Goal: Task Accomplishment & Management: Use online tool/utility

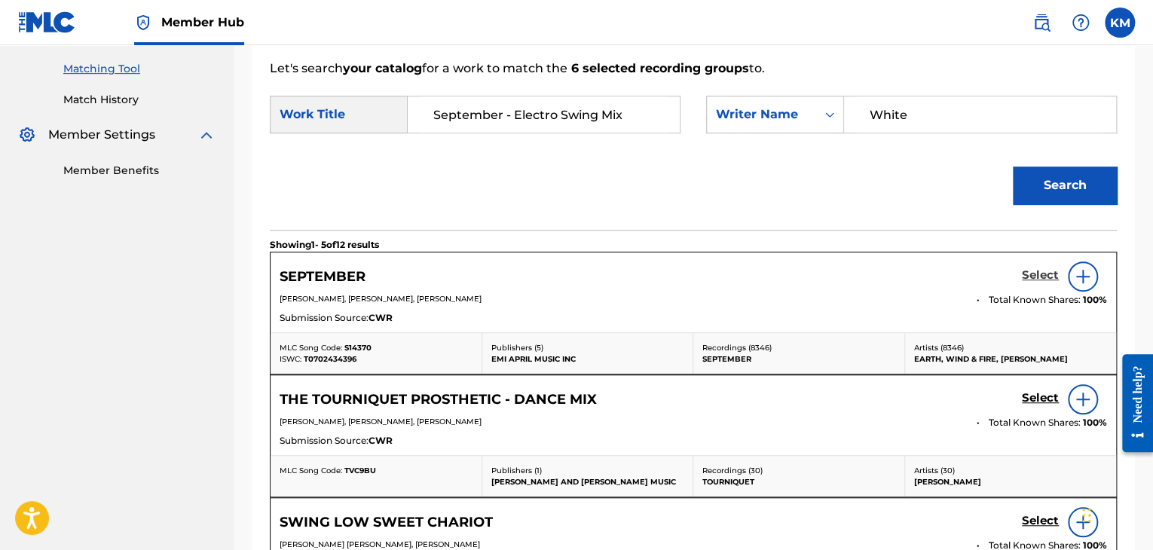
click at [1047, 270] on h5 "Select" at bounding box center [1040, 275] width 37 height 14
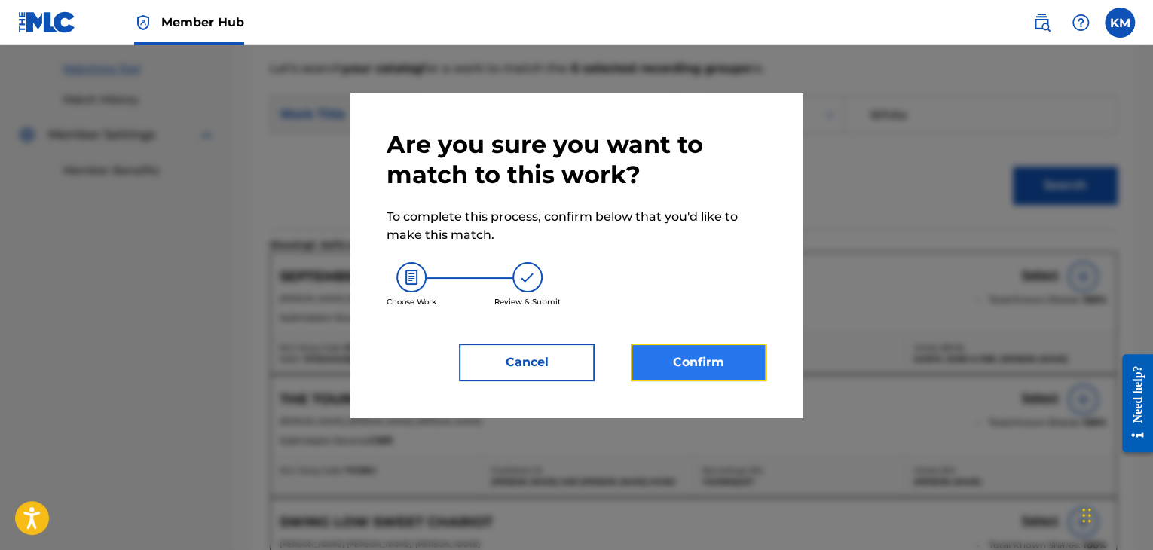
click at [726, 350] on button "Confirm" at bounding box center [699, 363] width 136 height 38
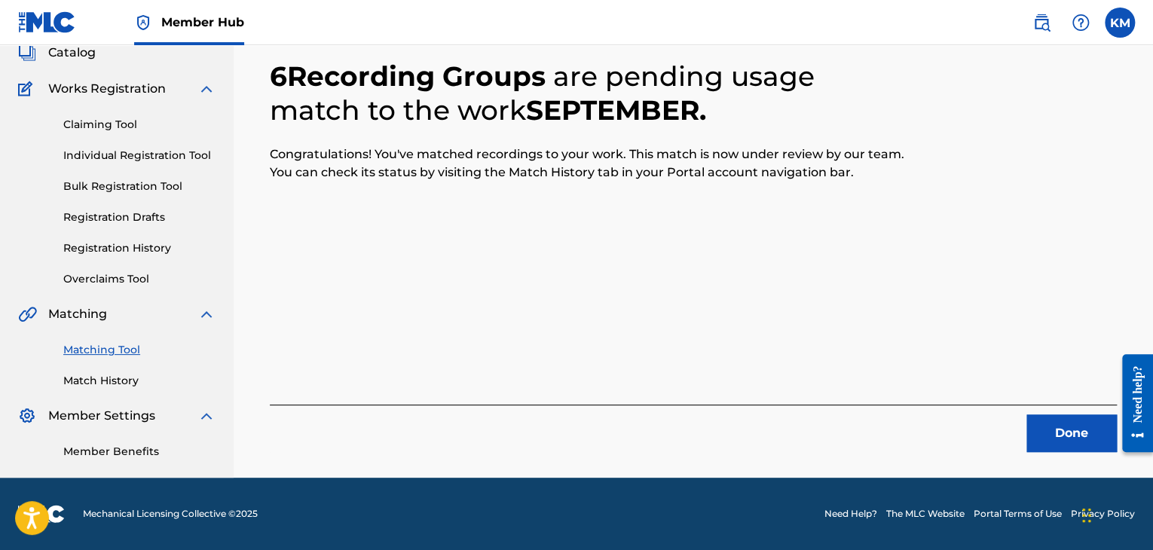
scroll to position [97, 0]
click at [1051, 425] on button "Done" at bounding box center [1071, 433] width 90 height 38
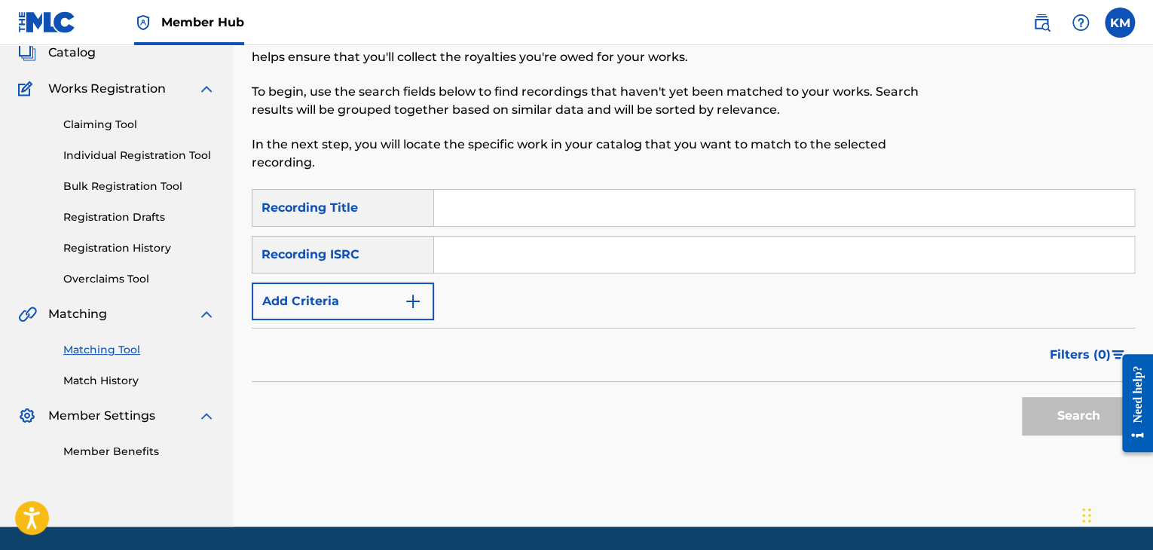
paste input "USUYG1089702"
type input "USUYG1089702"
click at [1041, 405] on button "Search" at bounding box center [1078, 416] width 113 height 38
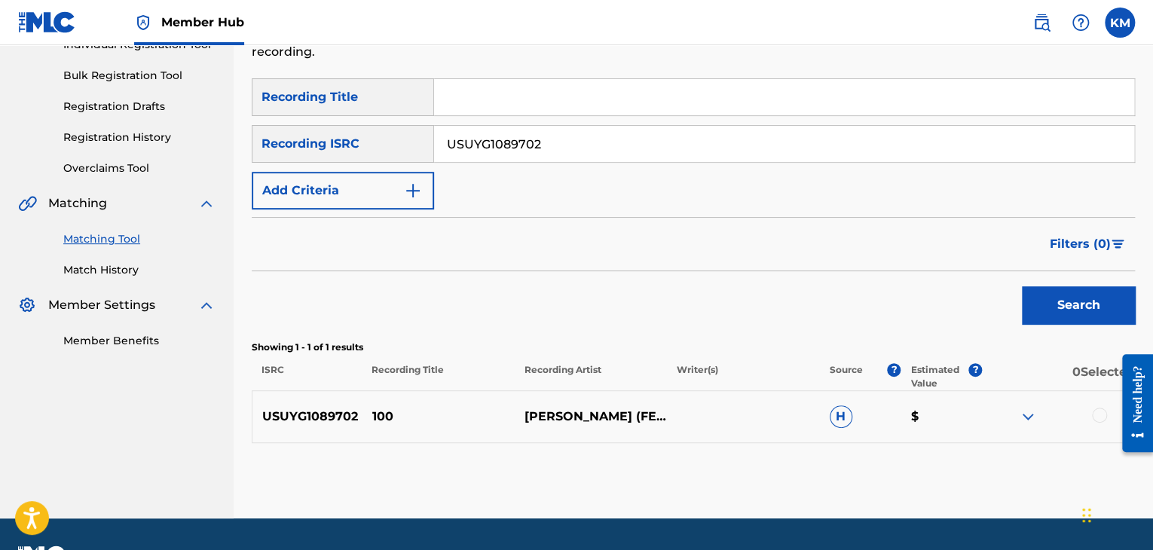
scroll to position [249, 0]
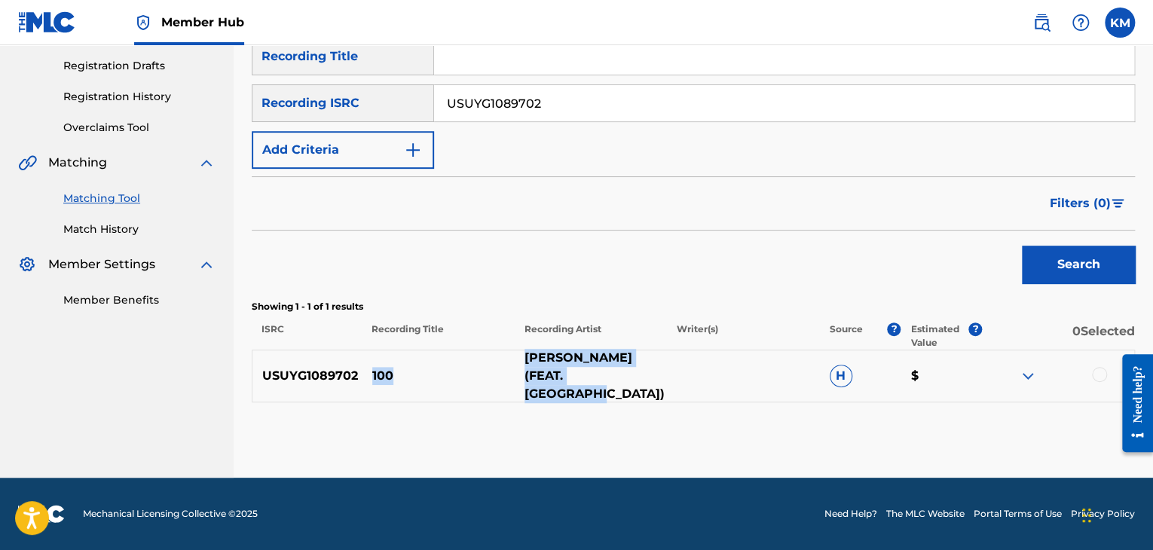
drag, startPoint x: 371, startPoint y: 370, endPoint x: 638, endPoint y: 384, distance: 267.1
click at [638, 384] on div "USUYG1089702 100 [PERSON_NAME] (FEAT. SOSAMAN) H $" at bounding box center [693, 376] width 883 height 53
copy div "100 [PERSON_NAME] (FEAT. [GEOGRAPHIC_DATA])"
click at [390, 376] on p "100" at bounding box center [438, 376] width 152 height 18
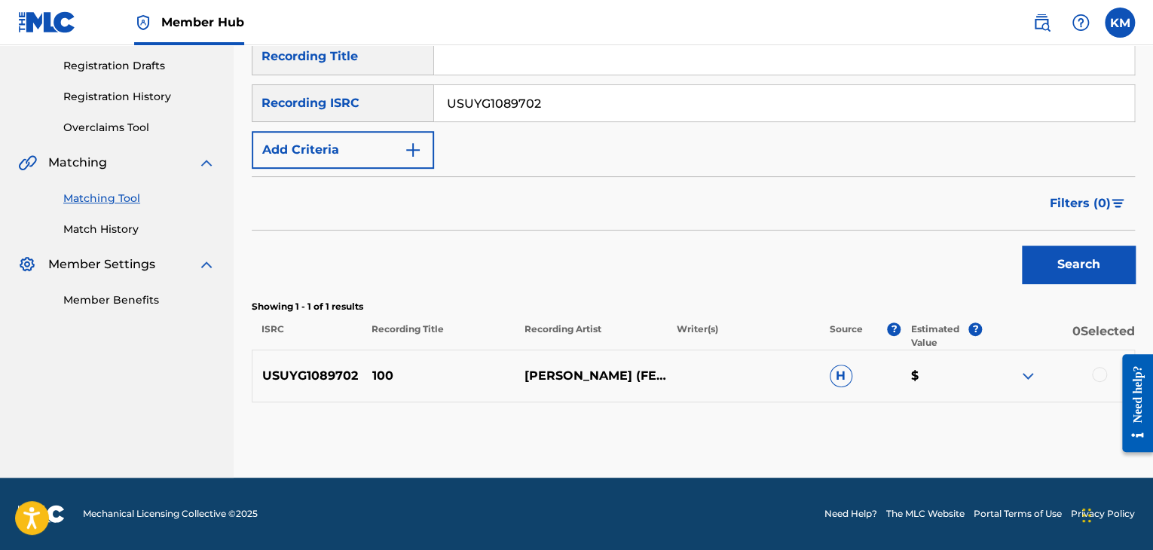
click at [390, 376] on p "100" at bounding box center [438, 376] width 152 height 18
click at [387, 375] on p "100" at bounding box center [438, 376] width 152 height 18
copy p "100"
click at [1101, 372] on div at bounding box center [1099, 374] width 15 height 15
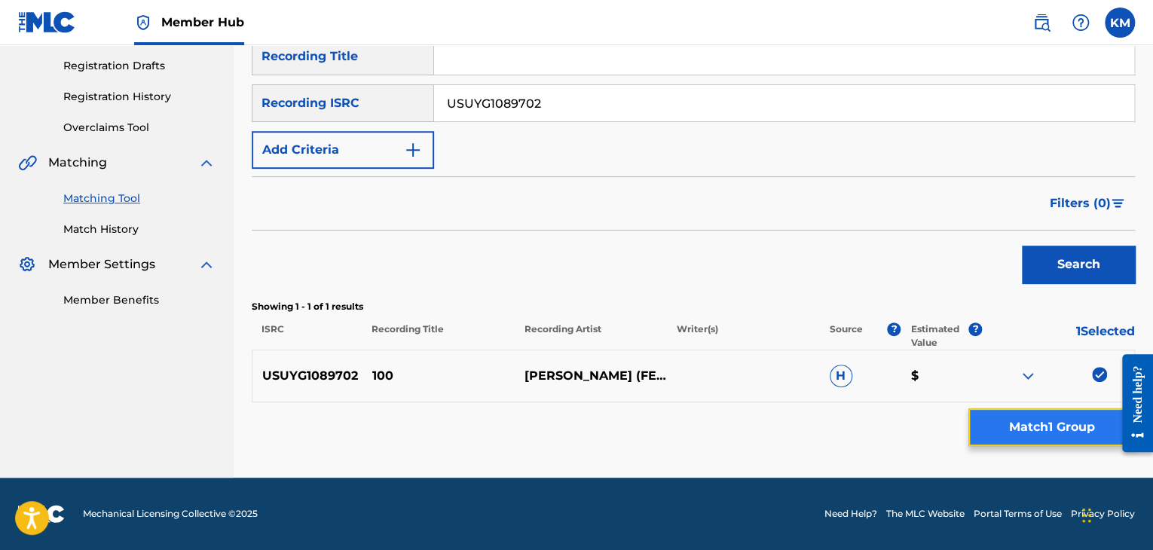
click at [1010, 421] on button "Match 1 Group" at bounding box center [1051, 427] width 167 height 38
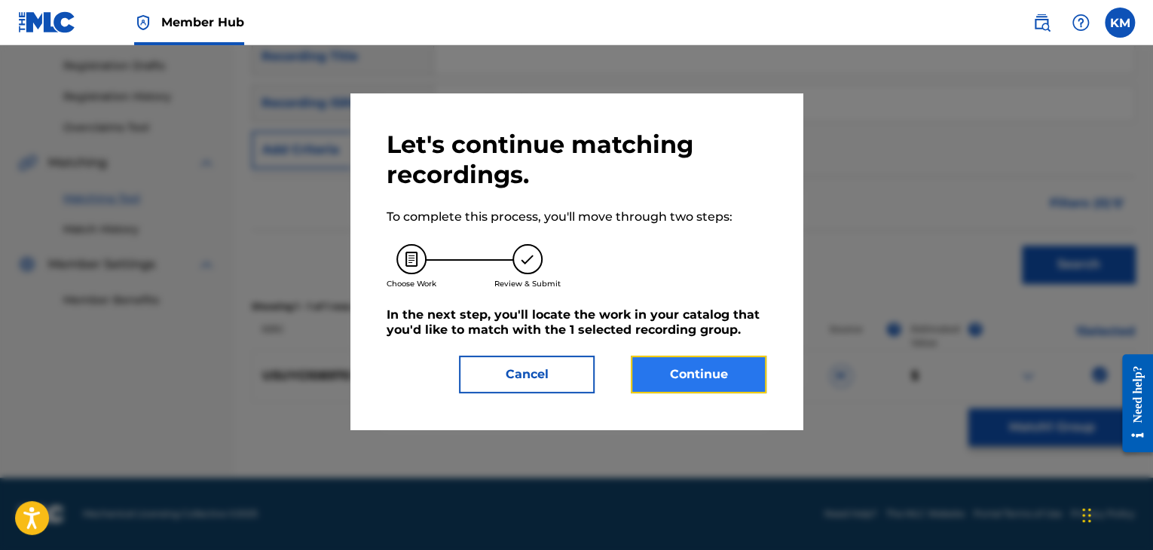
click at [684, 362] on button "Continue" at bounding box center [699, 375] width 136 height 38
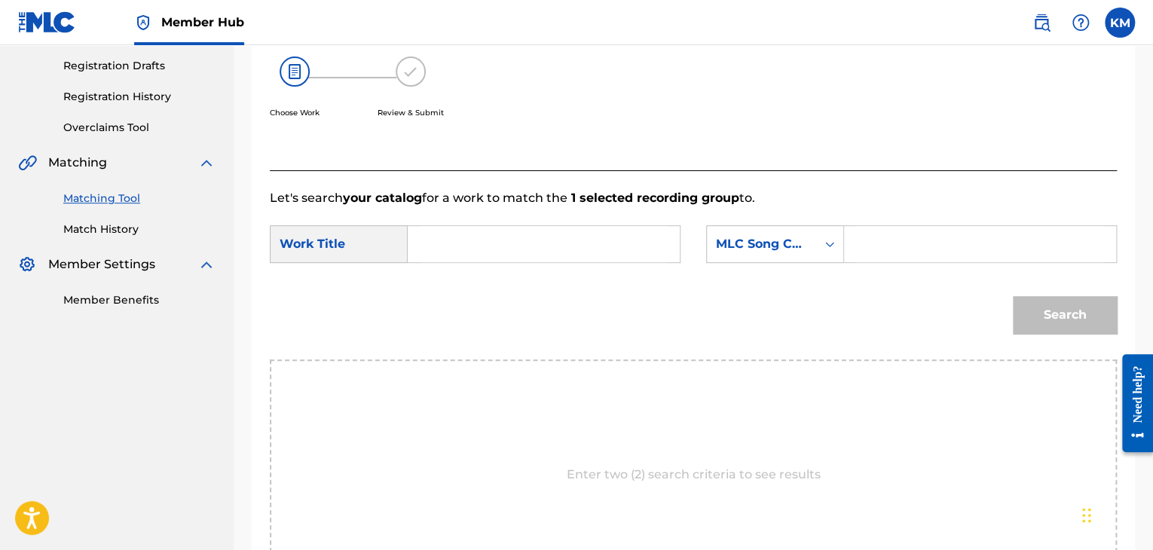
click at [476, 242] on input "Search Form" at bounding box center [544, 244] width 246 height 36
paste input "100"
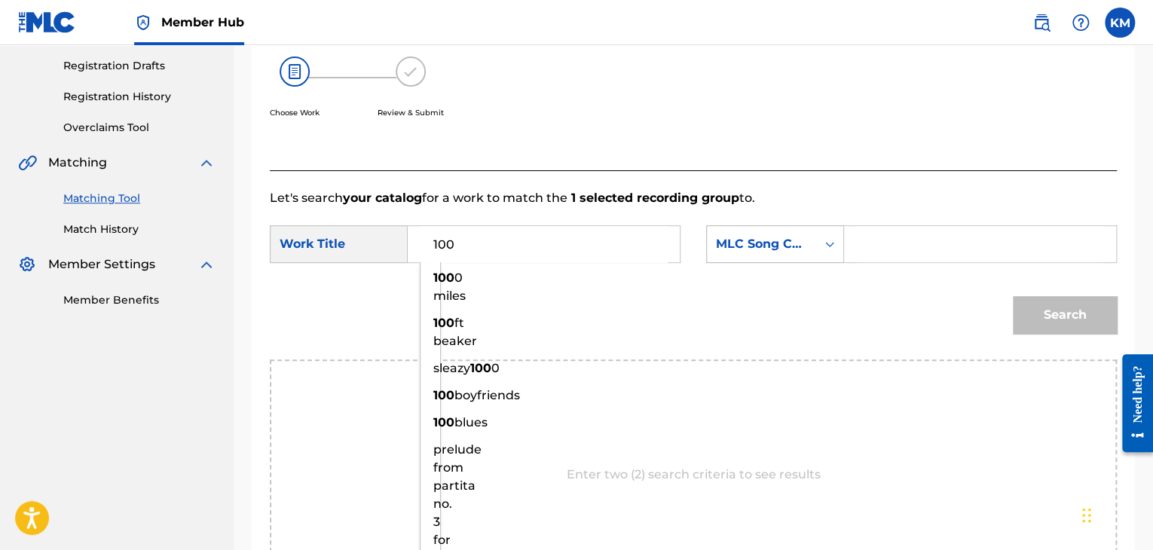
type input "100"
click at [821, 239] on div "Search Form" at bounding box center [829, 244] width 27 height 27
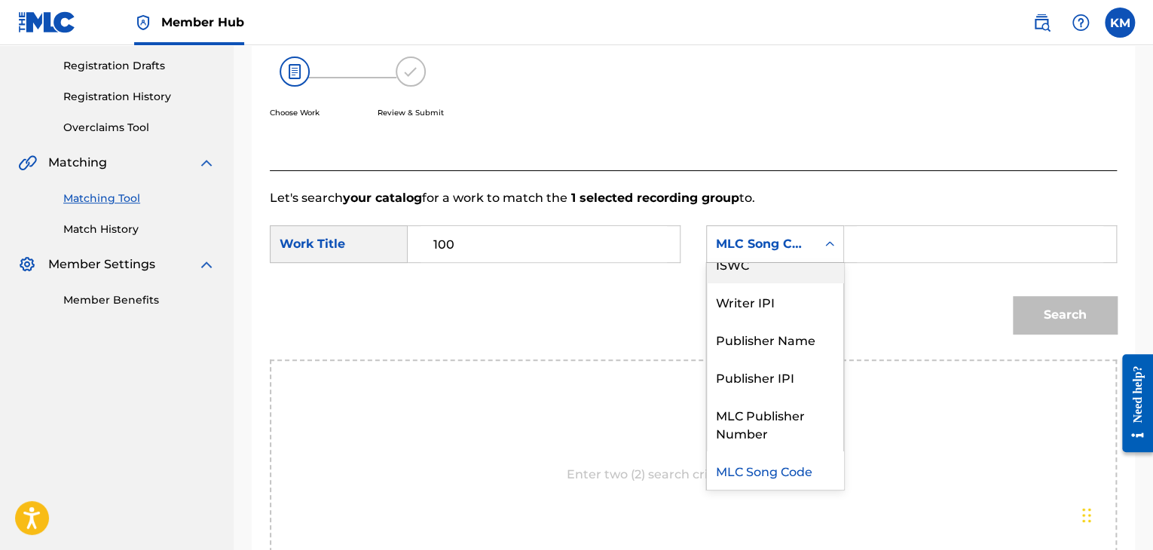
scroll to position [0, 0]
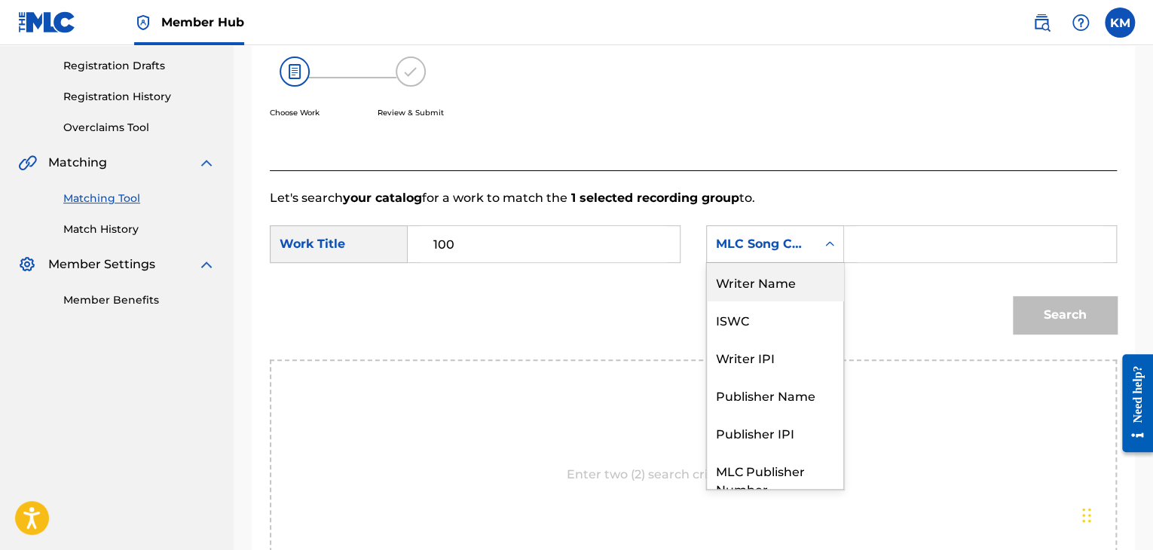
click at [795, 272] on div "Writer Name" at bounding box center [775, 282] width 136 height 38
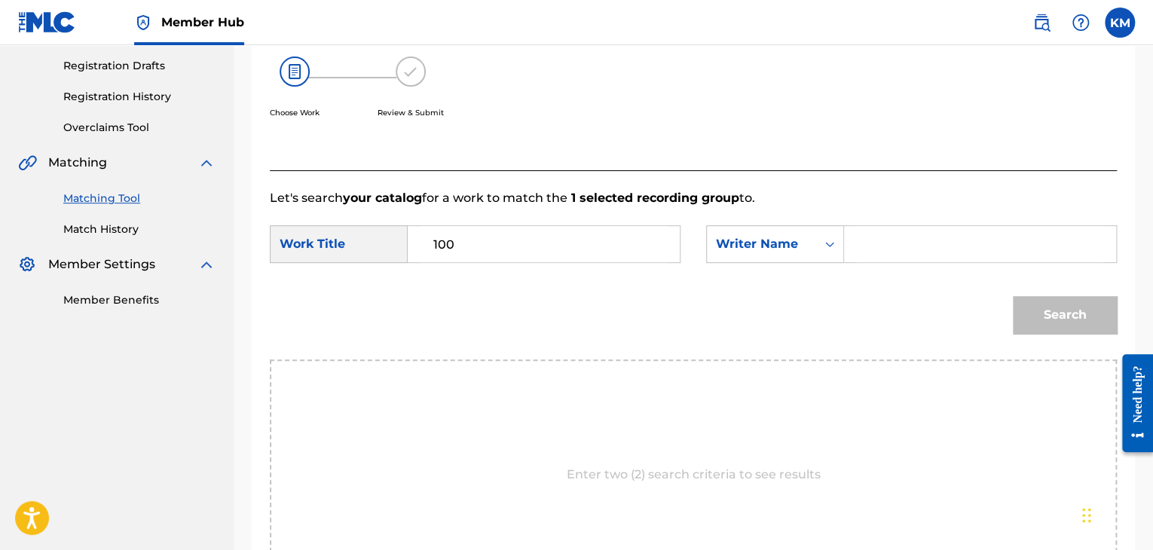
click at [878, 234] on input "Search Form" at bounding box center [980, 244] width 246 height 36
type input "[PERSON_NAME]"
click at [1020, 308] on button "Search" at bounding box center [1065, 315] width 104 height 38
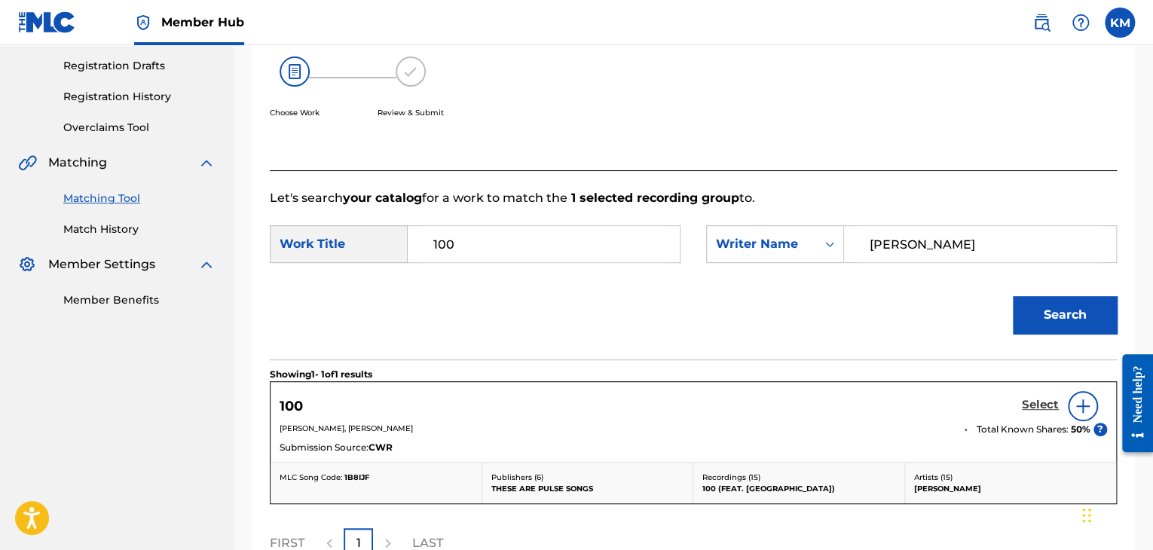
click at [1043, 404] on h5 "Select" at bounding box center [1040, 405] width 37 height 14
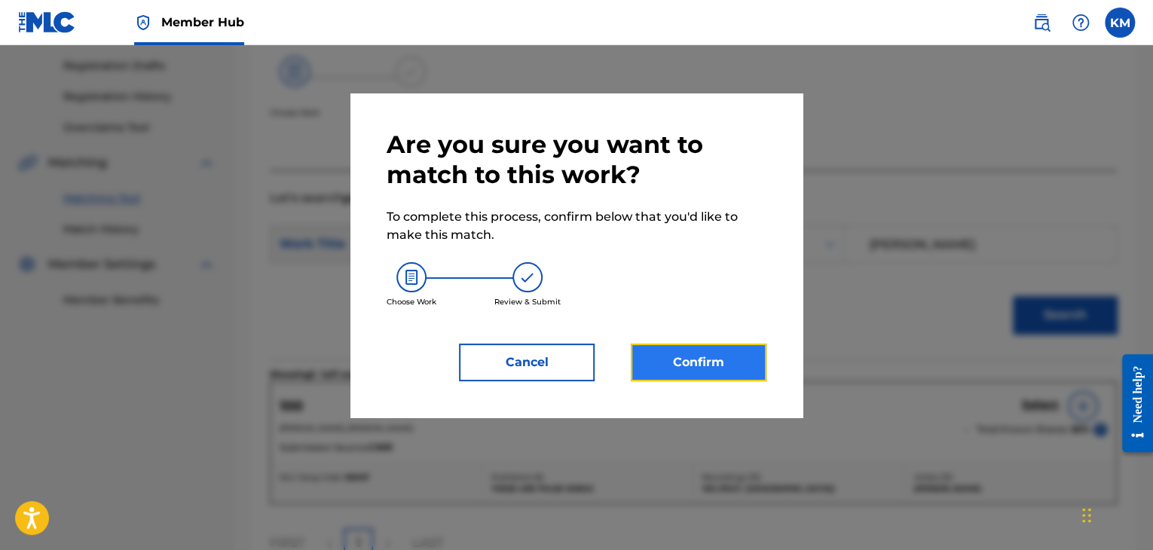
click at [693, 375] on button "Confirm" at bounding box center [699, 363] width 136 height 38
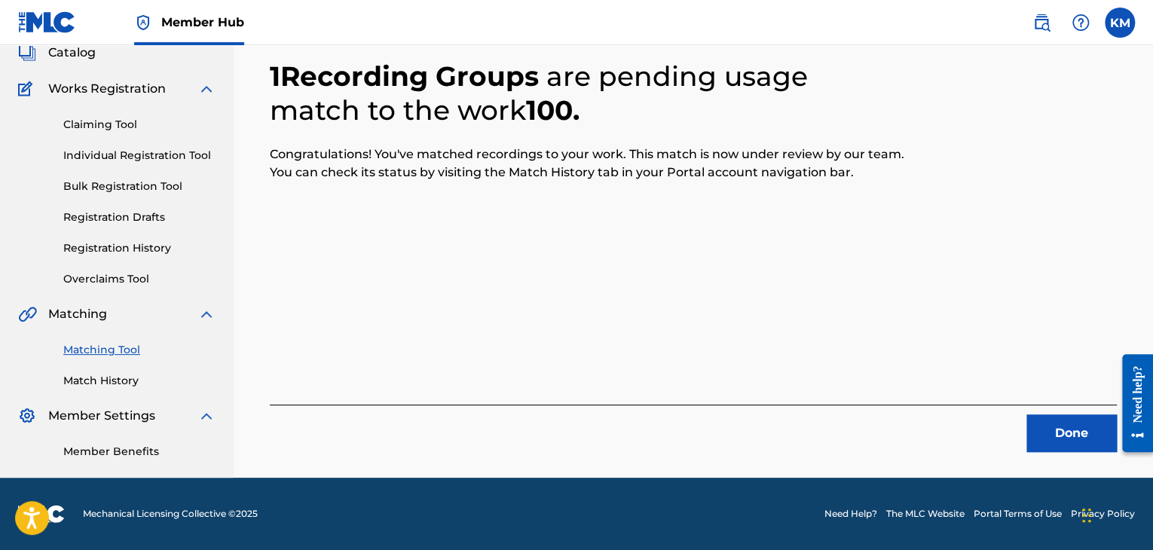
scroll to position [97, 0]
click at [1047, 423] on button "Done" at bounding box center [1071, 433] width 90 height 38
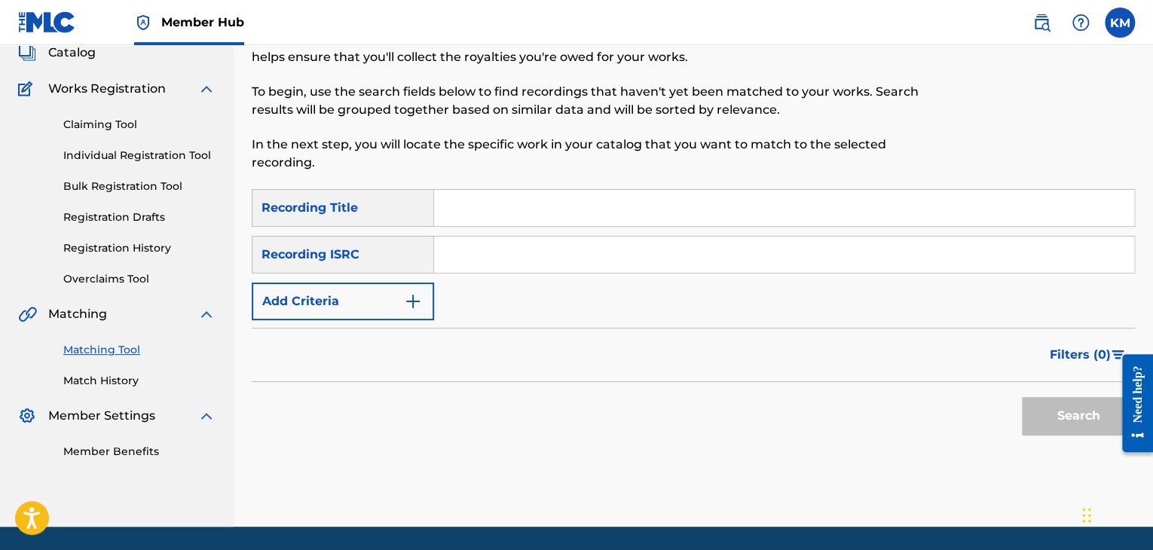
click at [492, 260] on input "Search Form" at bounding box center [784, 255] width 700 height 36
paste input "KM [DATE] MATCH"
type input "KM [DATE] MATCH"
click at [518, 252] on input "Search Form" at bounding box center [784, 255] width 700 height 36
paste input "USDYP1100212"
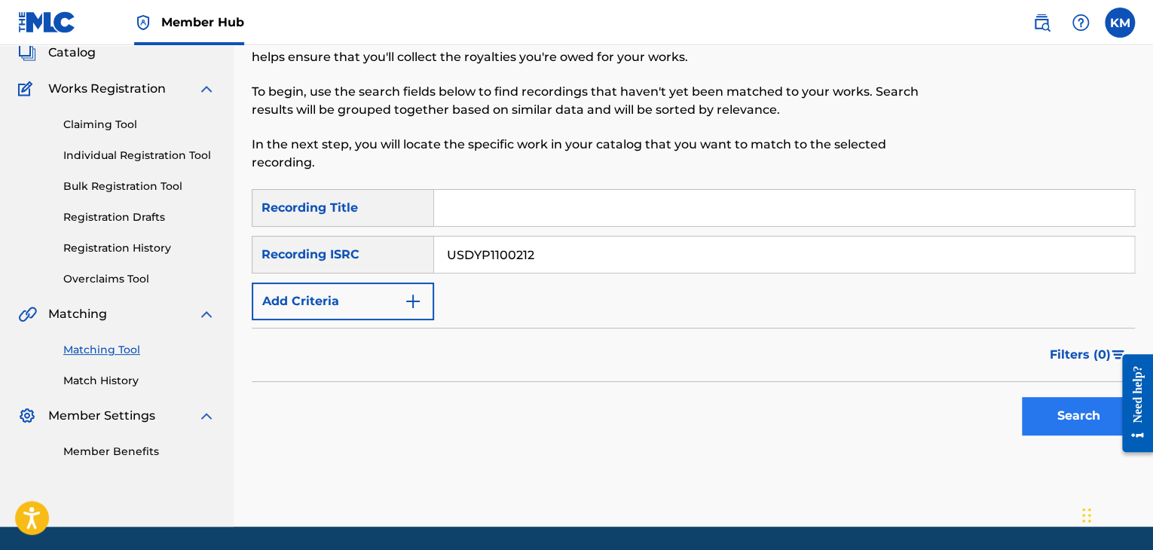
type input "USDYP1100212"
click at [1031, 420] on button "Search" at bounding box center [1078, 416] width 113 height 38
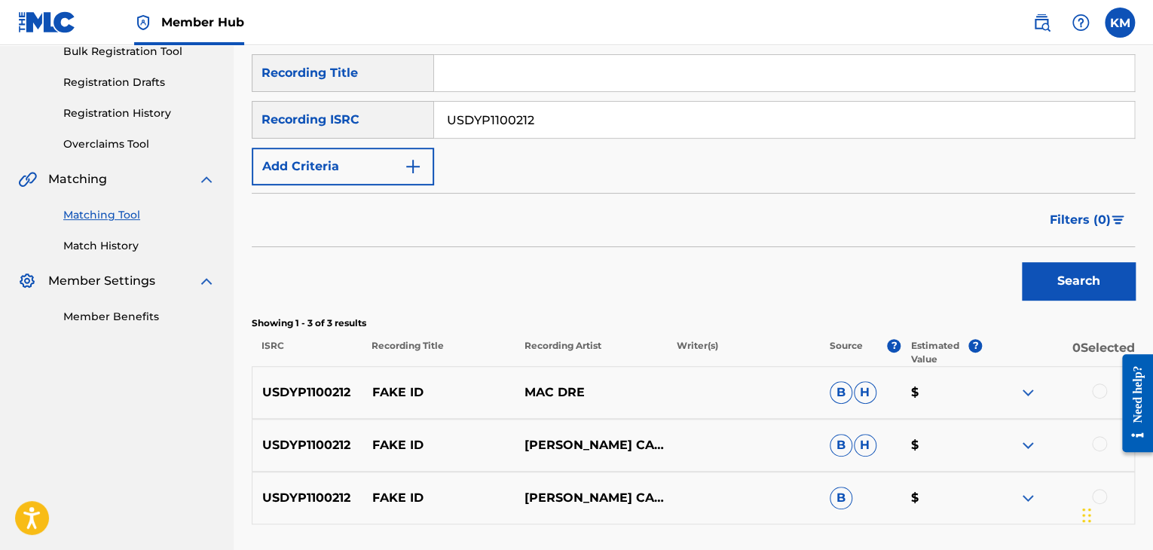
scroll to position [354, 0]
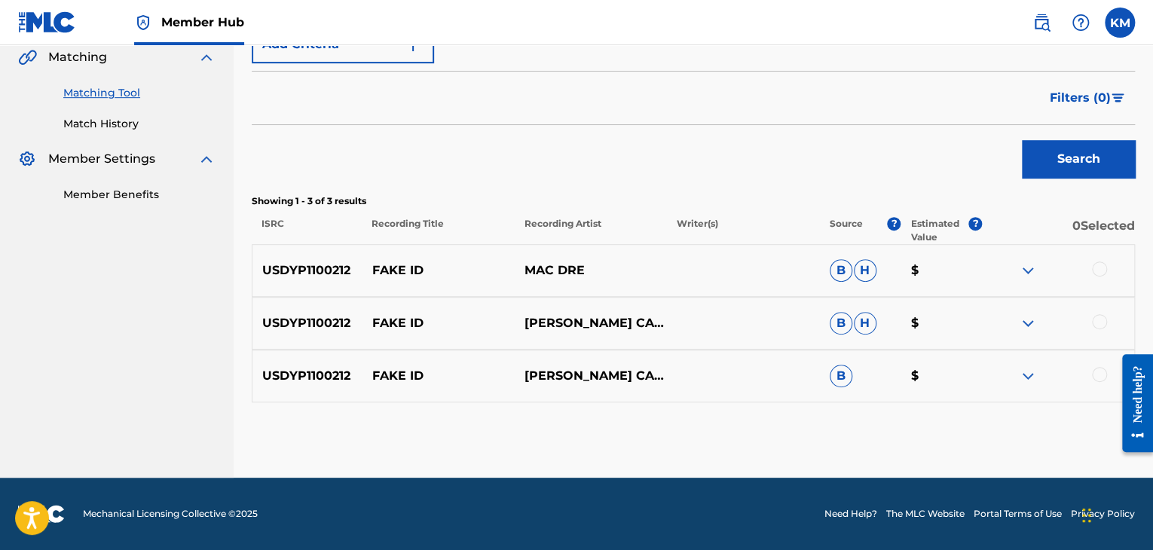
click at [1100, 368] on div at bounding box center [1099, 374] width 15 height 15
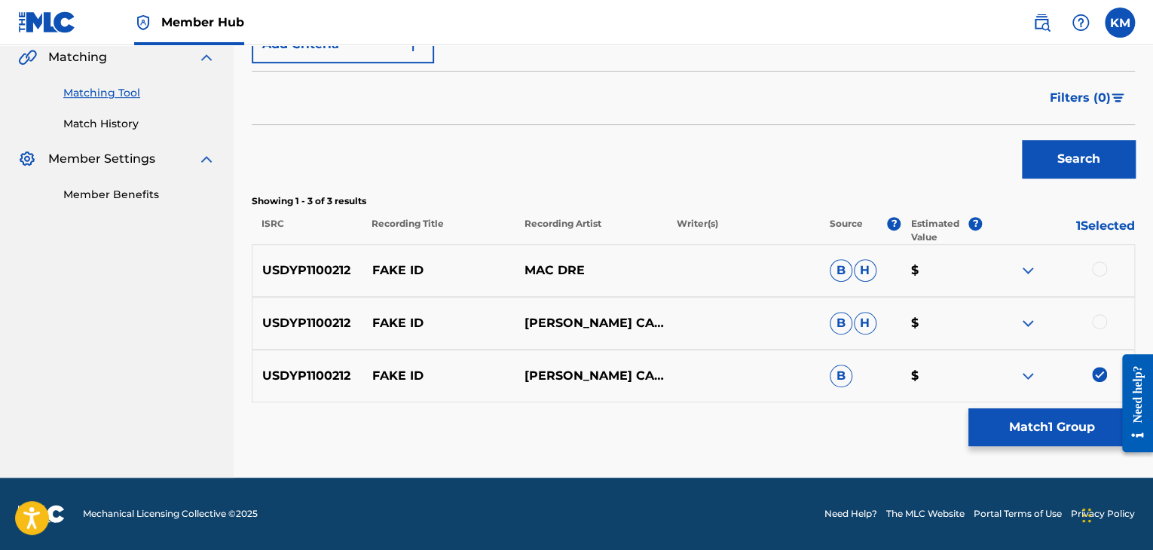
click at [1095, 317] on div at bounding box center [1099, 321] width 15 height 15
click at [1096, 268] on div at bounding box center [1099, 268] width 15 height 15
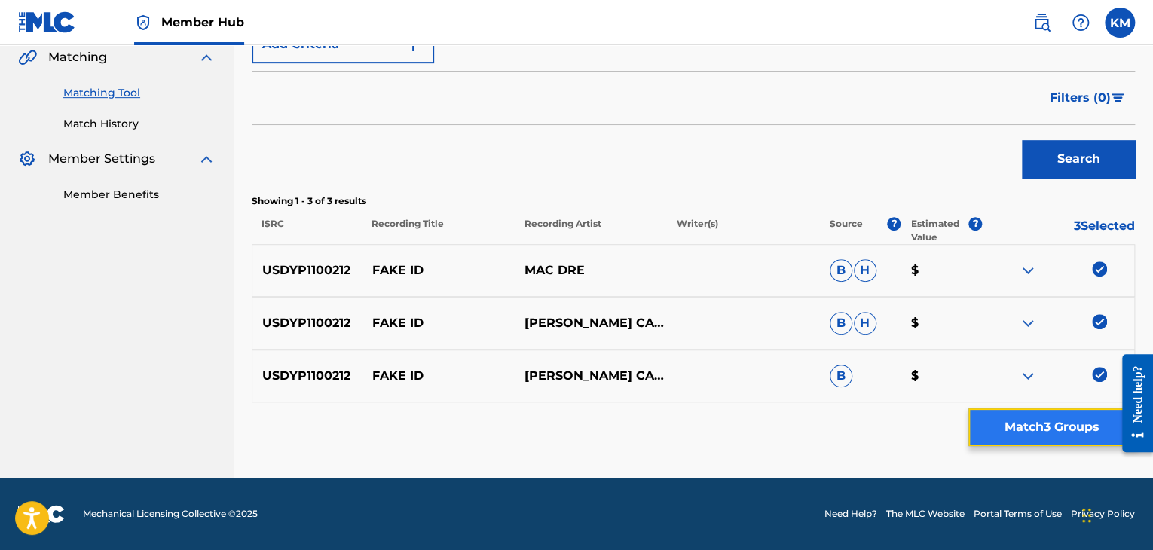
click at [1031, 417] on button "Match 3 Groups" at bounding box center [1051, 427] width 167 height 38
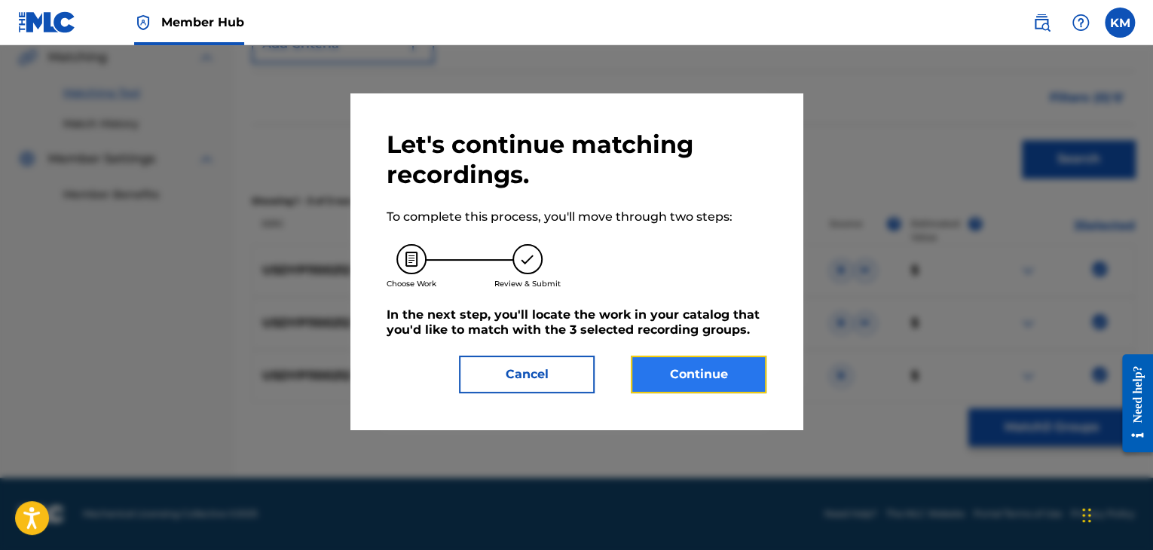
click at [711, 359] on button "Continue" at bounding box center [699, 375] width 136 height 38
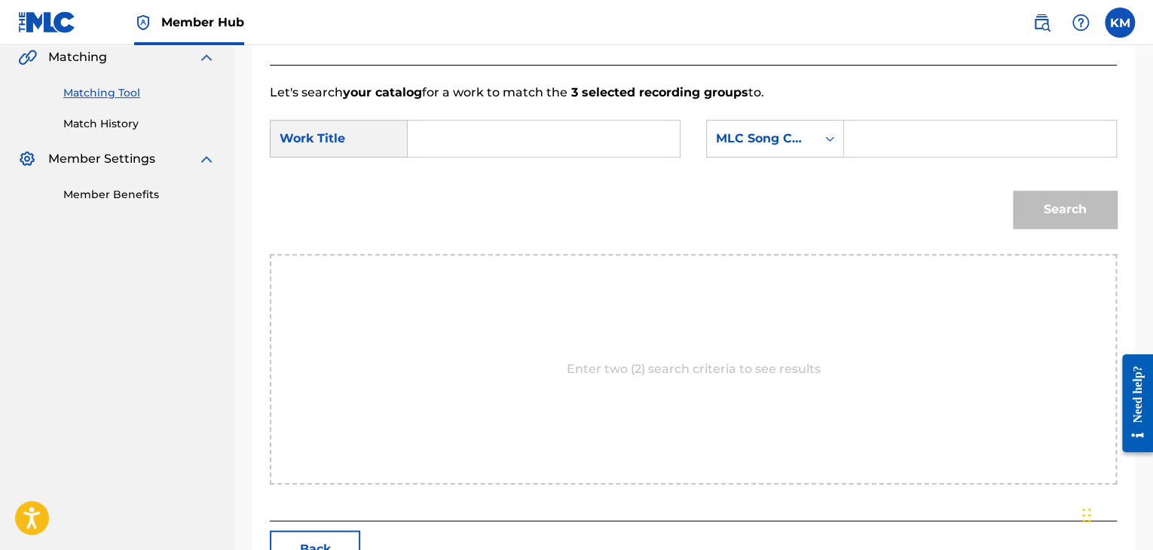
click at [428, 121] on input "Search Form" at bounding box center [544, 139] width 246 height 36
paste input "Fake ID"
type input "Fake ID"
click at [832, 136] on icon "Search Form" at bounding box center [829, 138] width 15 height 15
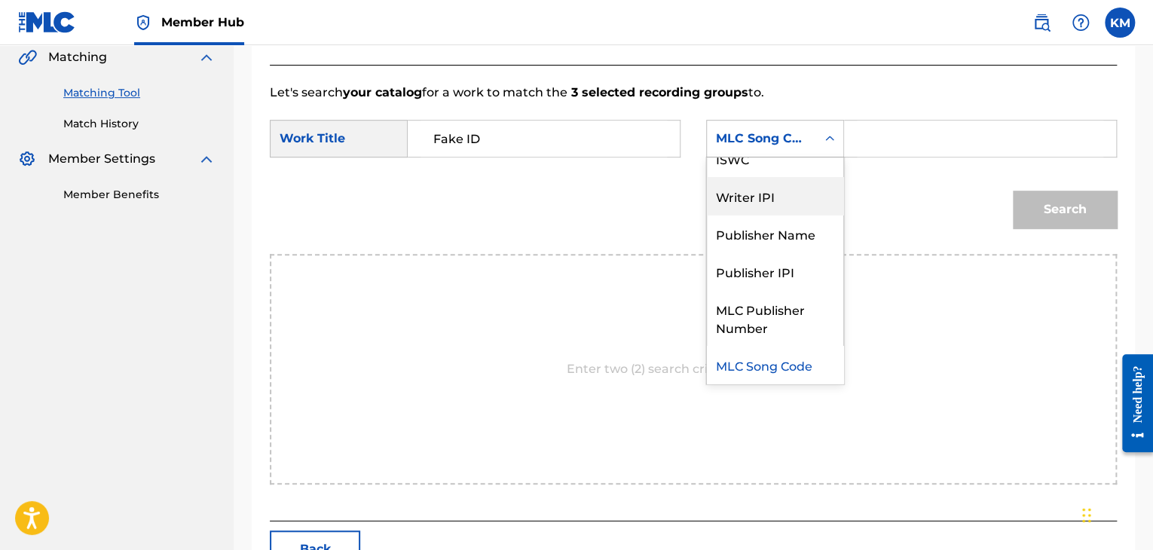
scroll to position [0, 0]
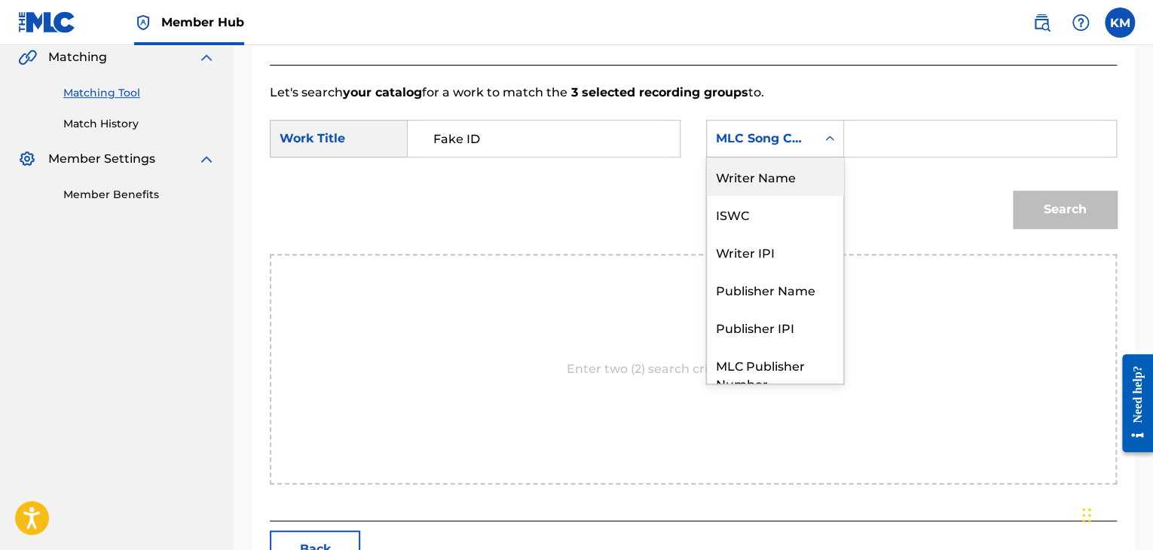
click at [780, 176] on div "Writer Name" at bounding box center [775, 177] width 136 height 38
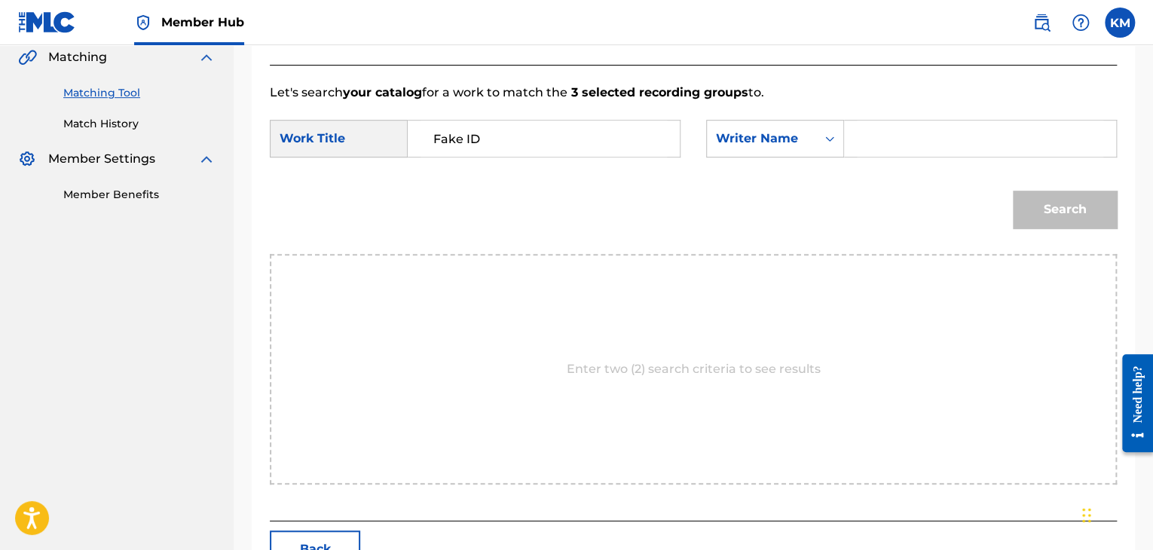
click at [859, 142] on input "Search Form" at bounding box center [980, 139] width 246 height 36
click at [1013, 191] on button "Search" at bounding box center [1065, 210] width 104 height 38
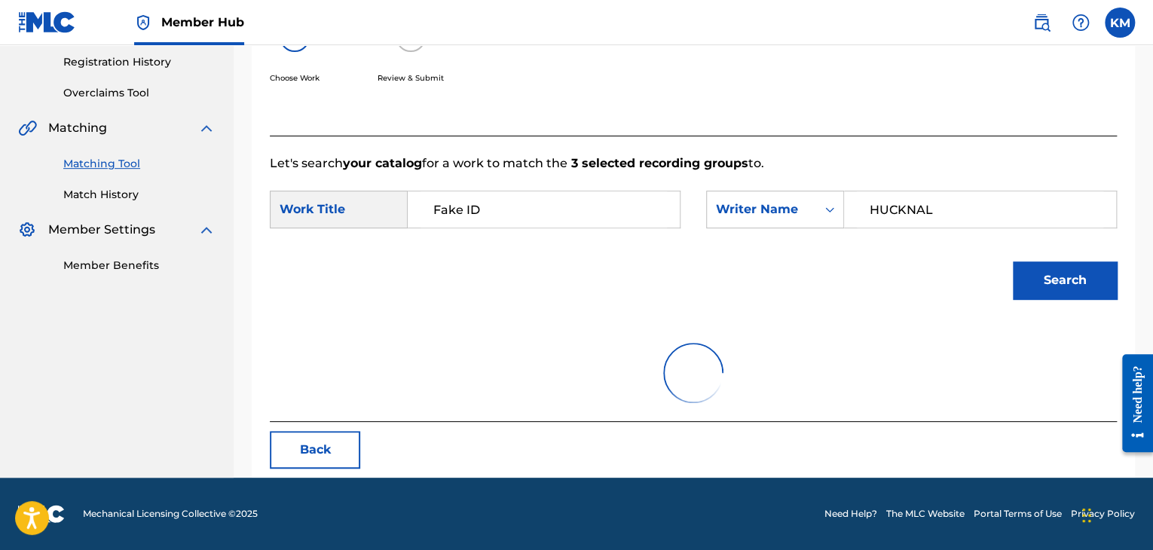
scroll to position [354, 0]
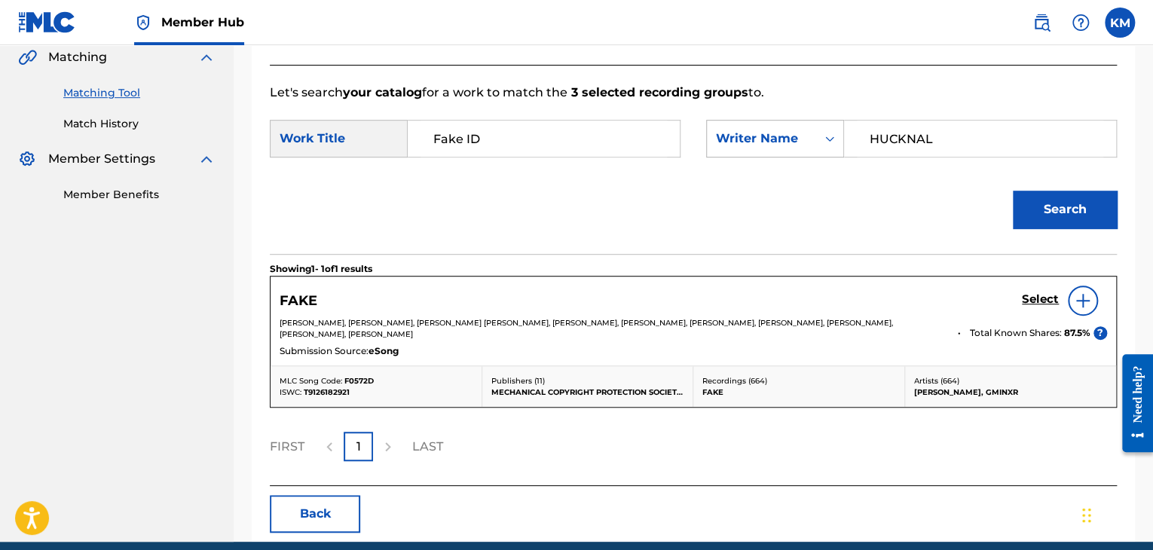
paste input "[PERSON_NAME]"
drag, startPoint x: 951, startPoint y: 134, endPoint x: 778, endPoint y: 154, distance: 173.7
click at [778, 154] on div "SearchWithCriteriae712ed1b-ec08-4c22-962a-62ea0a898956 Writer Name [PERSON_NAME]" at bounding box center [911, 139] width 411 height 38
type input "[PERSON_NAME]"
click at [1041, 208] on button "Search" at bounding box center [1065, 210] width 104 height 38
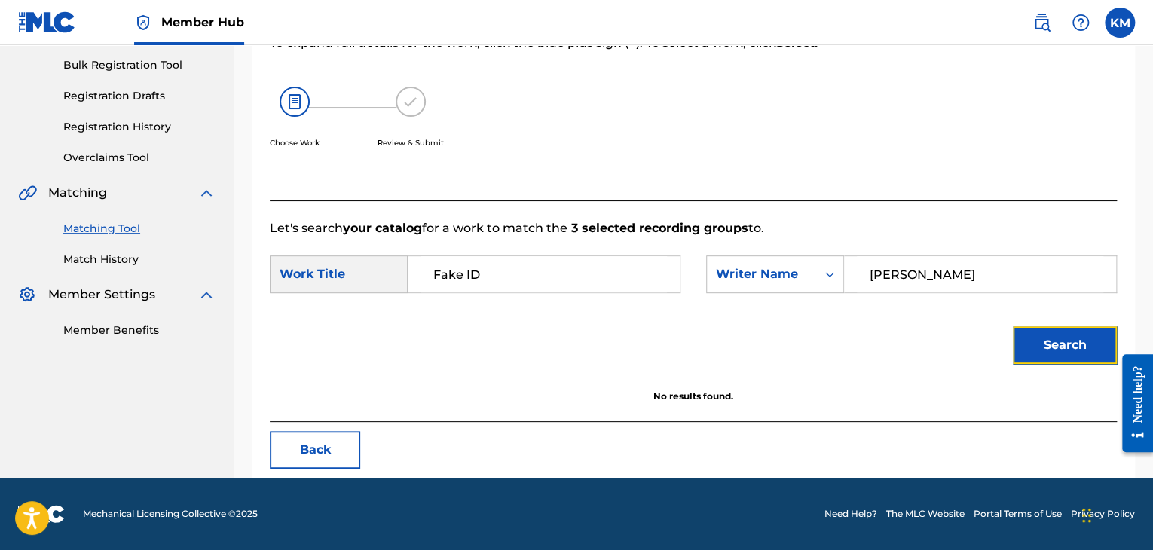
scroll to position [219, 0]
click at [121, 257] on link "Match History" at bounding box center [139, 260] width 152 height 16
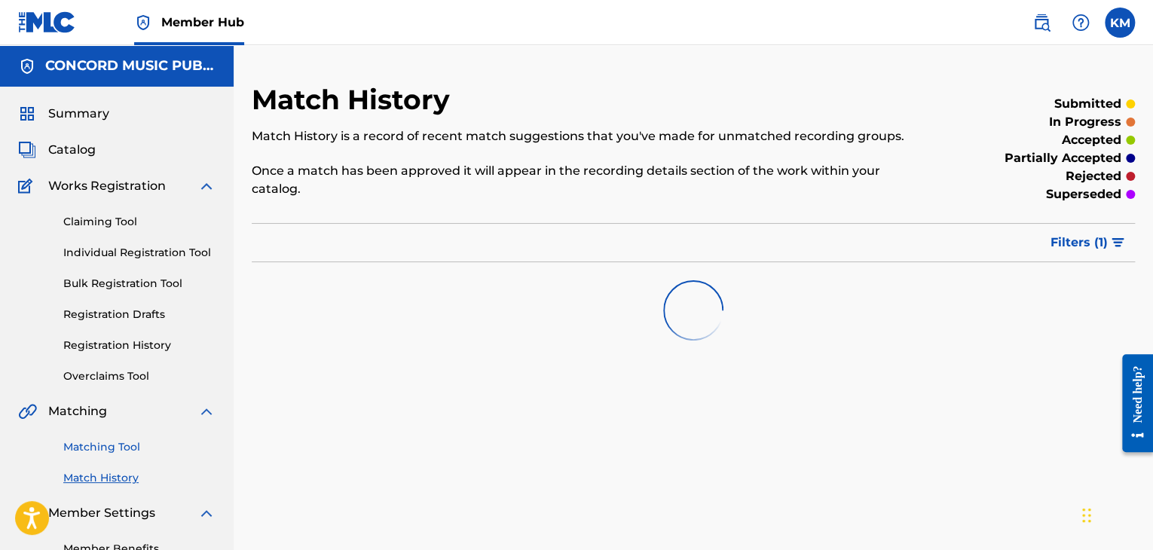
click at [126, 448] on link "Matching Tool" at bounding box center [139, 447] width 152 height 16
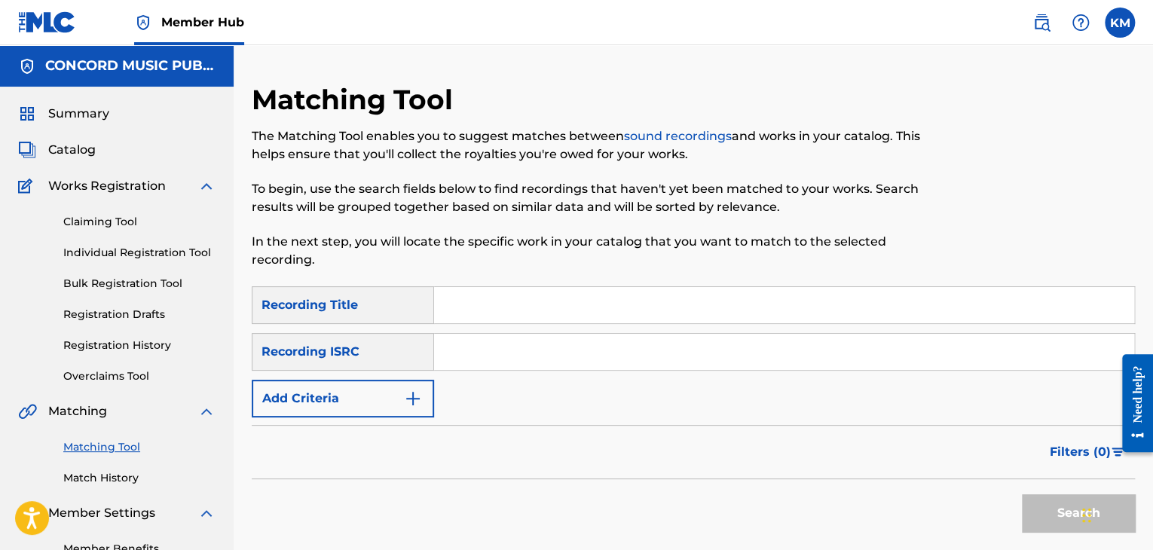
click at [493, 350] on input "Search Form" at bounding box center [784, 352] width 700 height 36
paste input "USV351450668"
type input "USV351450668"
click at [1034, 513] on button "Search" at bounding box center [1078, 513] width 113 height 38
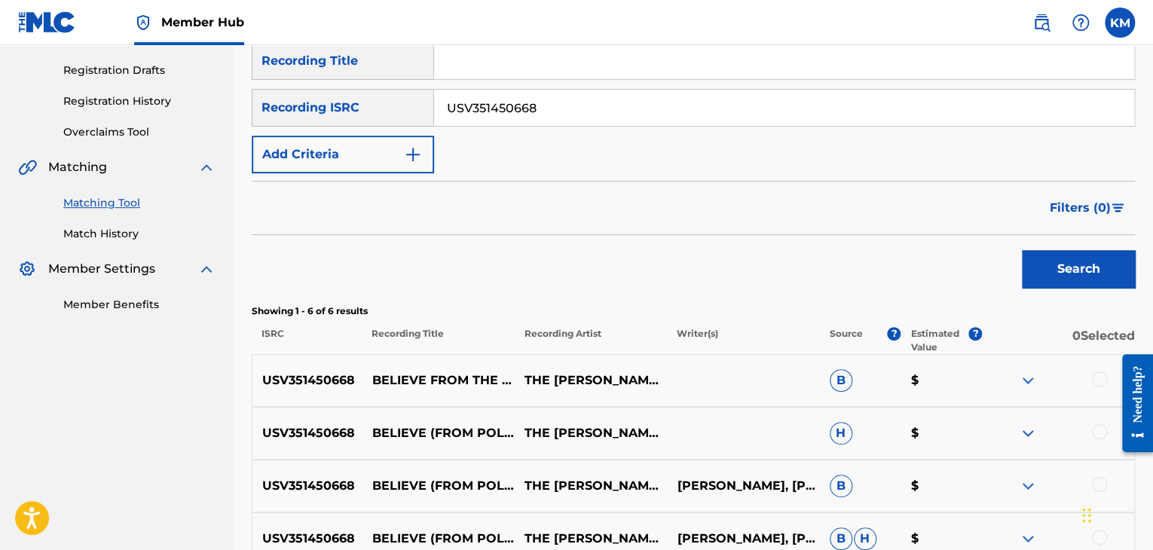
scroll to position [452, 0]
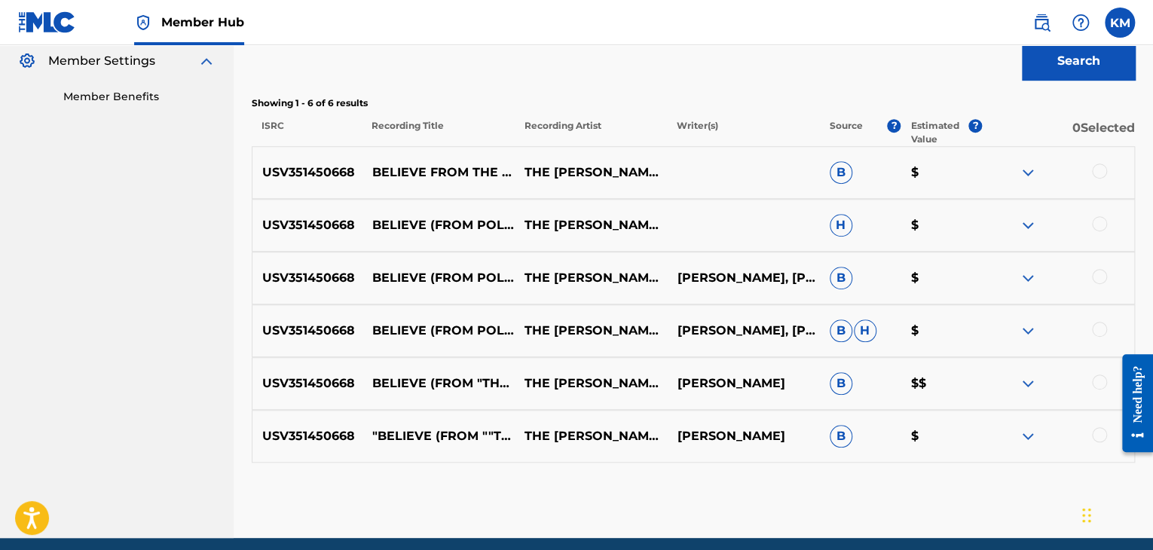
click at [1102, 172] on div at bounding box center [1099, 171] width 15 height 15
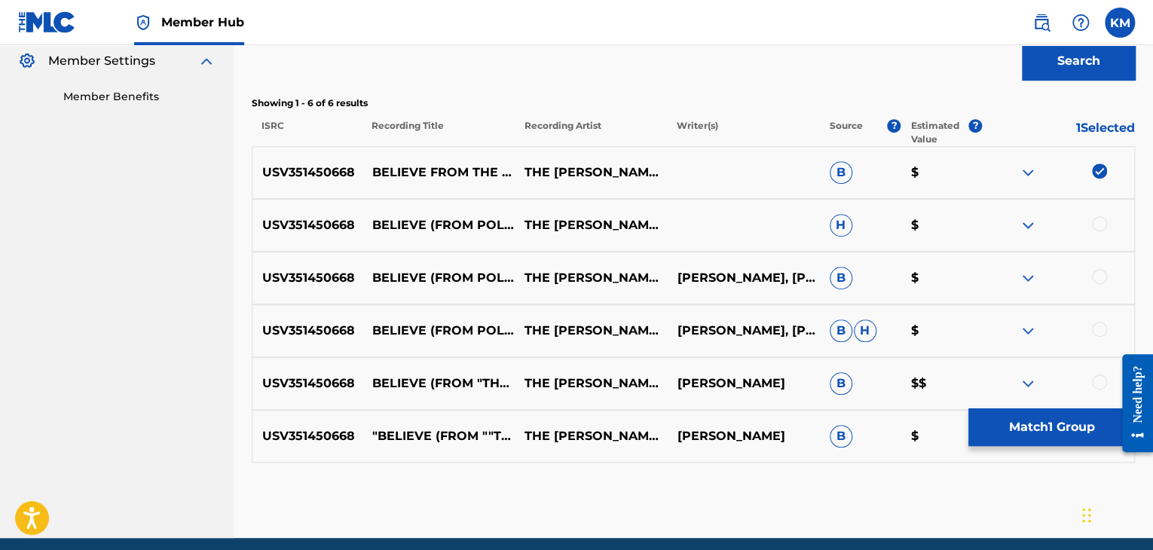
click at [1100, 219] on div at bounding box center [1099, 223] width 15 height 15
click at [1097, 279] on div at bounding box center [1099, 276] width 15 height 15
click at [1096, 327] on div at bounding box center [1099, 329] width 15 height 15
click at [1096, 384] on div at bounding box center [1099, 382] width 15 height 15
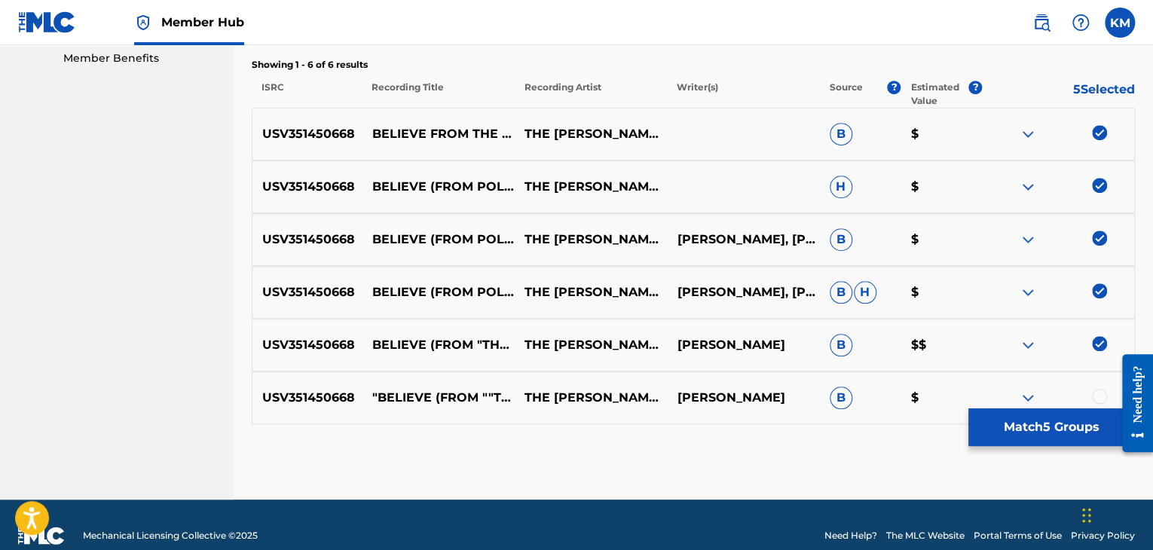
scroll to position [512, 0]
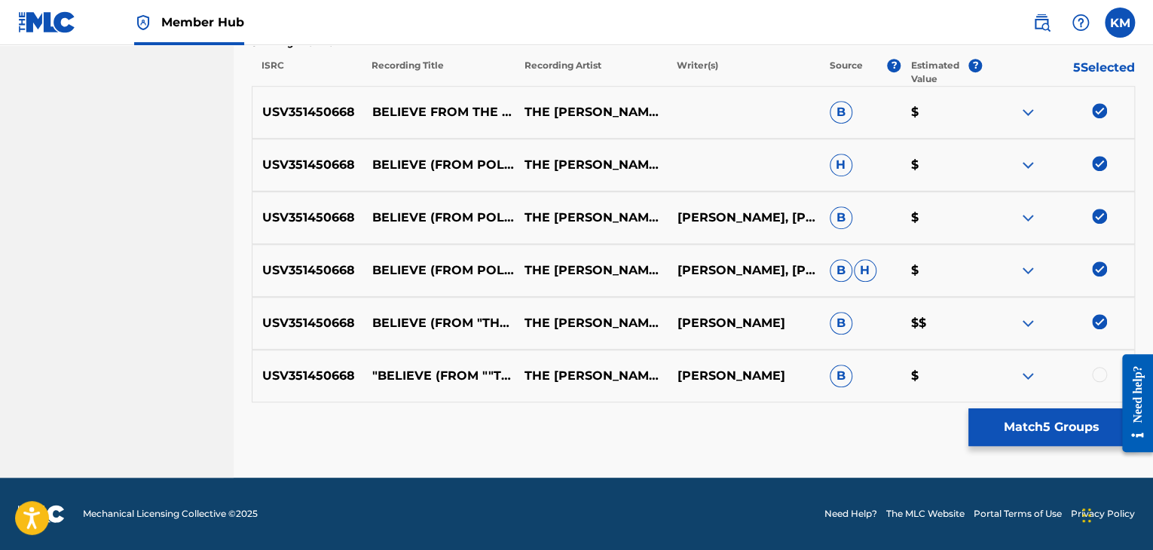
click at [1096, 377] on div at bounding box center [1099, 374] width 15 height 15
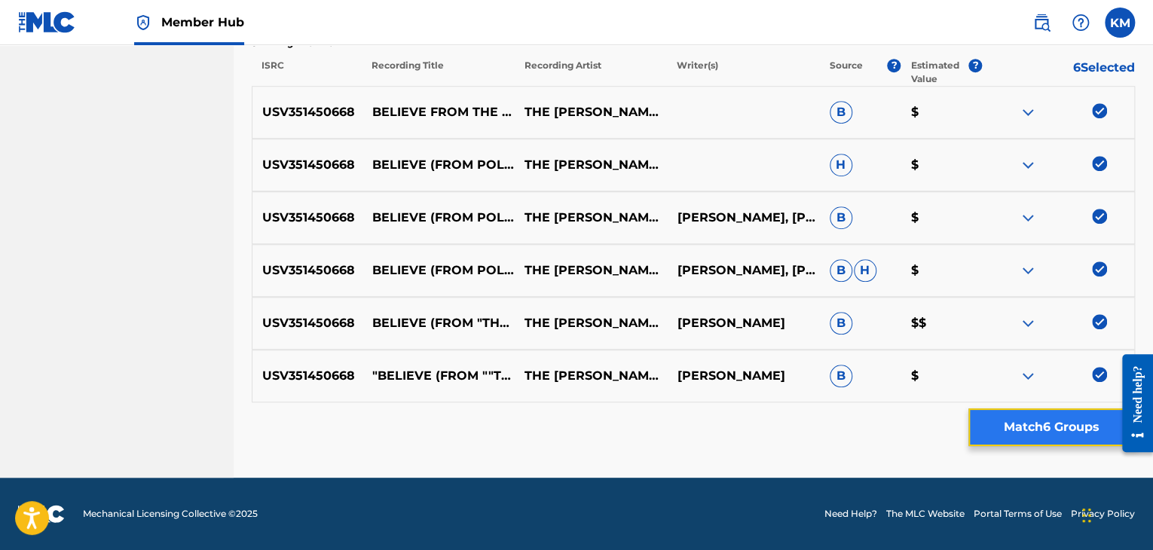
click at [1066, 410] on button "Match 6 Groups" at bounding box center [1051, 427] width 167 height 38
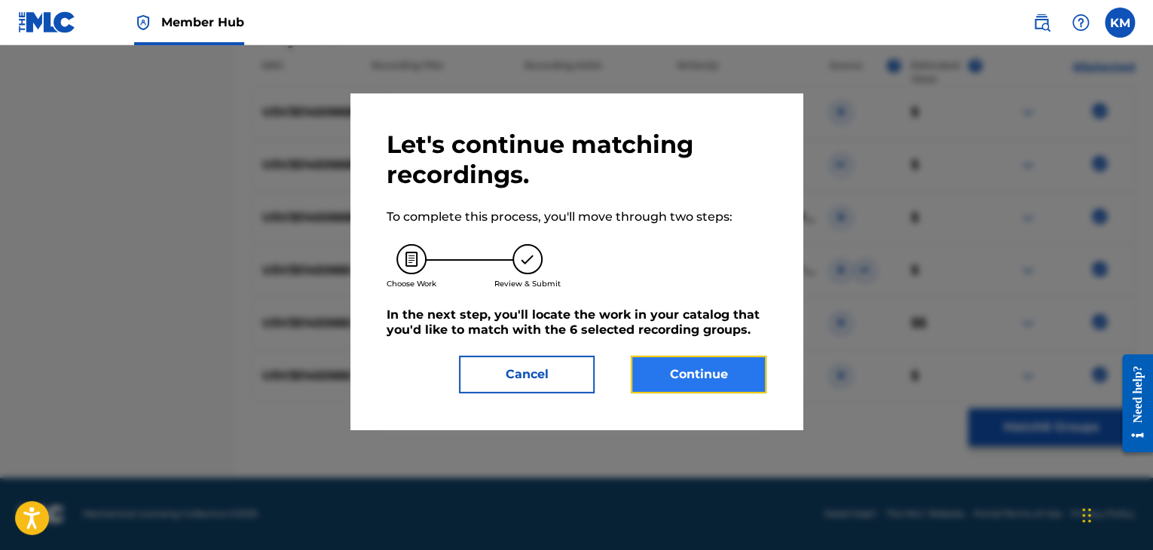
click at [720, 373] on button "Continue" at bounding box center [699, 375] width 136 height 38
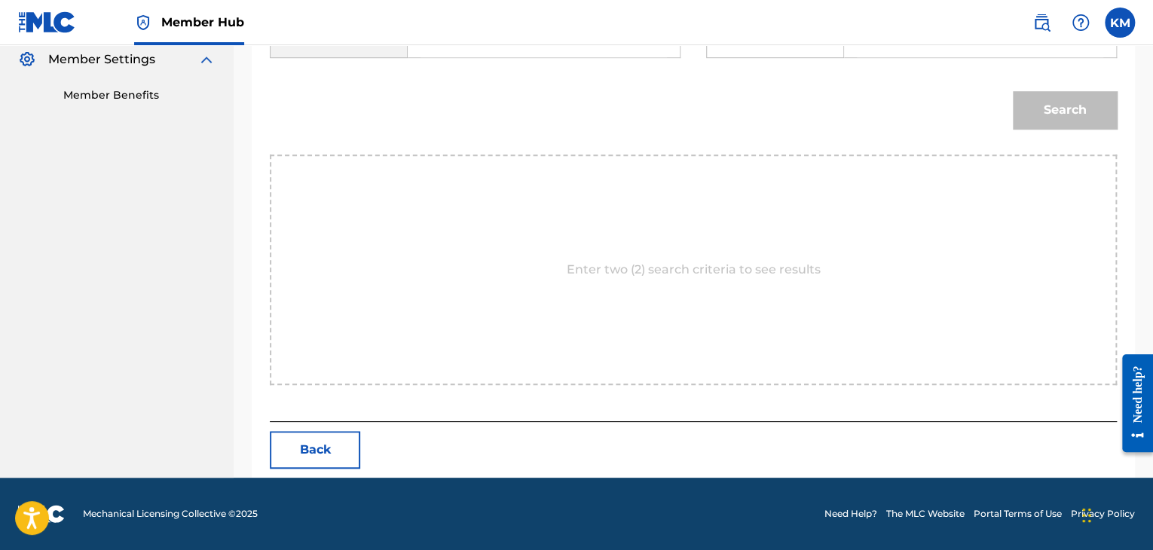
scroll to position [228, 0]
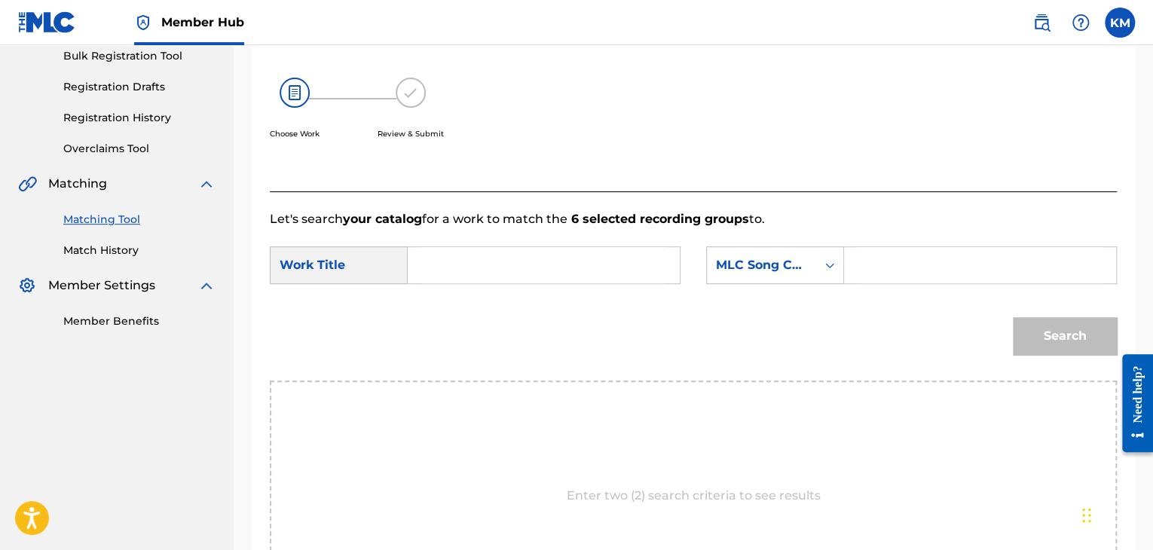
click at [425, 251] on input "Search Form" at bounding box center [544, 265] width 246 height 36
paste input "Believe (From "The Polar Express") - Acoustic Guitar Version"
type input "Believe (From "The Polar Express") - Acoustic Guitar Version"
click at [827, 265] on icon "Search Form" at bounding box center [829, 265] width 9 height 5
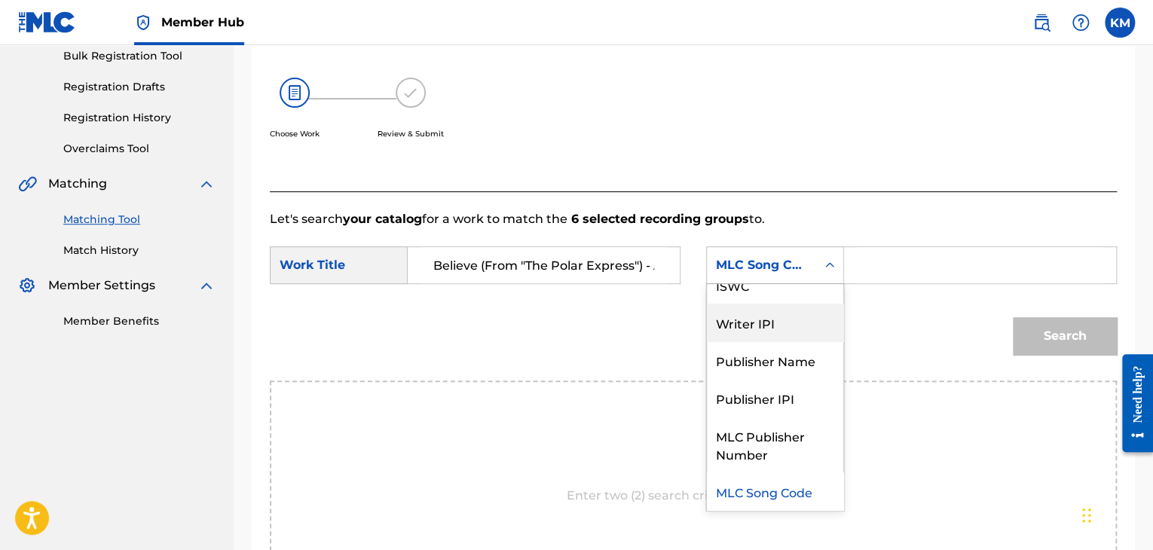
scroll to position [0, 0]
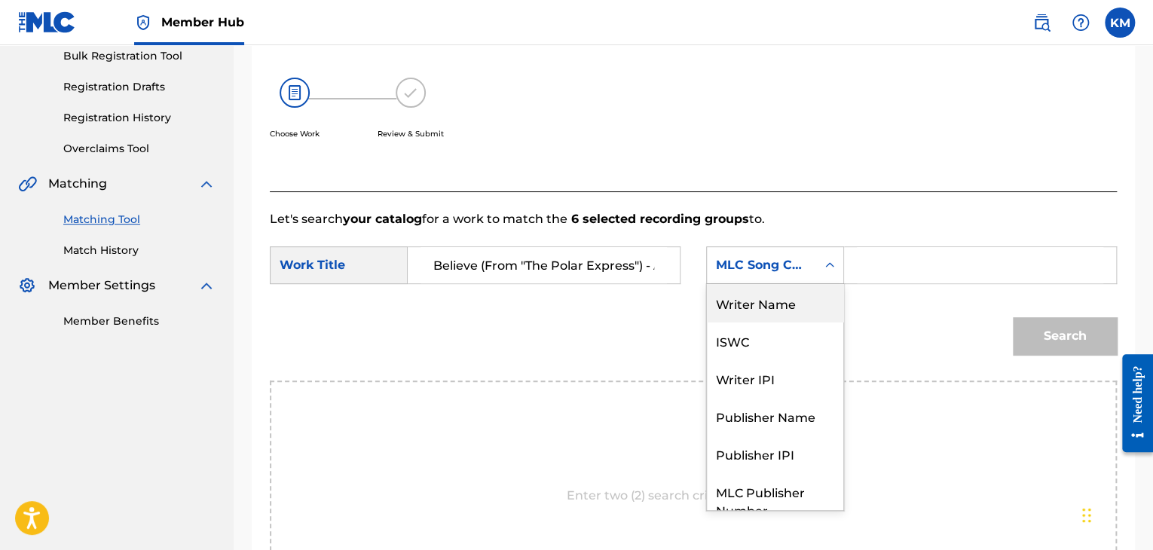
click at [772, 305] on div "Writer Name" at bounding box center [775, 303] width 136 height 38
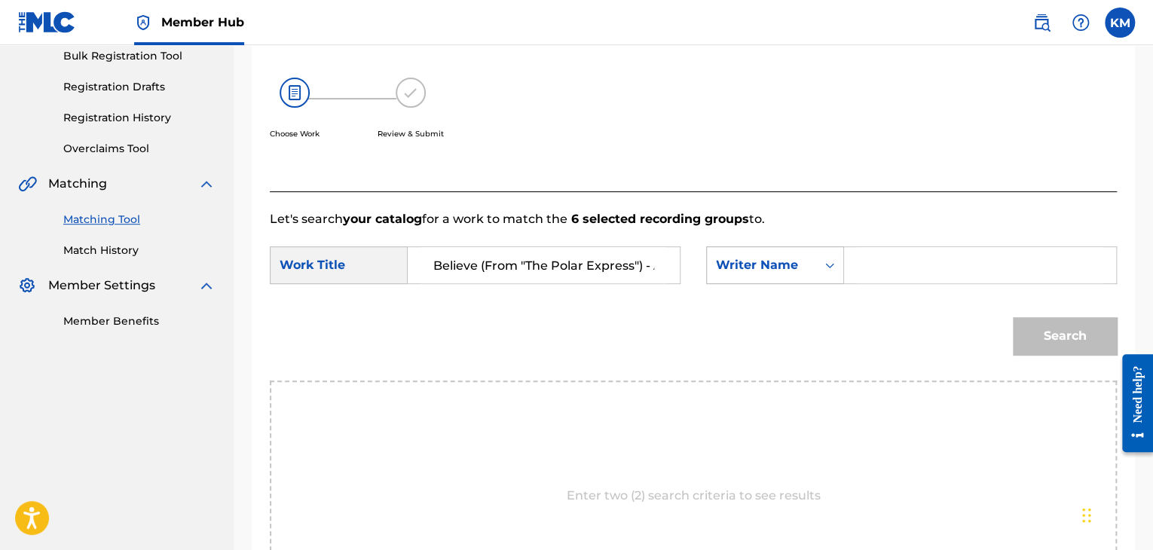
click at [827, 268] on icon "Search Form" at bounding box center [829, 265] width 15 height 15
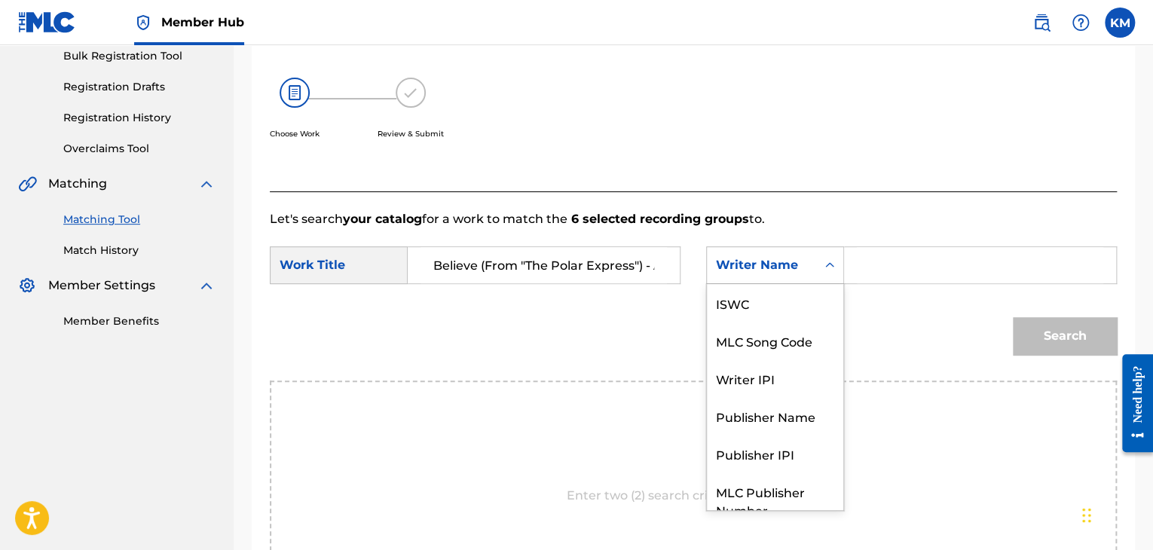
scroll to position [56, 0]
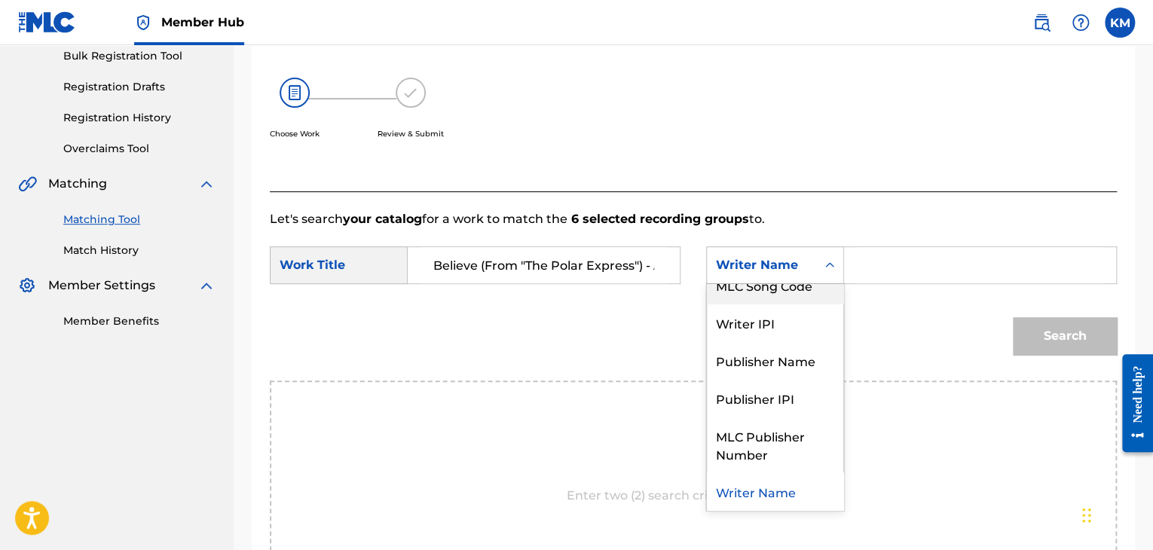
click at [802, 299] on div "MLC Song Code" at bounding box center [775, 285] width 136 height 38
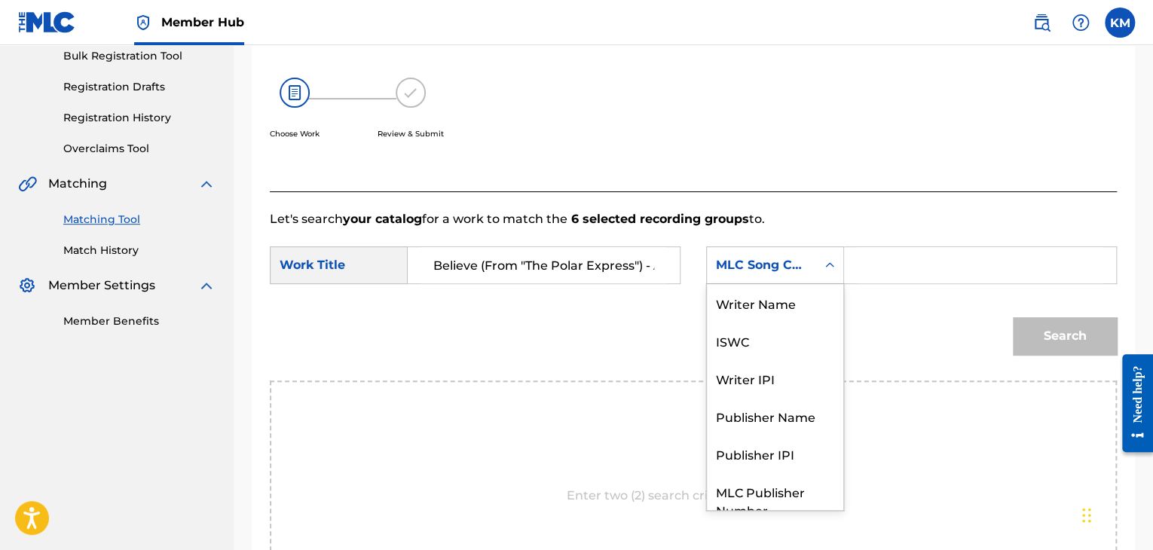
click at [828, 272] on icon "Search Form" at bounding box center [829, 265] width 15 height 15
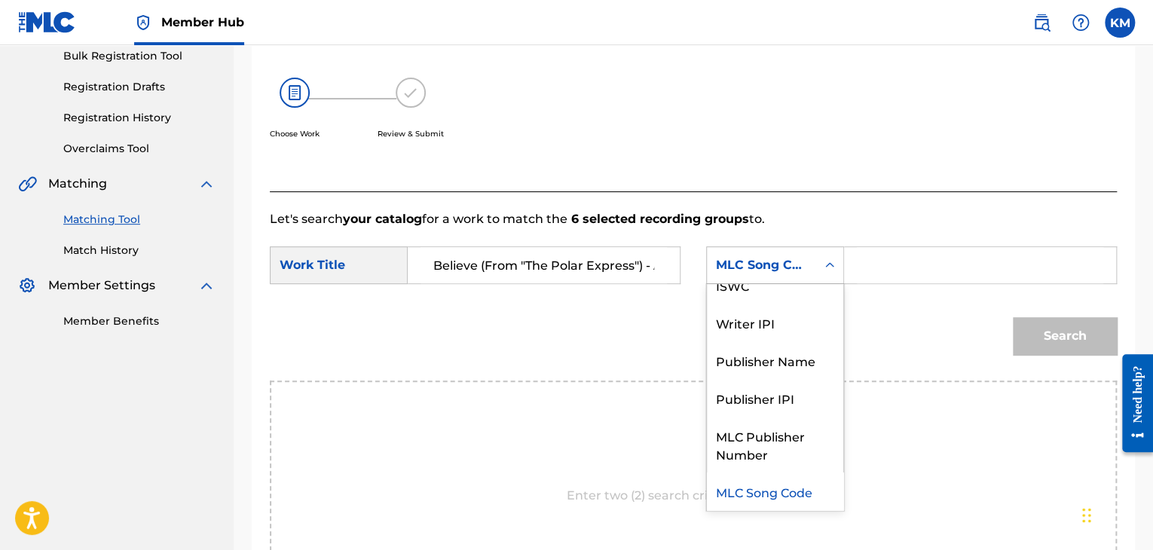
scroll to position [0, 0]
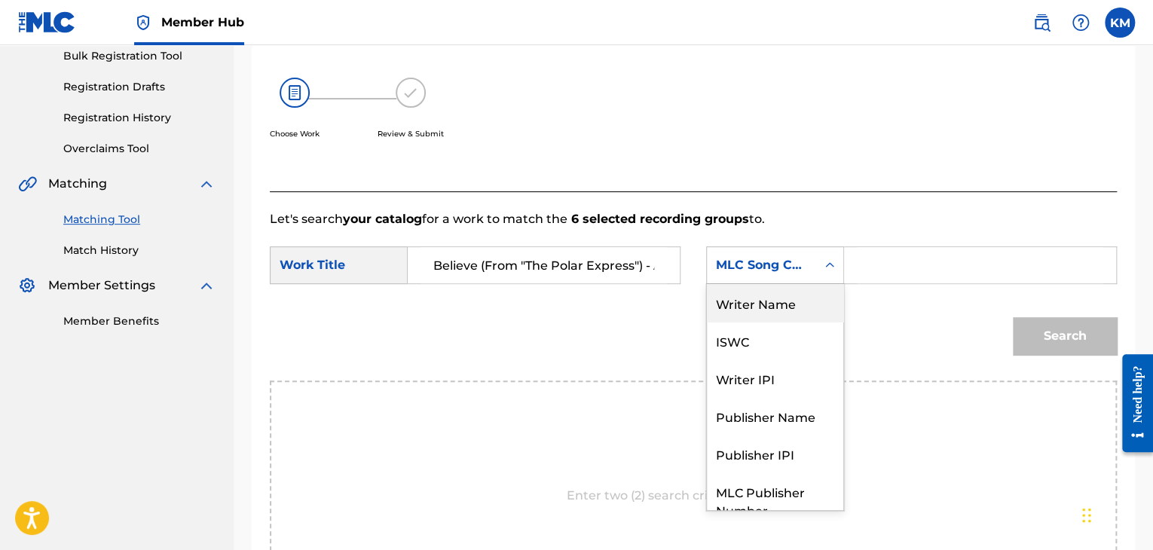
click at [783, 311] on div "Writer Name" at bounding box center [775, 303] width 136 height 38
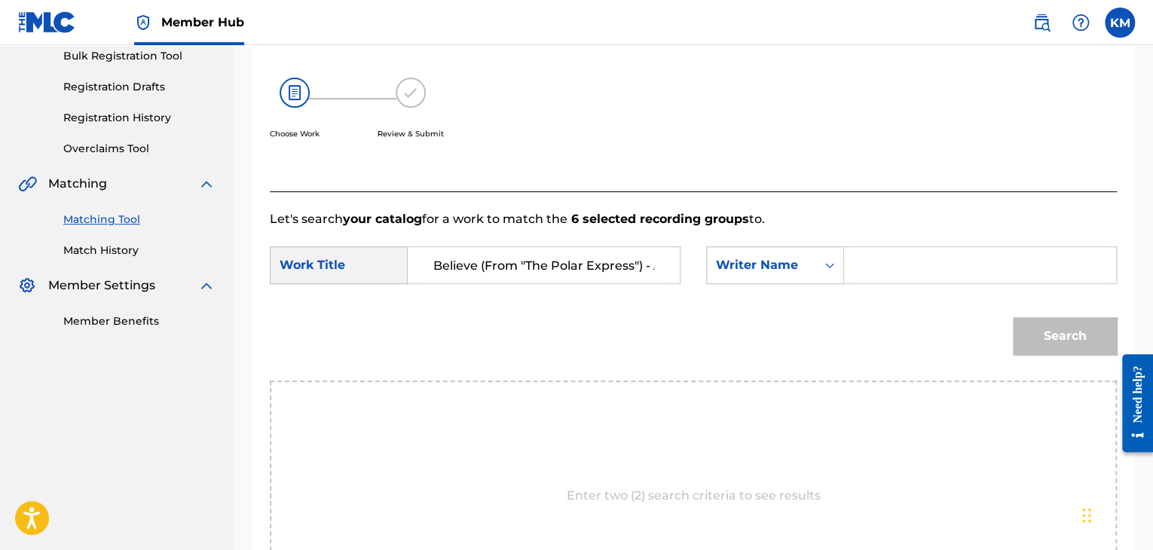
click at [860, 278] on input "Search Form" at bounding box center [980, 265] width 246 height 36
paste input "[PERSON_NAME]"
type input "[PERSON_NAME]"
click at [1045, 325] on button "Search" at bounding box center [1065, 336] width 104 height 38
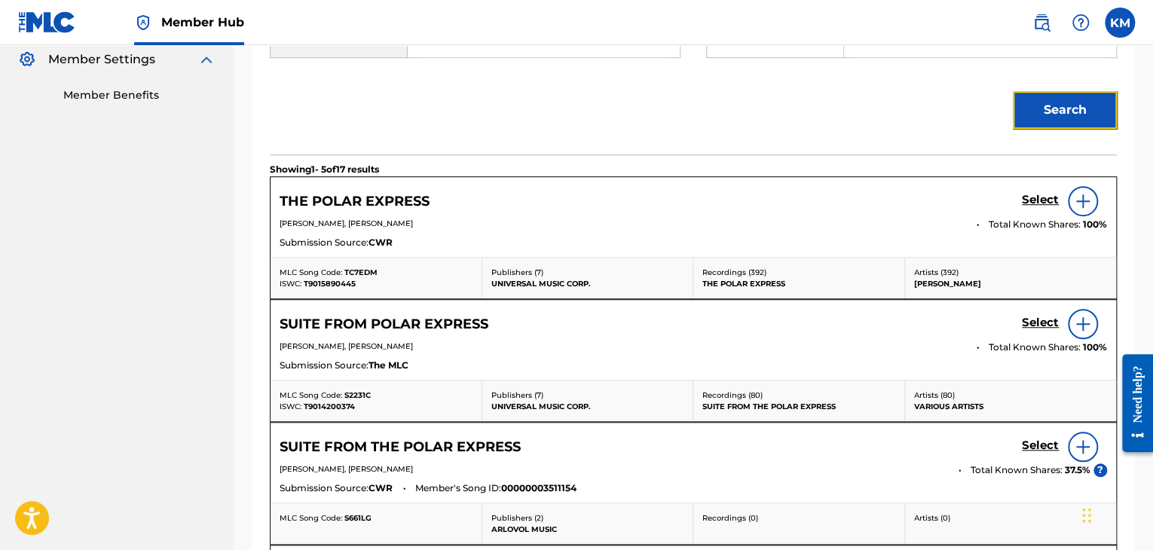
scroll to position [830, 0]
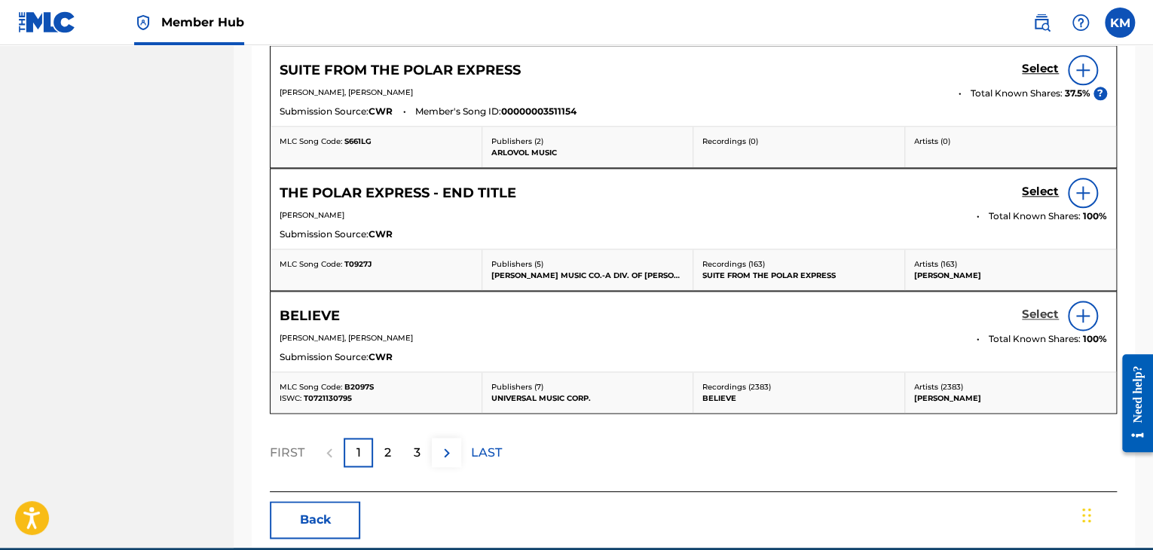
click at [1029, 316] on h5 "Select" at bounding box center [1040, 314] width 37 height 14
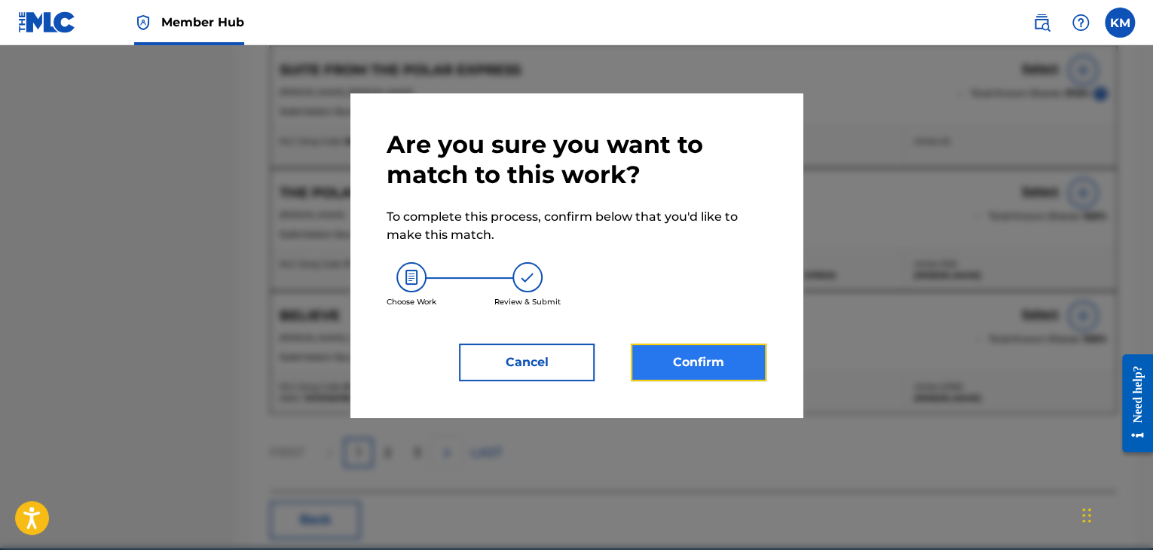
click at [704, 371] on button "Confirm" at bounding box center [699, 363] width 136 height 38
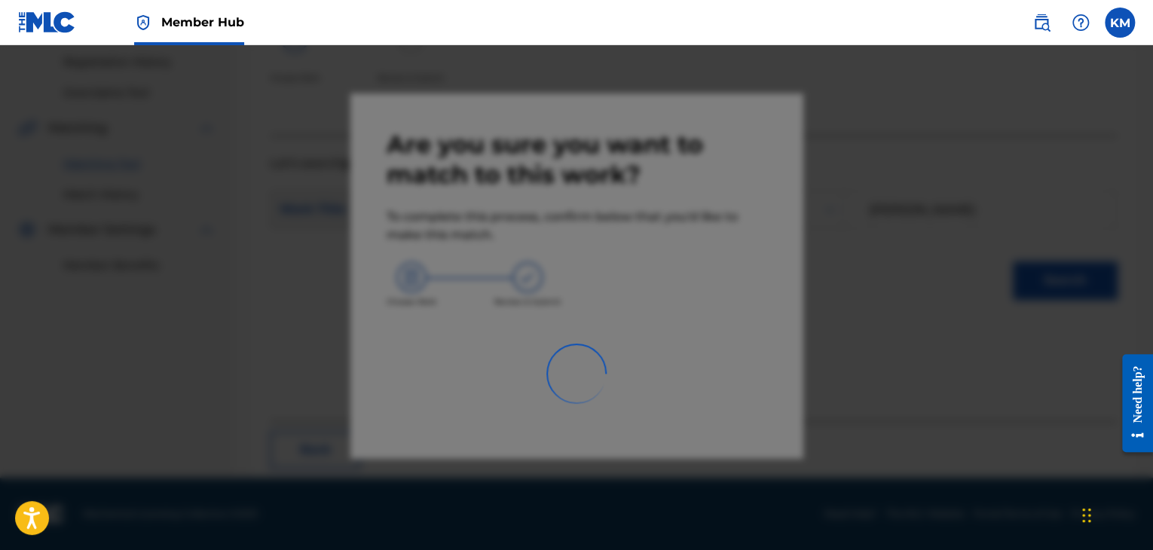
scroll to position [97, 0]
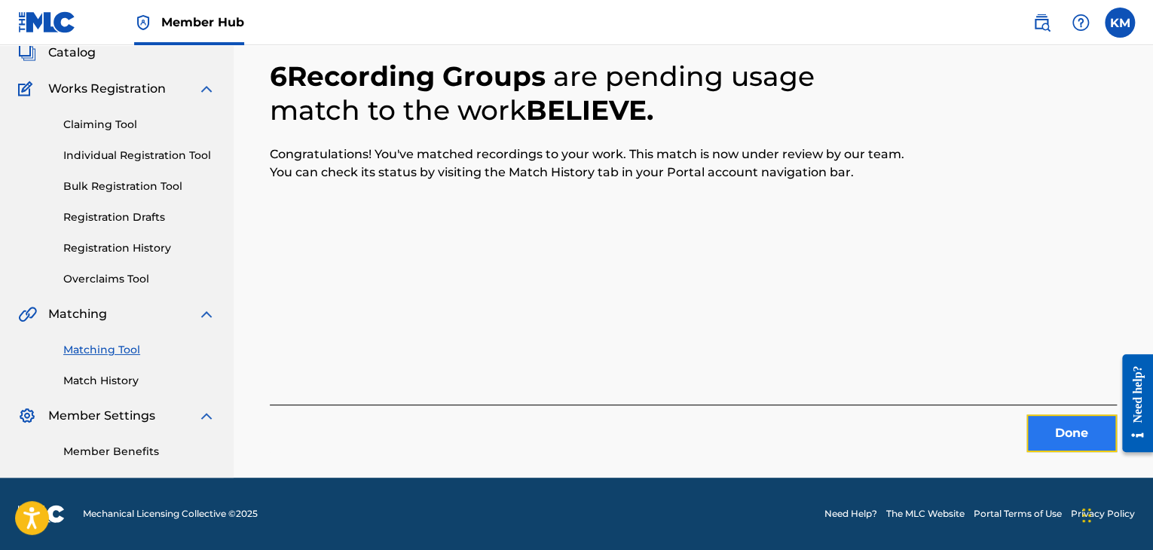
click at [1072, 433] on button "Done" at bounding box center [1071, 433] width 90 height 38
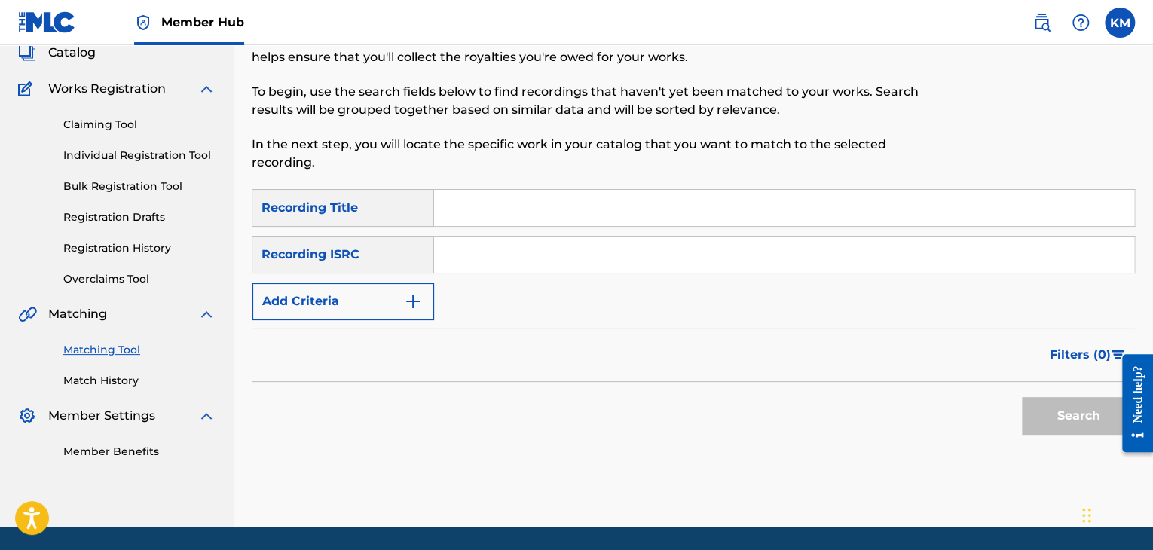
click at [497, 263] on input "Search Form" at bounding box center [784, 255] width 700 height 36
paste input "FRZ038601720"
type input "FRZ038601720"
click at [1037, 406] on button "Search" at bounding box center [1078, 416] width 113 height 38
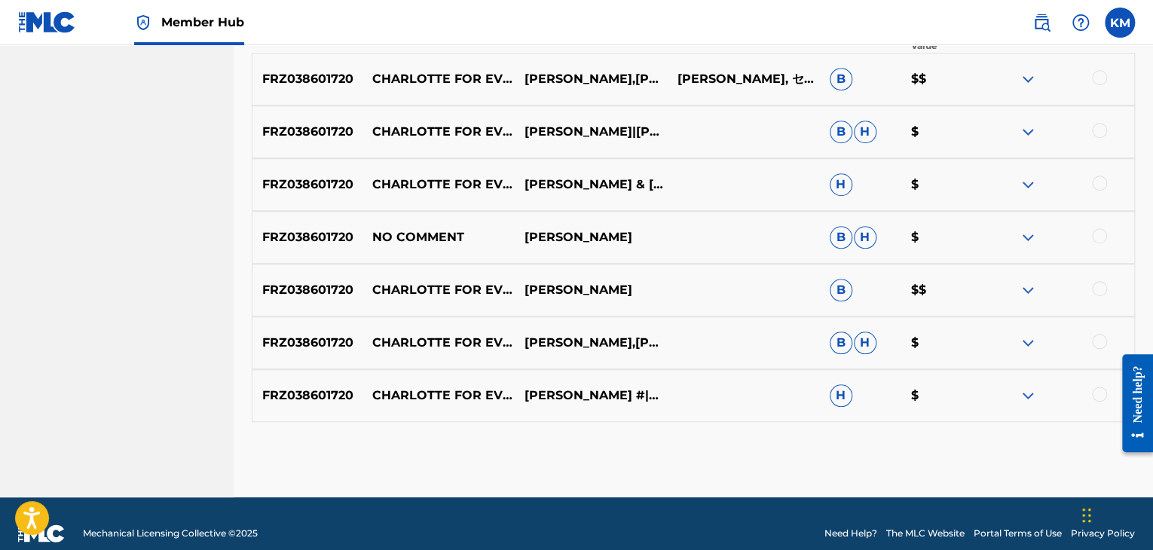
scroll to position [549, 0]
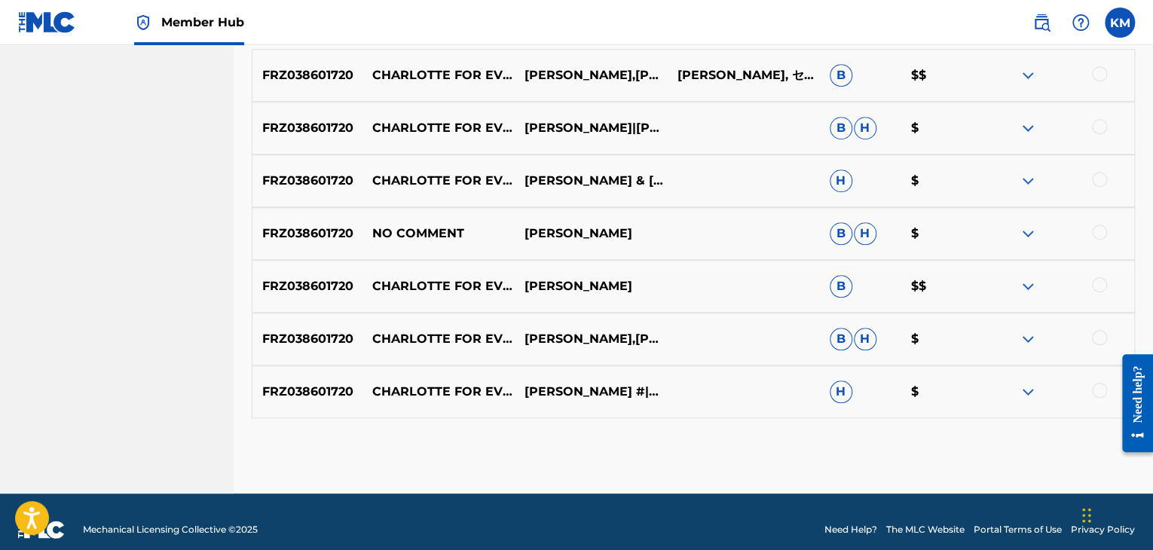
click at [1099, 388] on div at bounding box center [1099, 390] width 15 height 15
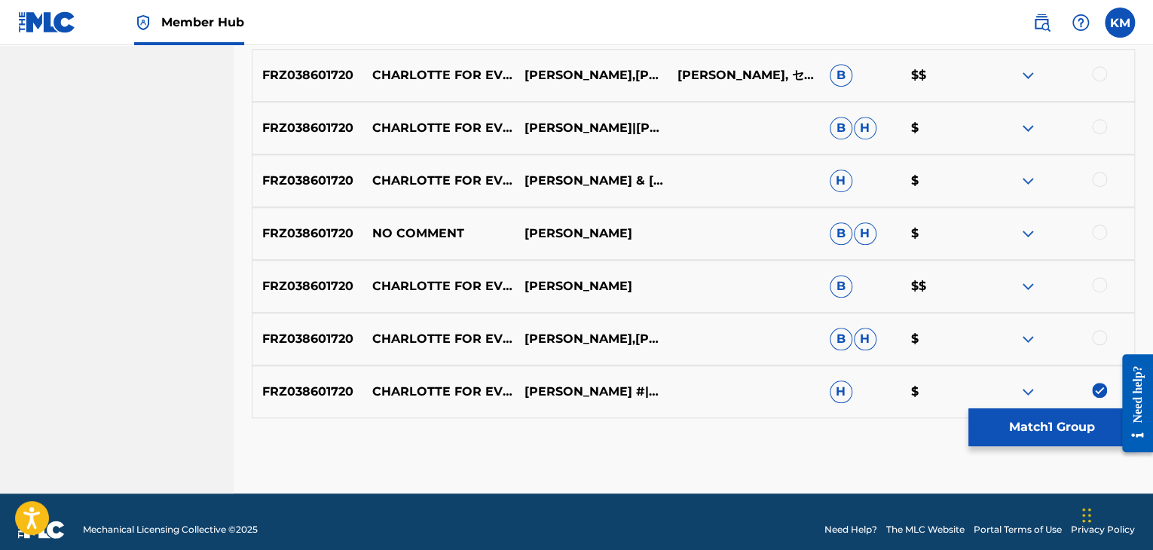
click at [1097, 336] on div at bounding box center [1099, 337] width 15 height 15
click at [1096, 289] on div at bounding box center [1099, 284] width 15 height 15
click at [1096, 180] on div at bounding box center [1099, 179] width 15 height 15
click at [1096, 121] on div at bounding box center [1099, 126] width 15 height 15
click at [1100, 64] on div "FRZ038601720 CHARLOTTE FOR EVER - BANDE ORIGINALE DU FILM "CHARLOTTE FOR EVER" …" at bounding box center [693, 75] width 883 height 53
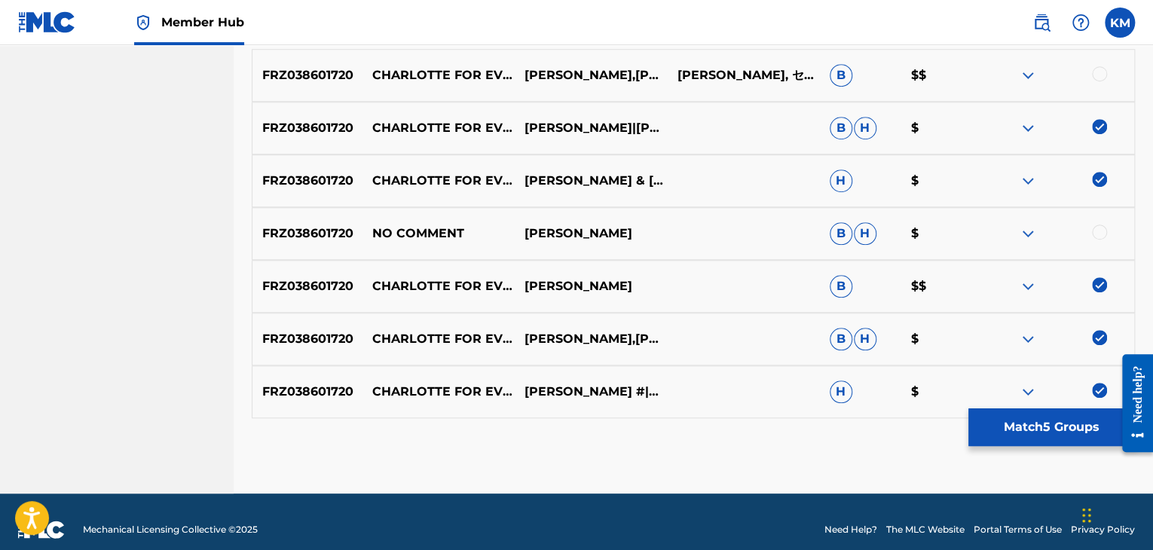
click at [1098, 75] on div at bounding box center [1099, 73] width 15 height 15
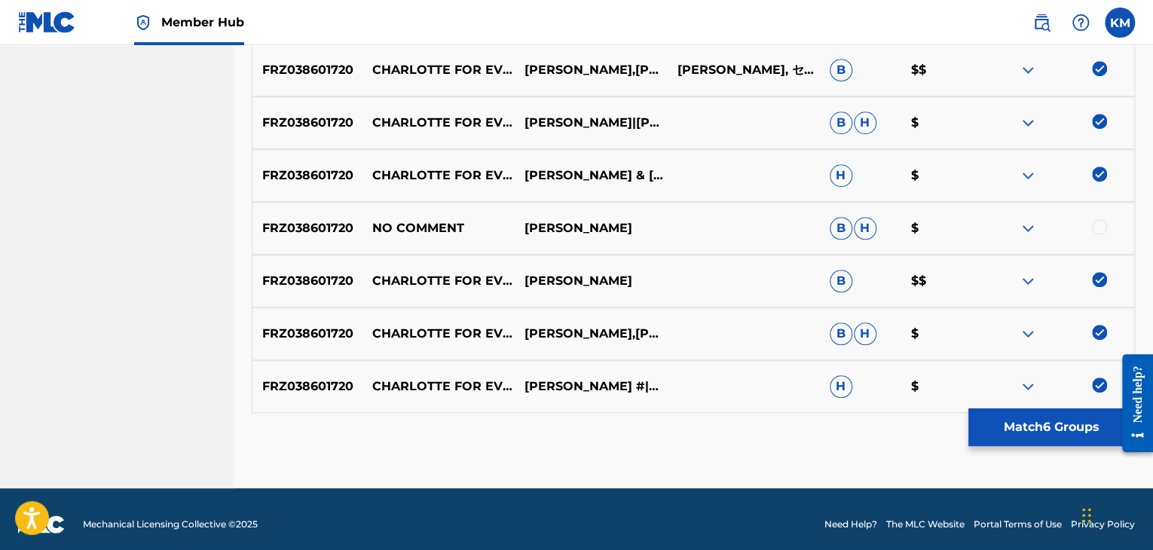
scroll to position [565, 0]
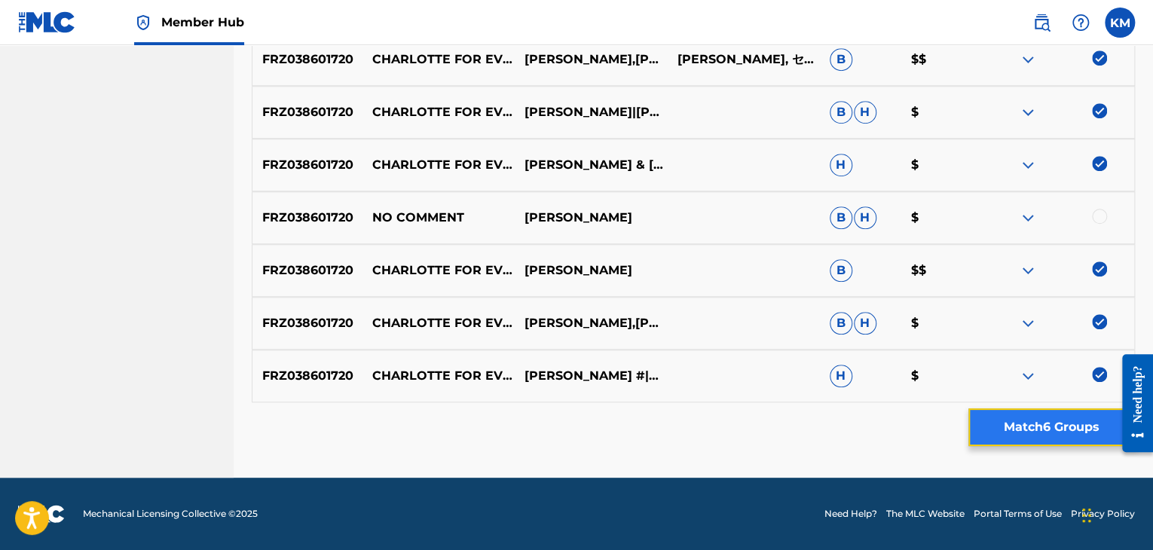
click at [995, 432] on button "Match 6 Groups" at bounding box center [1051, 427] width 167 height 38
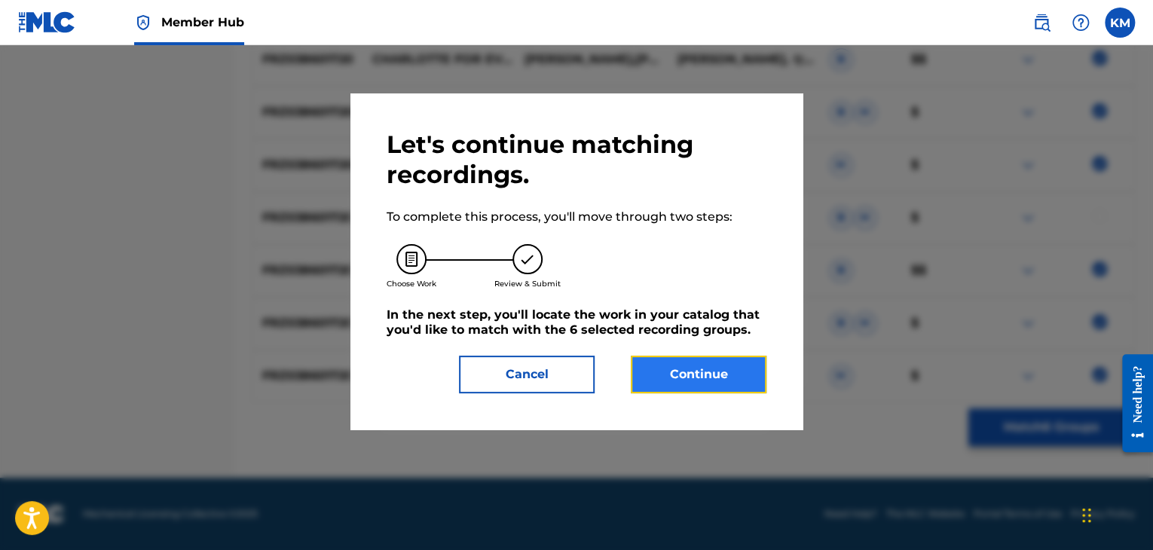
click at [690, 384] on button "Continue" at bounding box center [699, 375] width 136 height 38
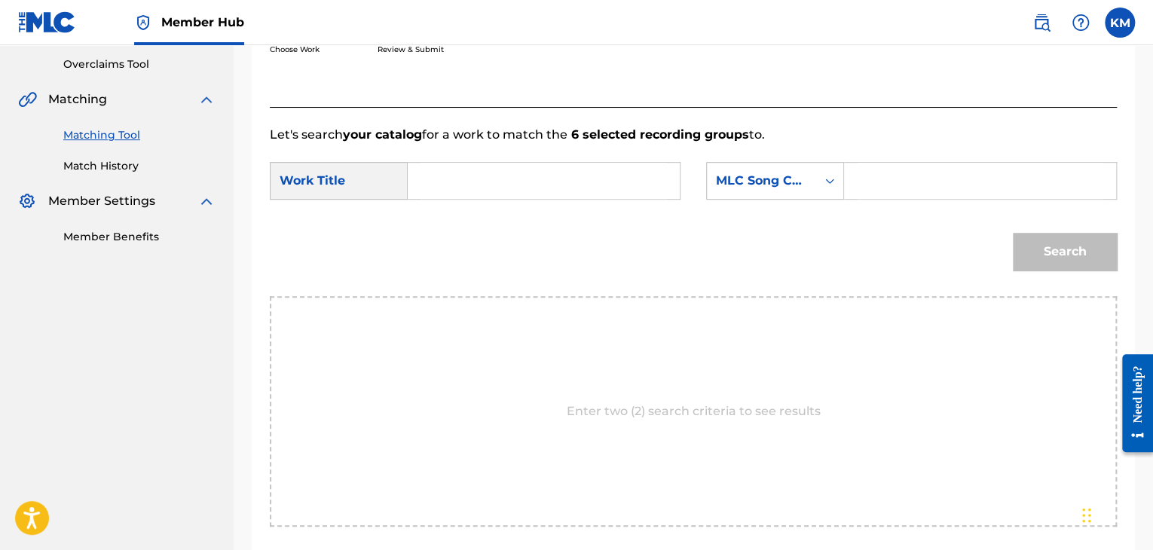
scroll to position [228, 0]
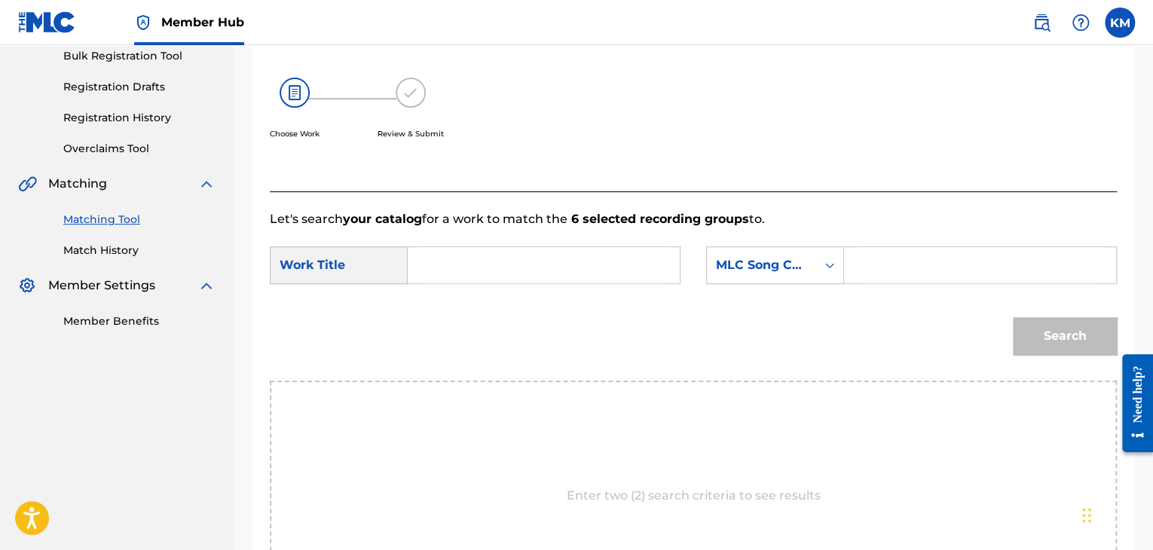
click at [467, 261] on input "Search Form" at bounding box center [544, 265] width 246 height 36
paste input "Charlotte For Ever - Bande originale du film "Charlotte For Ever""
type input "Charlotte For Ever - Bande originale du film "Charlotte For Ever""
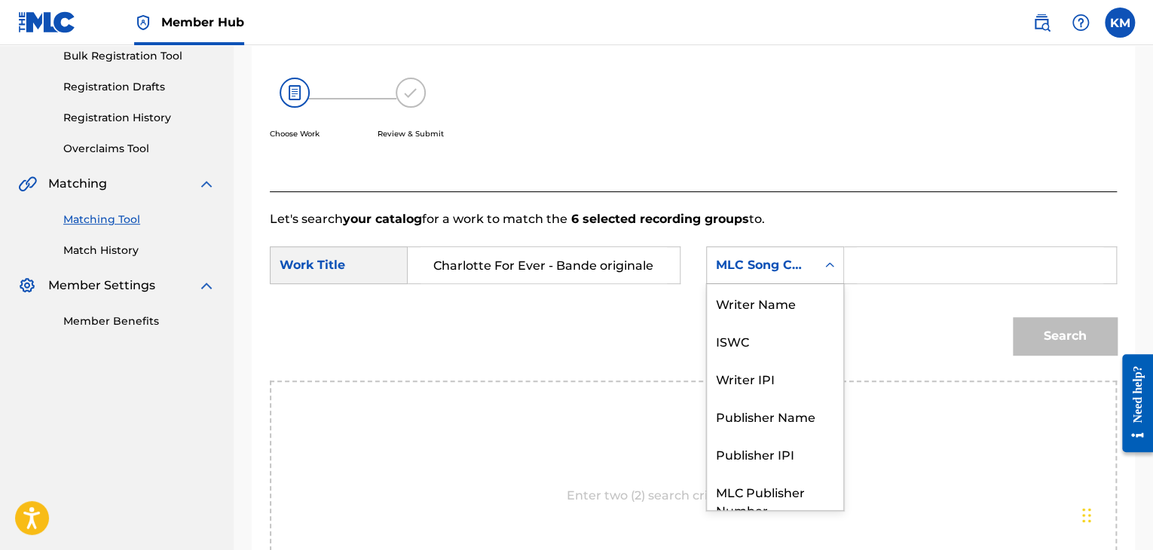
click at [824, 268] on icon "Search Form" at bounding box center [829, 265] width 15 height 15
click at [758, 304] on div "Writer Name" at bounding box center [775, 303] width 136 height 38
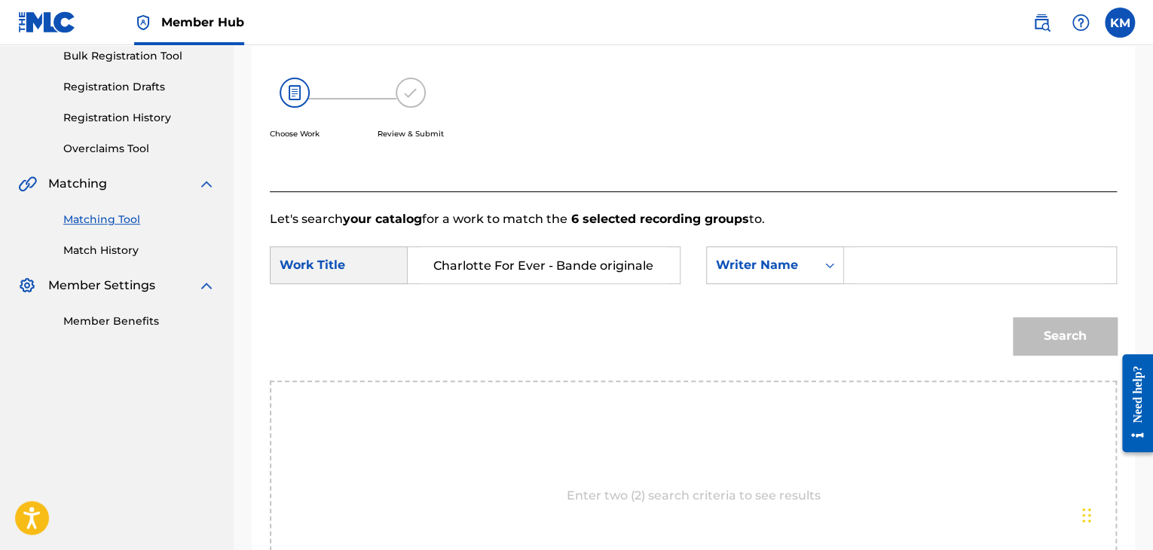
click at [877, 258] on input "Search Form" at bounding box center [980, 265] width 246 height 36
paste input "Gainsbourg"
type input "Gainsbourg"
click at [1034, 329] on button "Search" at bounding box center [1065, 336] width 104 height 38
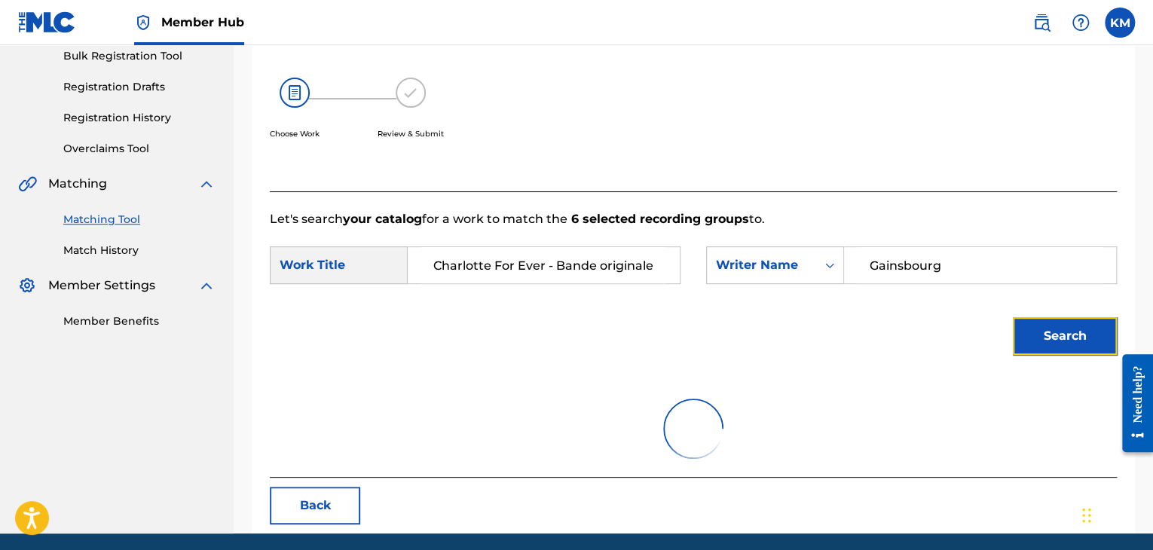
scroll to position [219, 0]
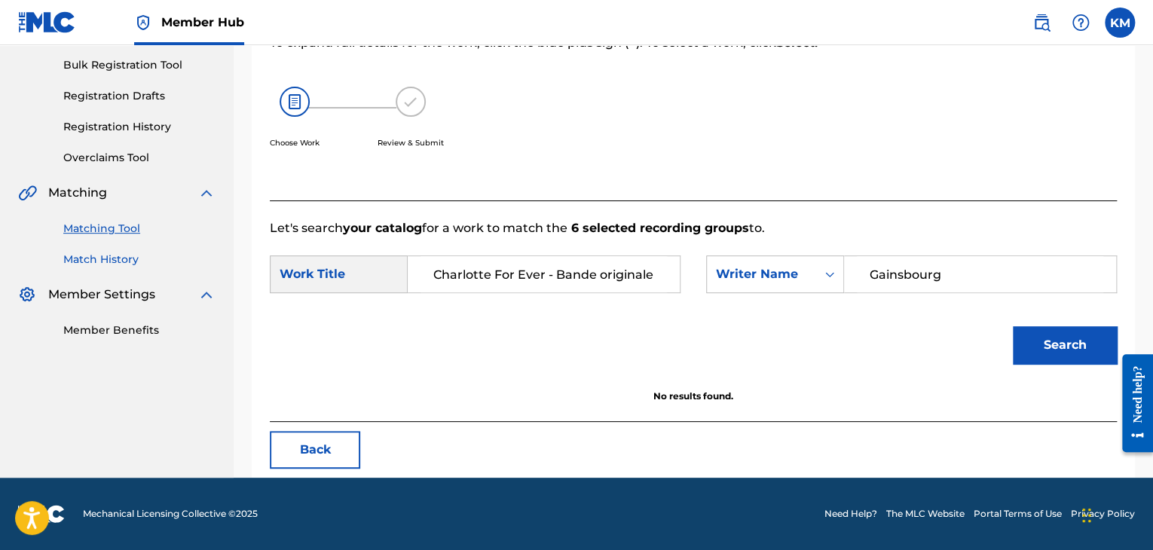
click at [126, 263] on link "Match History" at bounding box center [139, 260] width 152 height 16
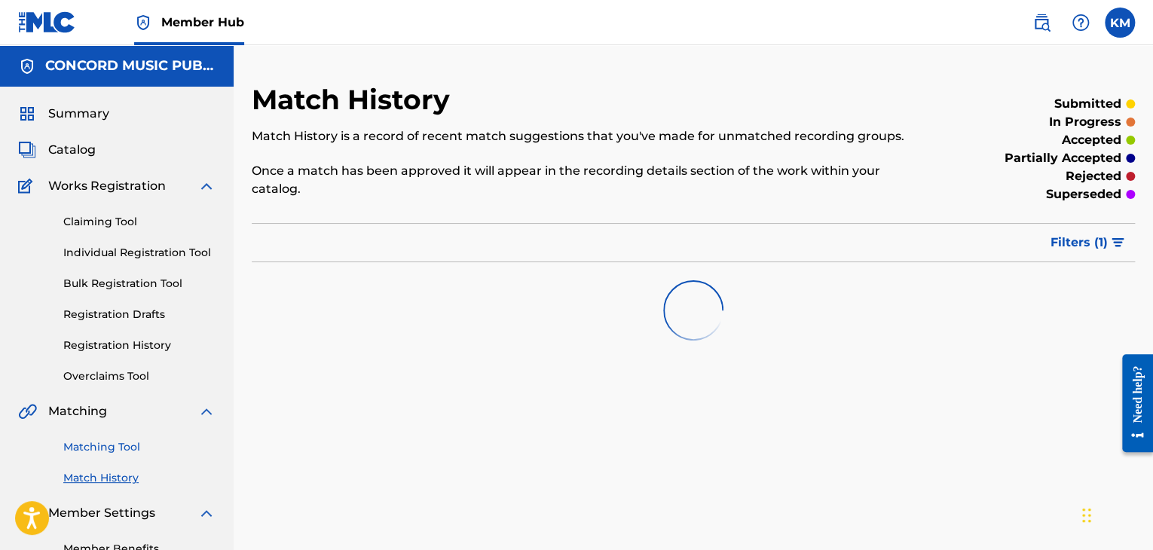
click at [107, 444] on link "Matching Tool" at bounding box center [139, 447] width 152 height 16
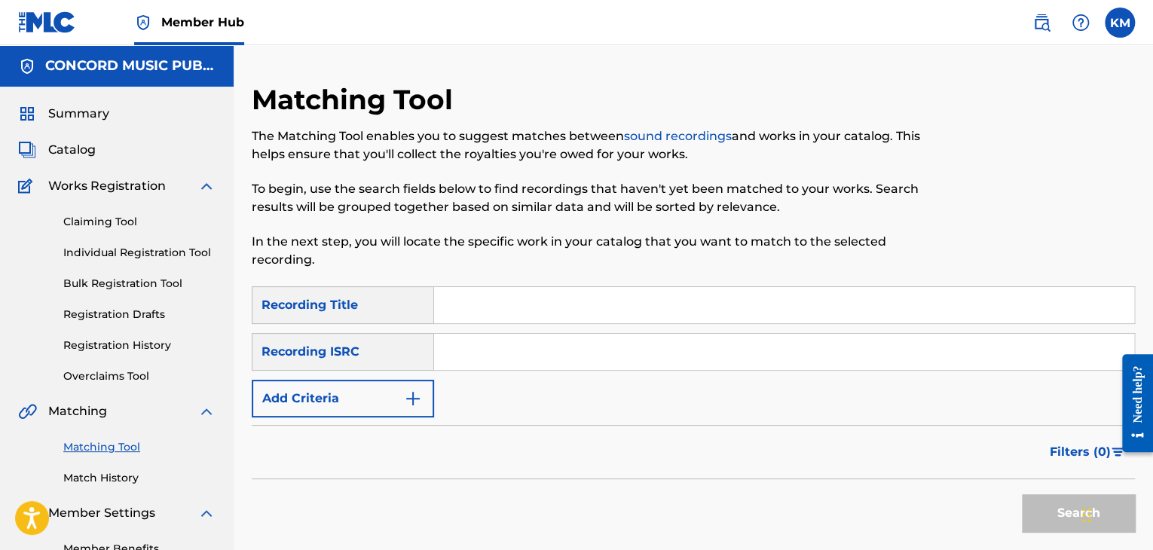
paste input "TCADZ1812959"
type input "TCADZ1812959"
click at [1034, 503] on button "Search" at bounding box center [1078, 513] width 113 height 38
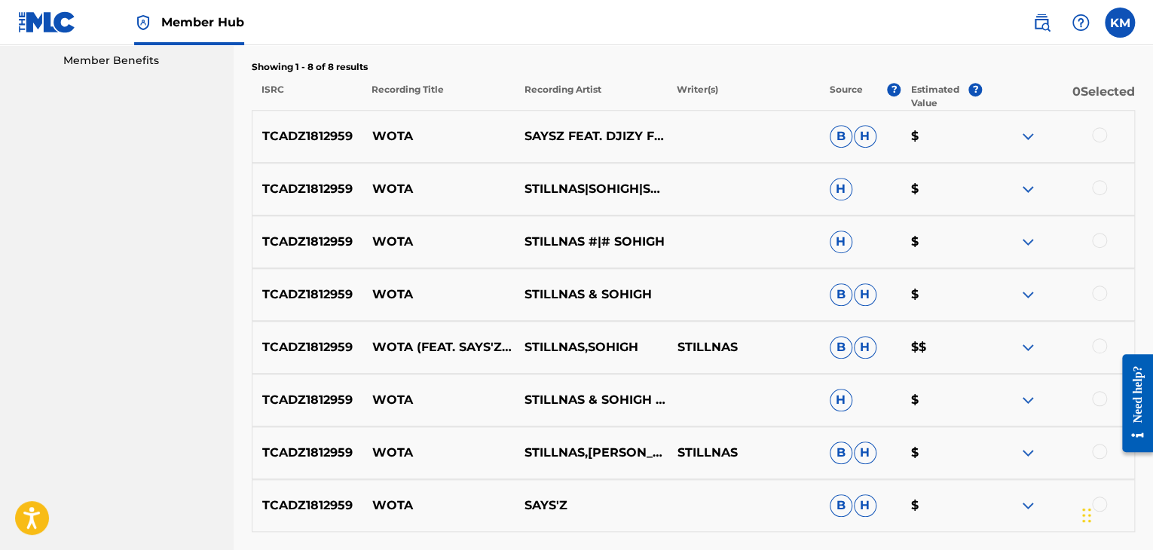
scroll to position [226, 0]
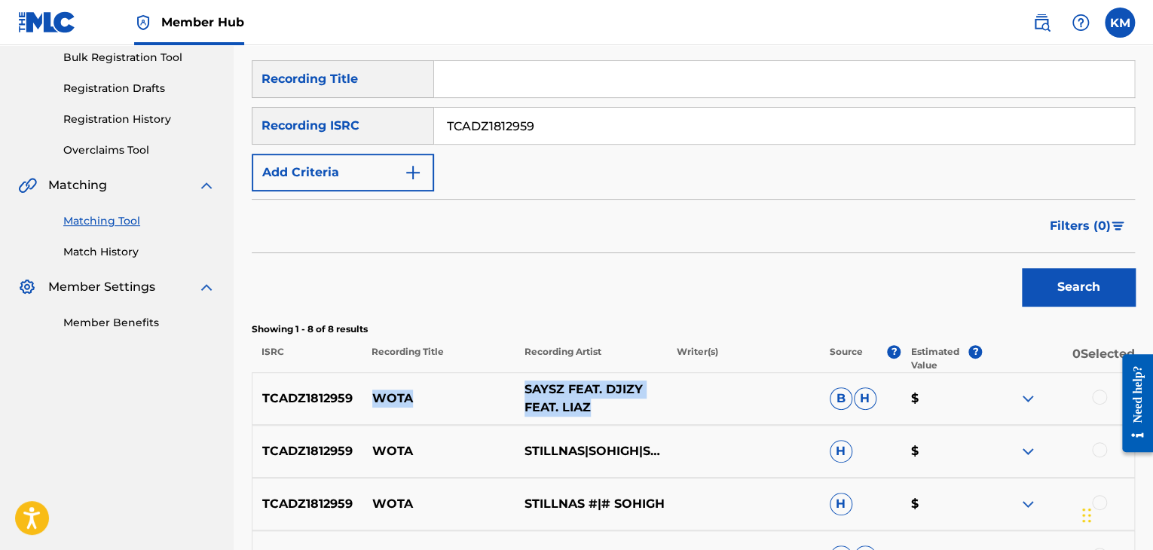
drag, startPoint x: 365, startPoint y: 396, endPoint x: 624, endPoint y: 405, distance: 259.4
click at [624, 405] on div "TCADZ1812959 WOTA SAYSZ FEAT. DJIZY FEAT. LIAZ B H $" at bounding box center [693, 398] width 883 height 53
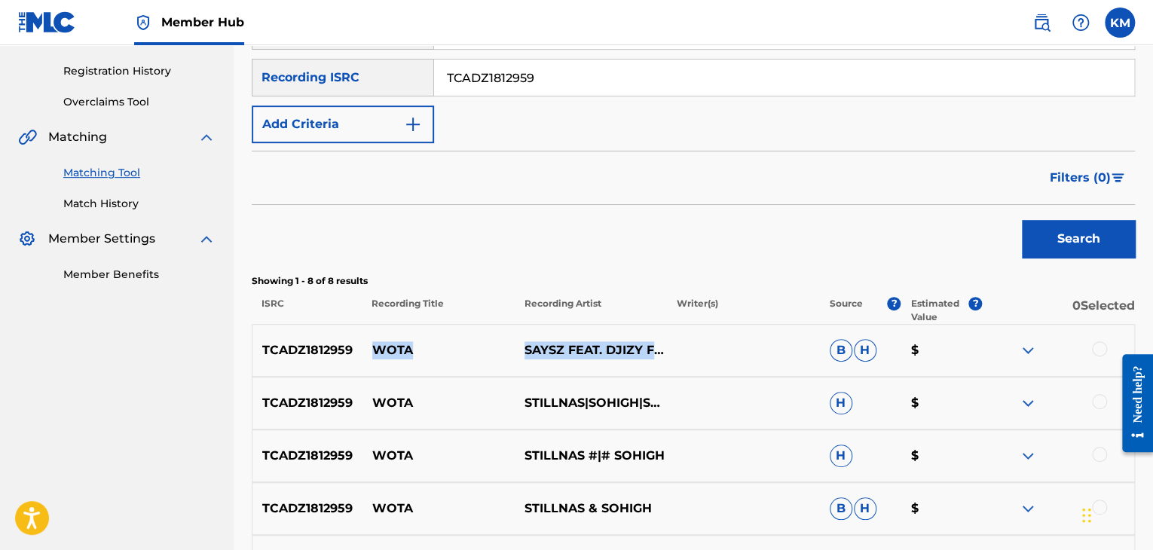
scroll to position [377, 0]
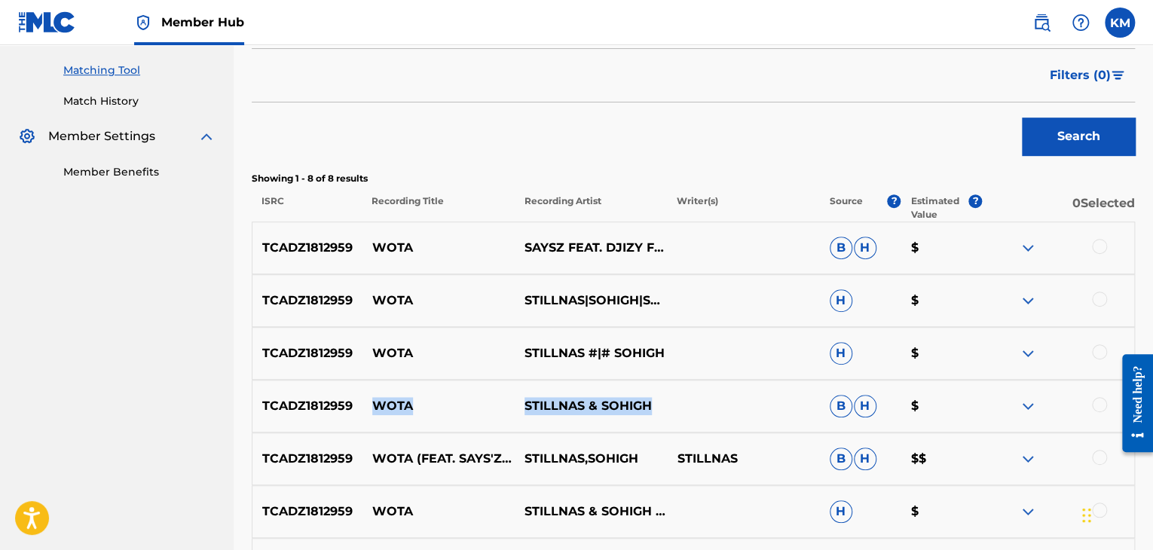
drag, startPoint x: 372, startPoint y: 402, endPoint x: 678, endPoint y: 396, distance: 306.8
click at [678, 399] on div "TCADZ1812959 WOTA STILLNAS & SOHIGH B H $" at bounding box center [693, 406] width 883 height 53
copy div "WOTA STILLNAS & SOHIGH"
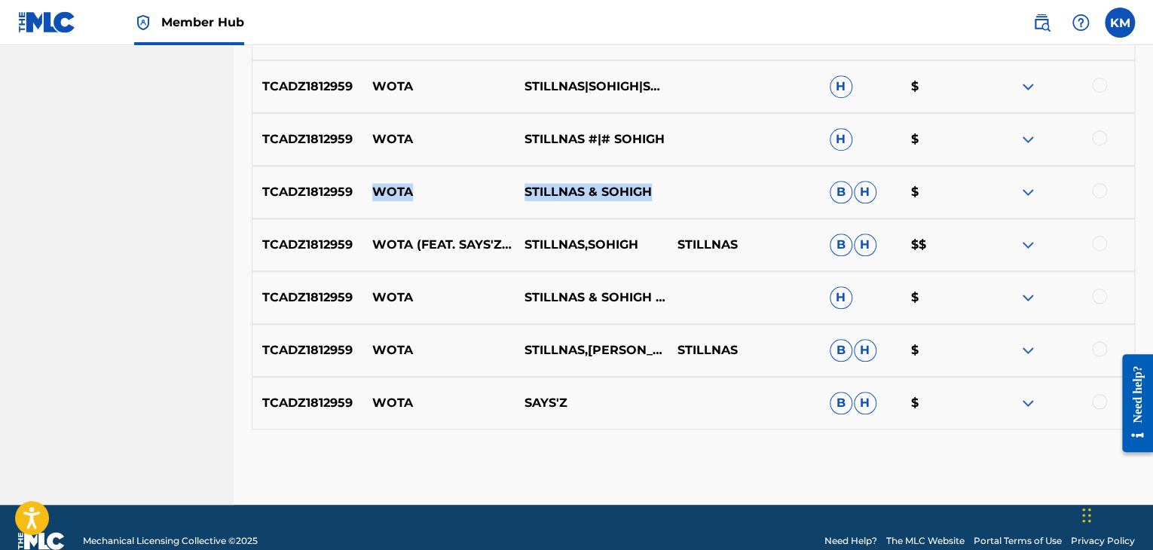
scroll to position [603, 0]
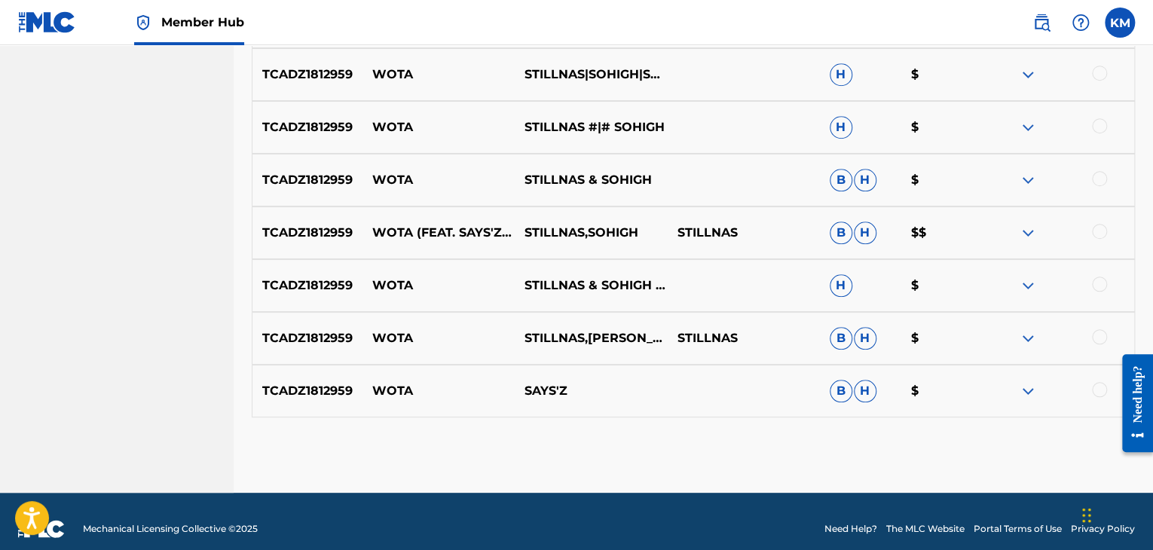
click at [388, 74] on p "WOTA" at bounding box center [438, 75] width 152 height 18
copy p "WOTA"
click at [1105, 70] on div at bounding box center [1099, 73] width 15 height 15
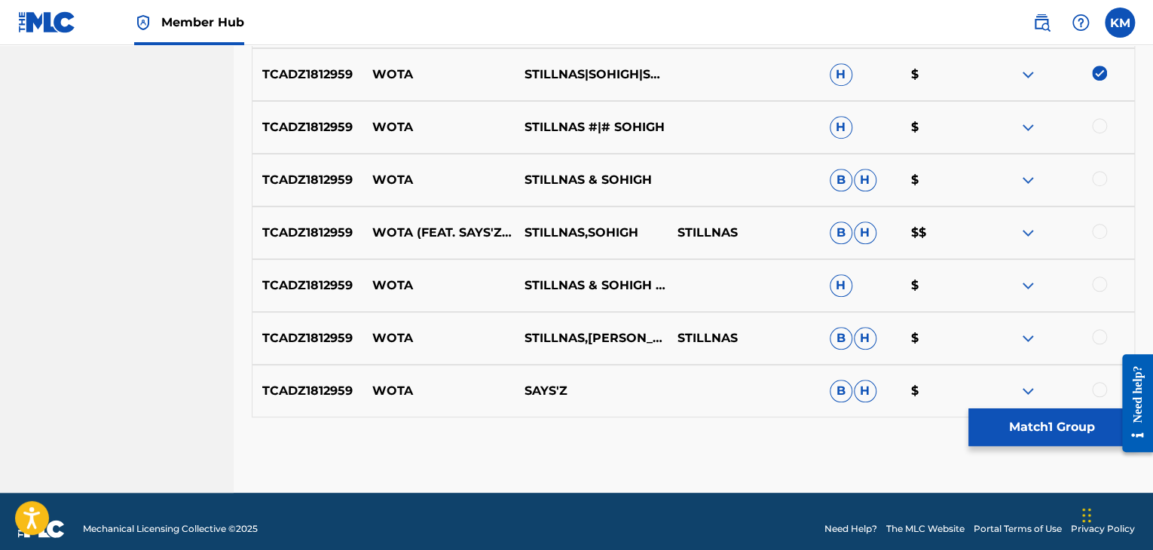
click at [1094, 127] on div at bounding box center [1099, 125] width 15 height 15
click at [1099, 180] on div at bounding box center [1099, 178] width 15 height 15
click at [1101, 226] on div at bounding box center [1099, 231] width 15 height 15
click at [1100, 280] on div at bounding box center [1099, 284] width 15 height 15
click at [1102, 332] on div at bounding box center [1099, 336] width 15 height 15
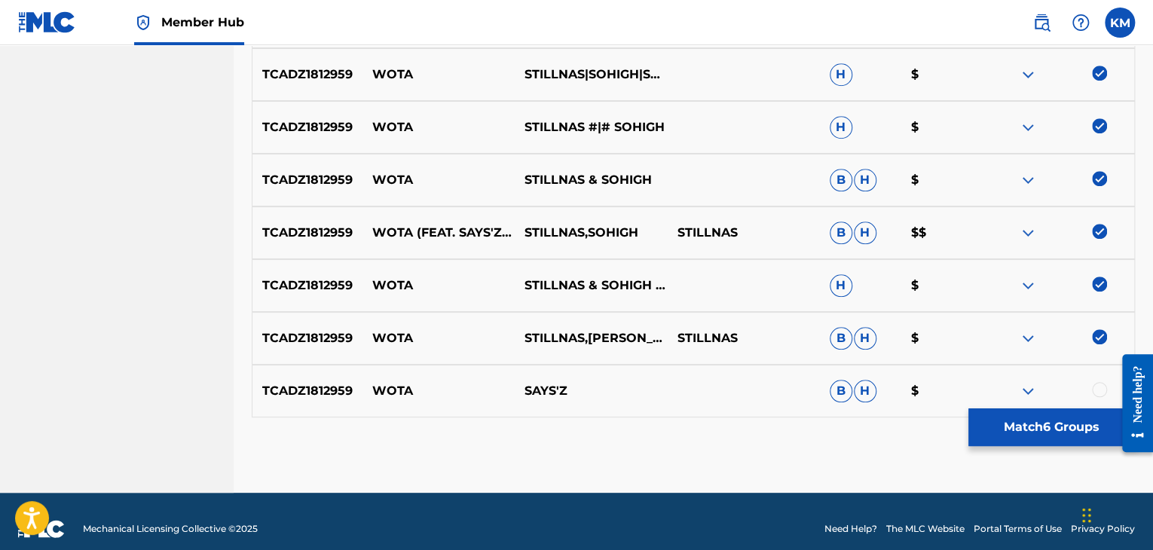
click at [1099, 387] on div at bounding box center [1099, 389] width 15 height 15
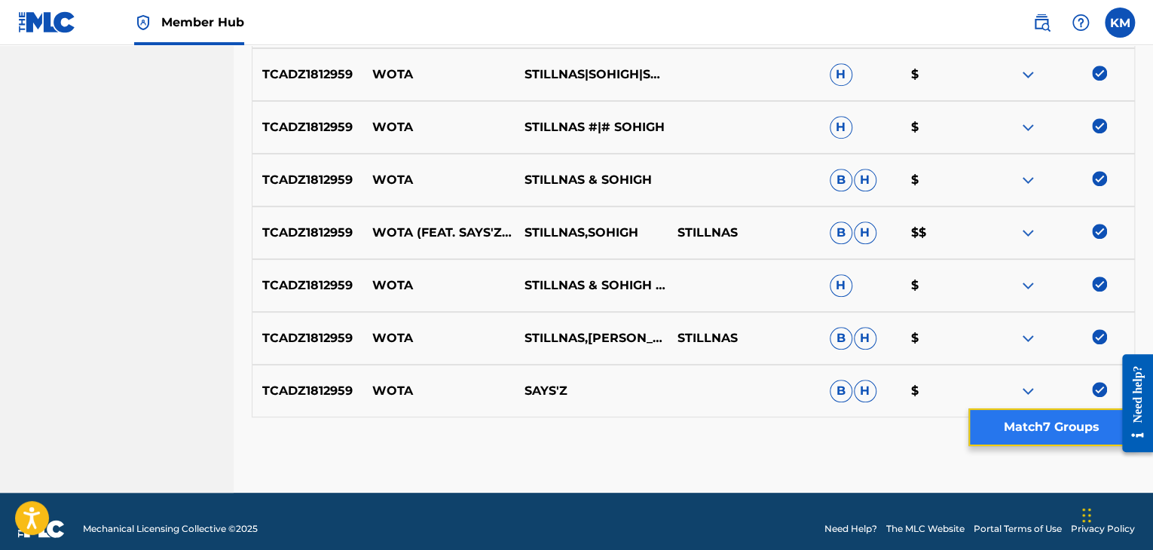
click at [1023, 421] on button "Match 7 Groups" at bounding box center [1051, 427] width 167 height 38
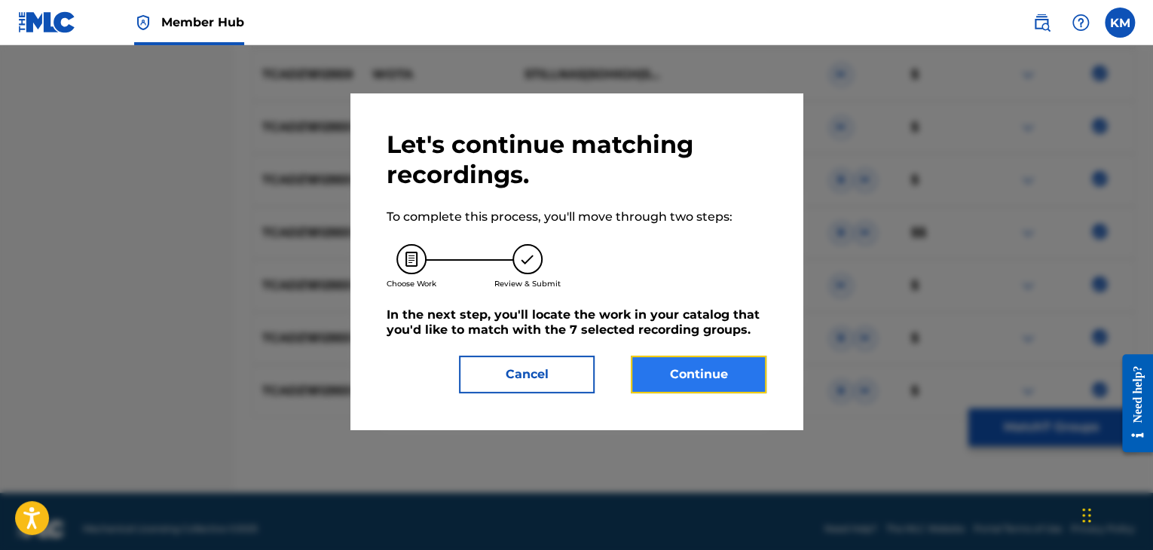
click at [704, 361] on button "Continue" at bounding box center [699, 375] width 136 height 38
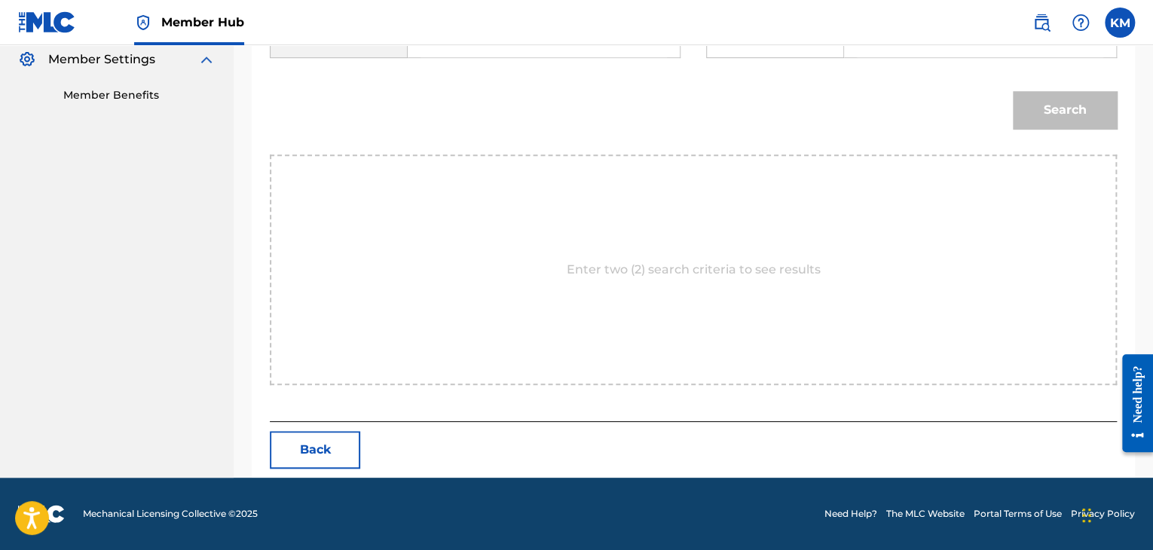
scroll to position [228, 0]
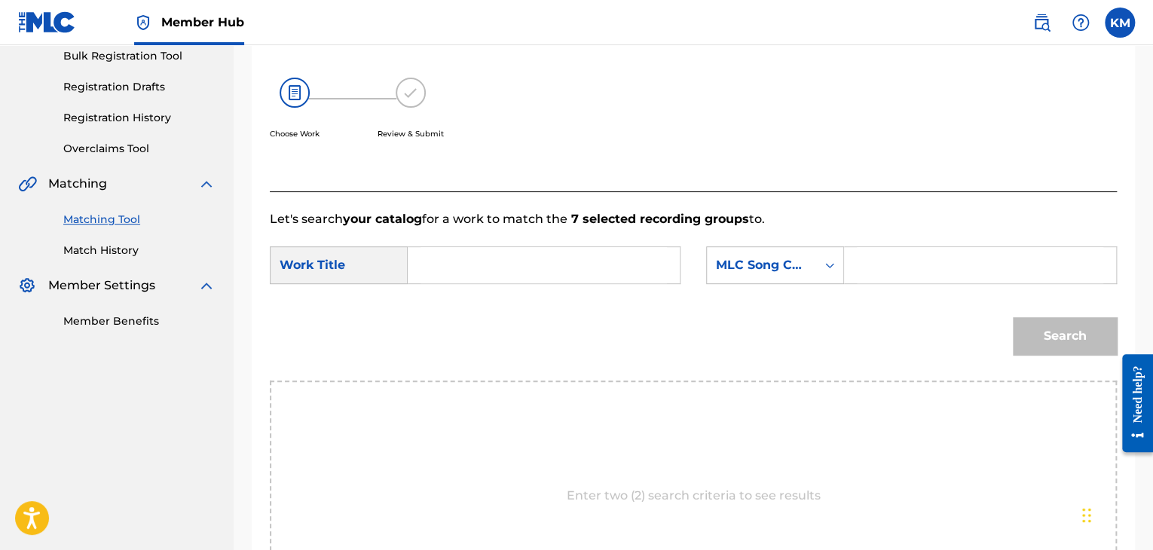
click at [448, 257] on input "Search Form" at bounding box center [544, 265] width 246 height 36
paste input "WOTA"
type input "WOTA"
click at [848, 258] on div "Search Form" at bounding box center [980, 265] width 273 height 38
click at [835, 263] on icon "Search Form" at bounding box center [829, 265] width 15 height 15
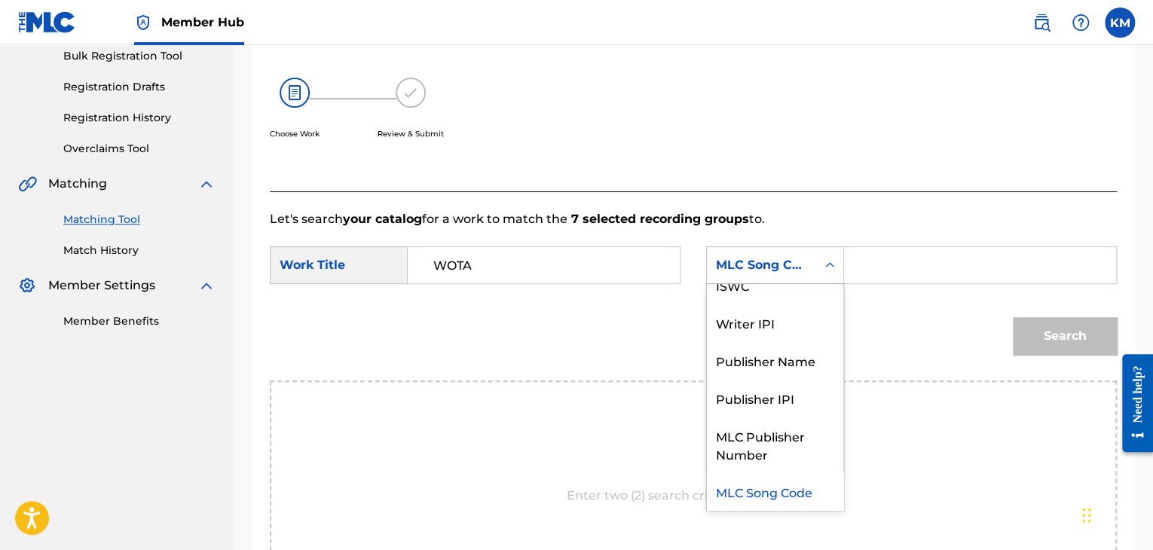
scroll to position [0, 0]
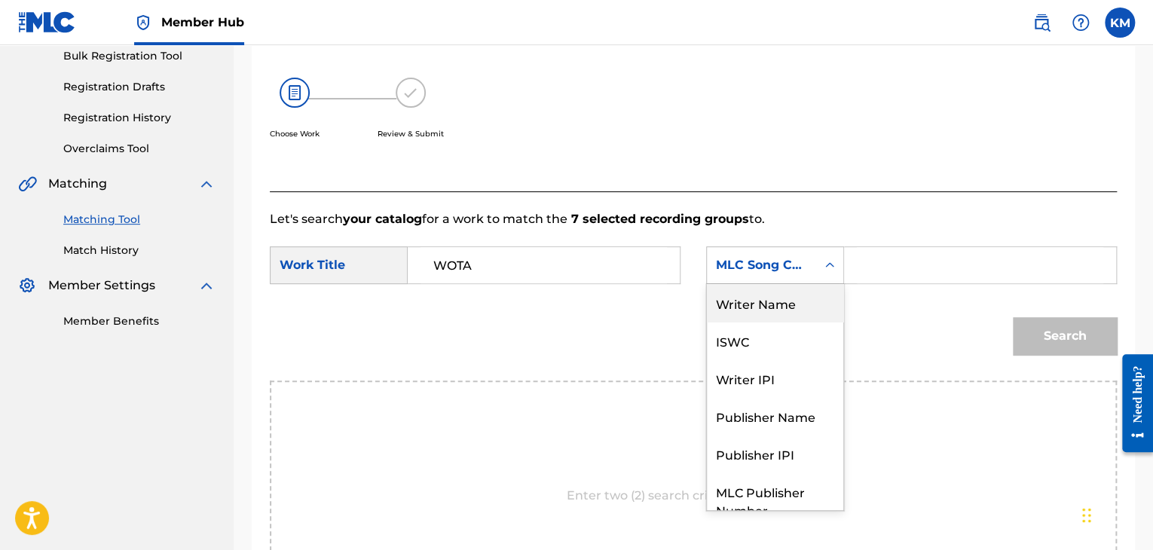
click at [799, 304] on div "Writer Name" at bounding box center [775, 303] width 136 height 38
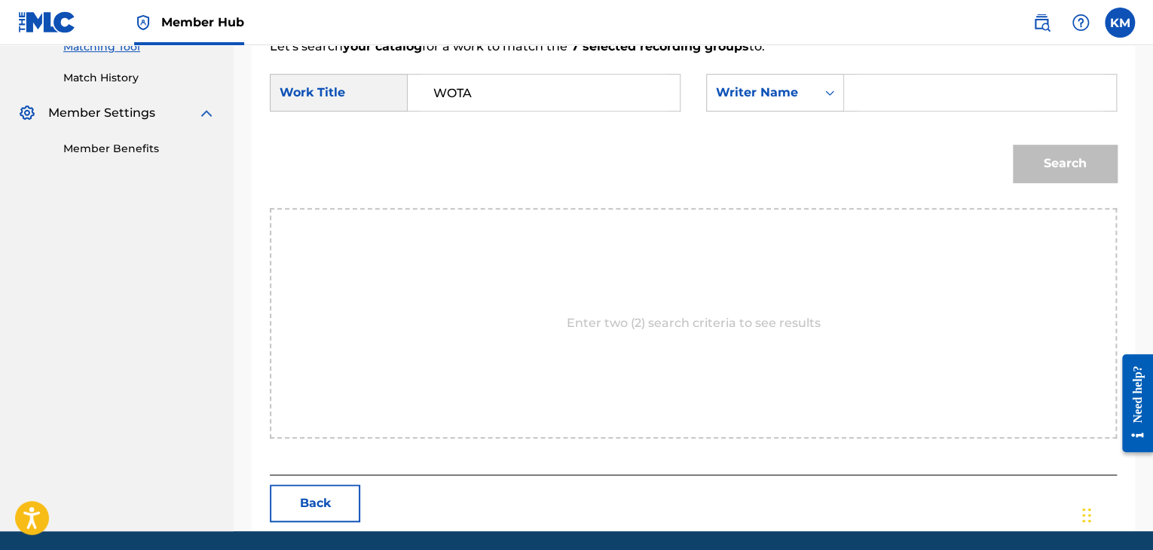
scroll to position [454, 0]
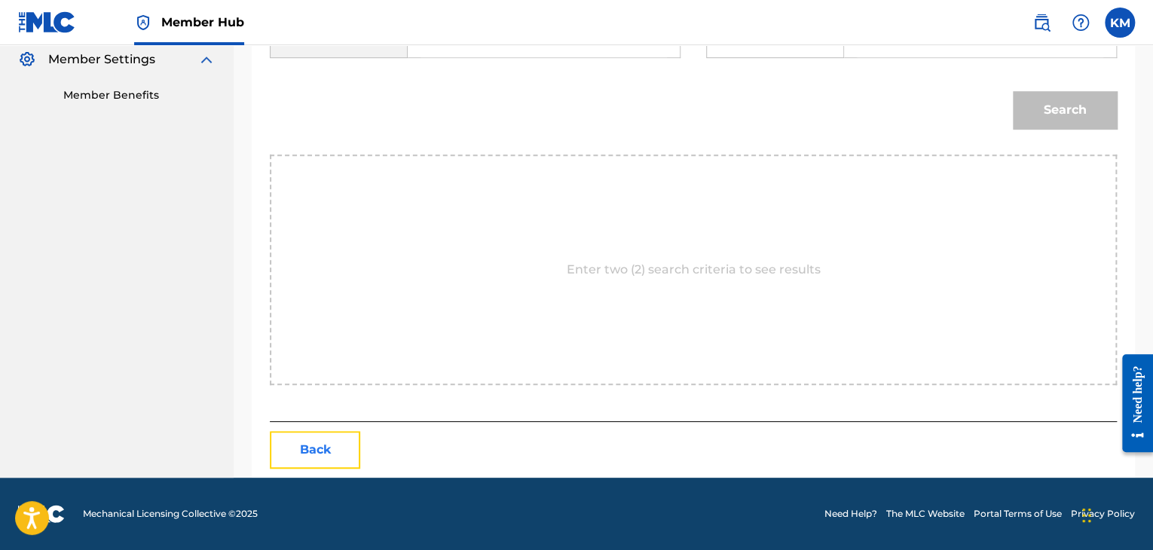
click at [312, 449] on button "Back" at bounding box center [315, 450] width 90 height 38
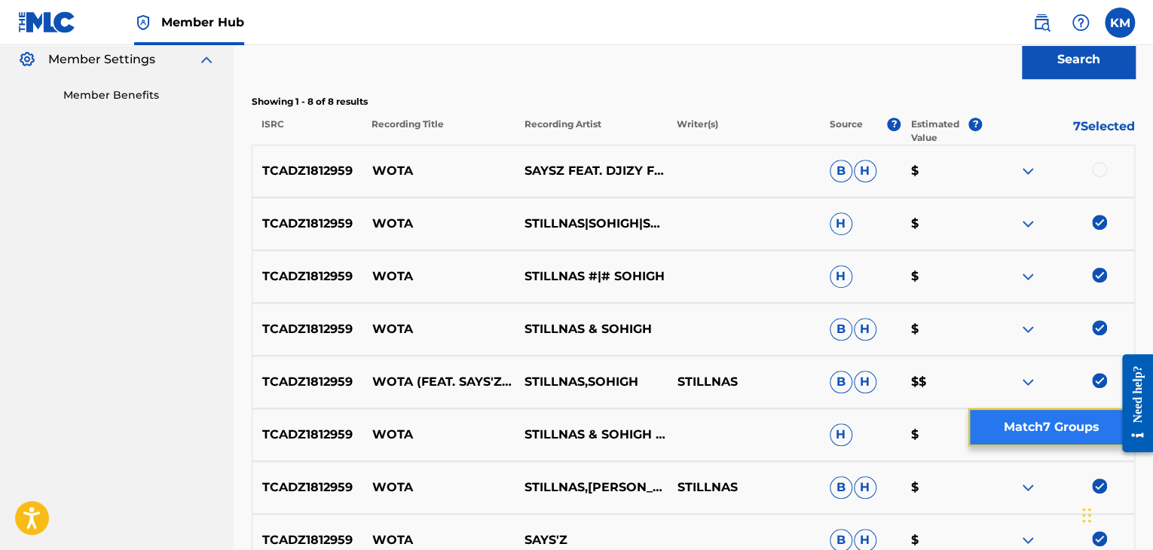
click at [996, 414] on button "Match 7 Groups" at bounding box center [1051, 427] width 167 height 38
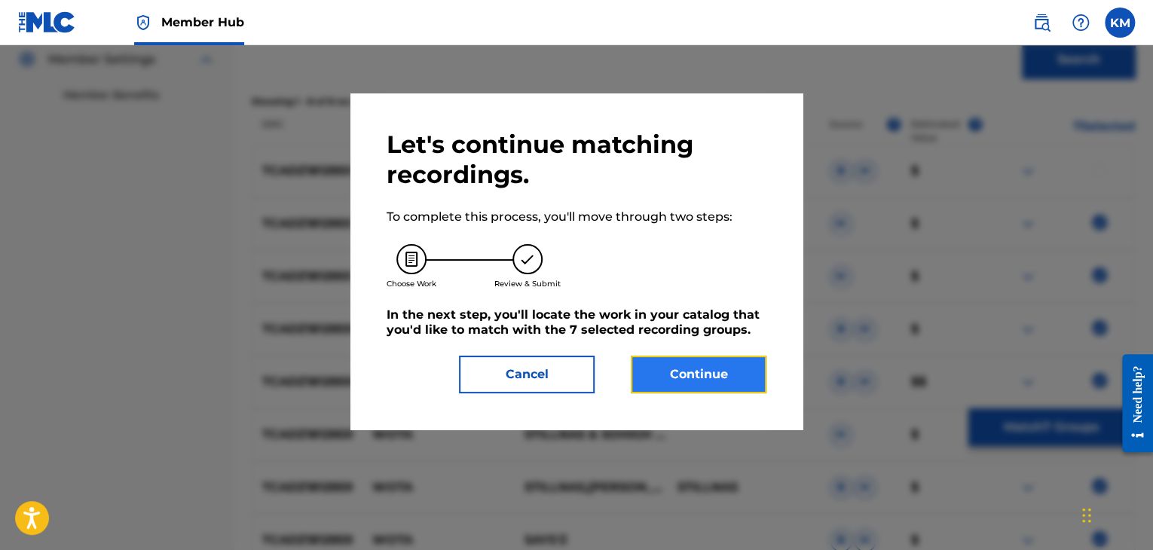
click at [705, 363] on button "Continue" at bounding box center [699, 375] width 136 height 38
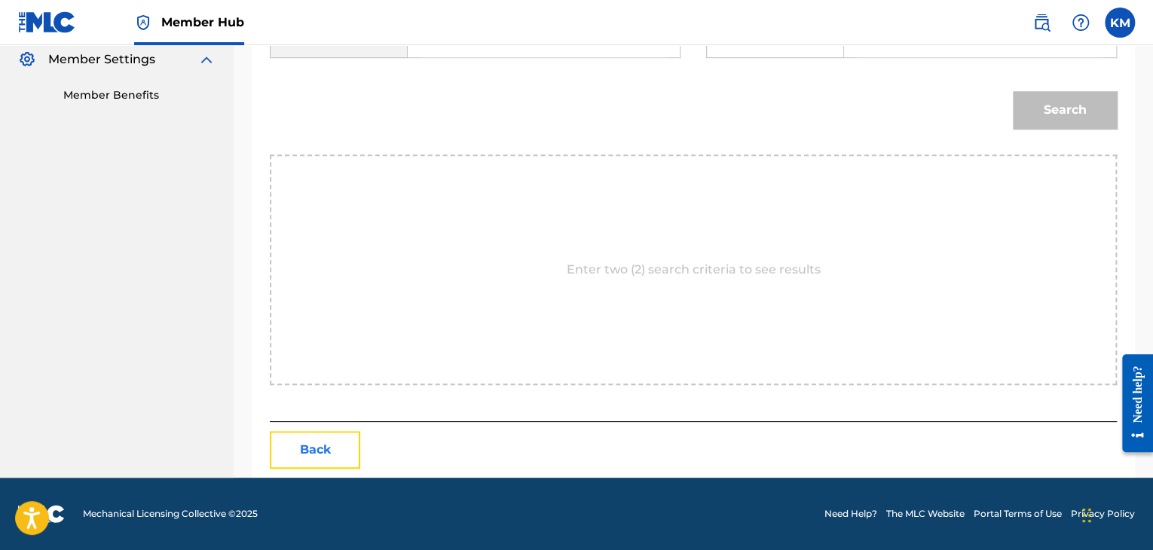
click at [323, 447] on button "Back" at bounding box center [315, 450] width 90 height 38
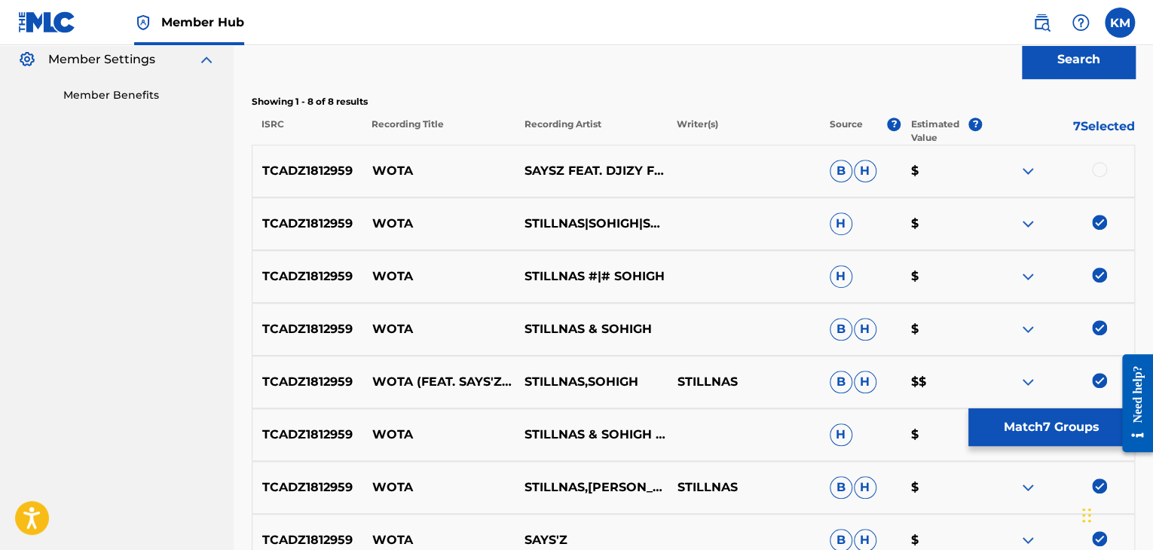
click at [384, 173] on p "WOTA" at bounding box center [438, 171] width 152 height 18
copy p "WOTA"
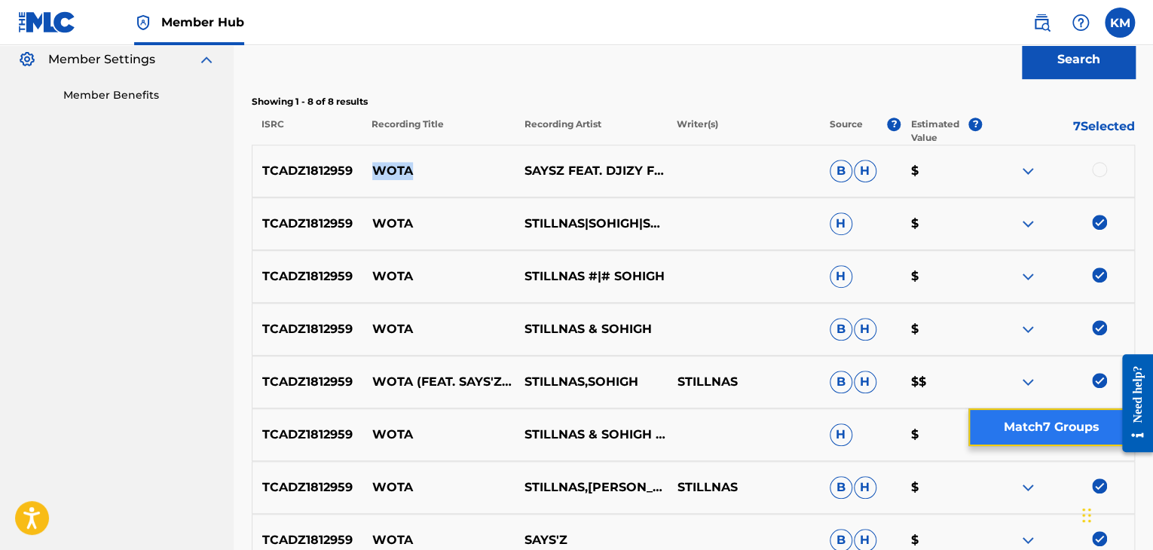
click at [995, 430] on button "Match 7 Groups" at bounding box center [1051, 427] width 167 height 38
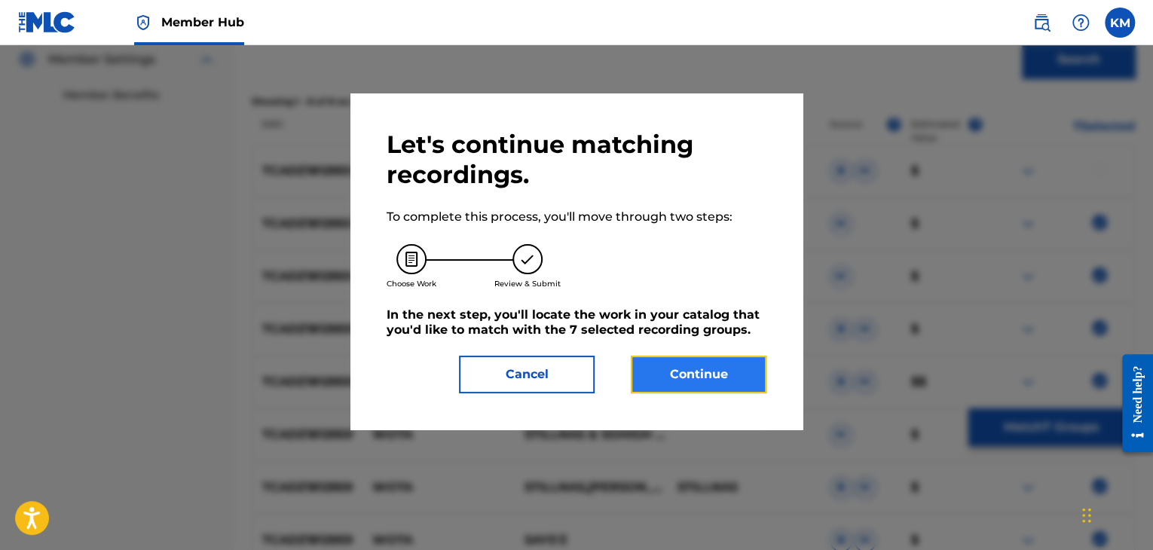
click at [711, 369] on button "Continue" at bounding box center [699, 375] width 136 height 38
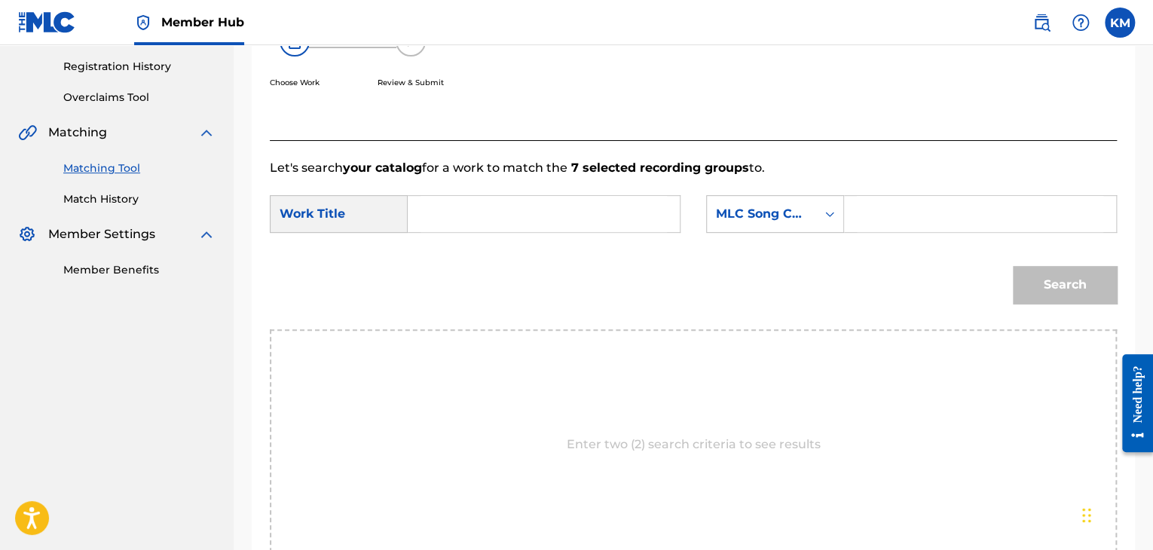
scroll to position [228, 0]
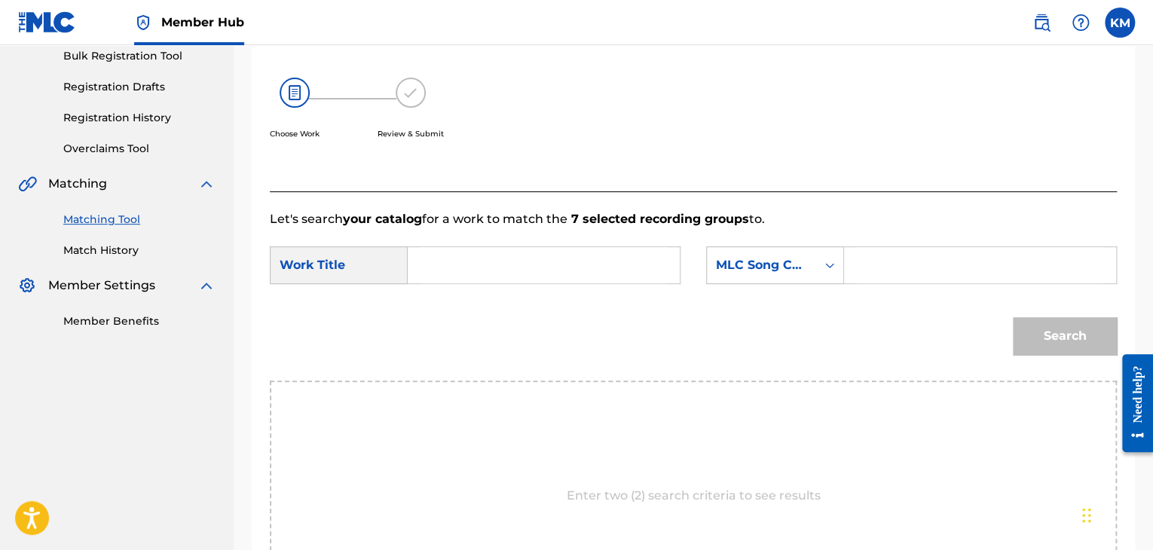
click at [494, 258] on input "Search Form" at bounding box center [544, 265] width 246 height 36
paste input "WOTA"
type input "WOTA"
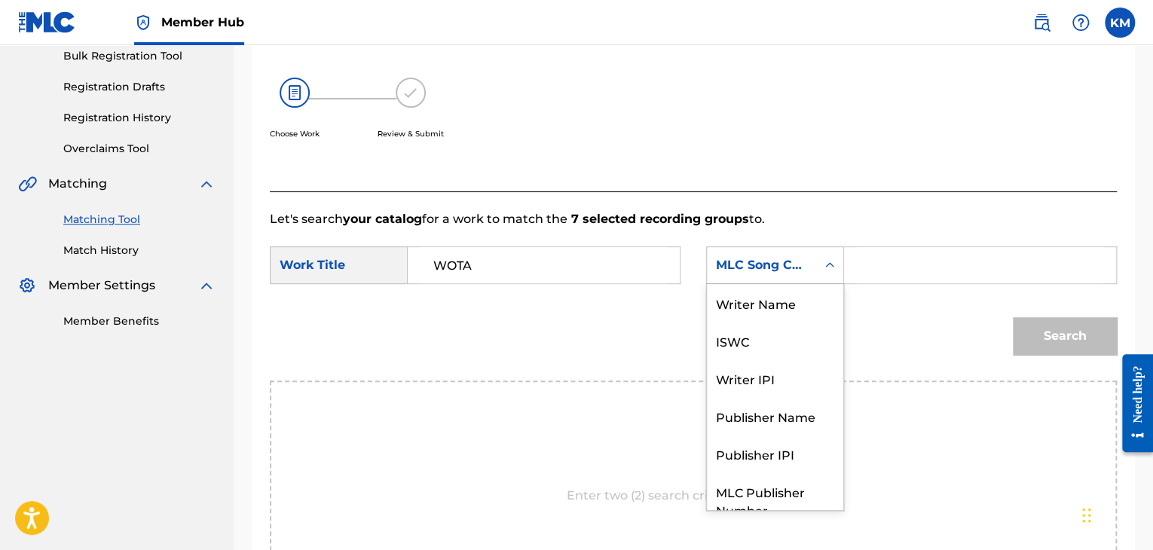
click at [830, 268] on icon "Search Form" at bounding box center [829, 265] width 15 height 15
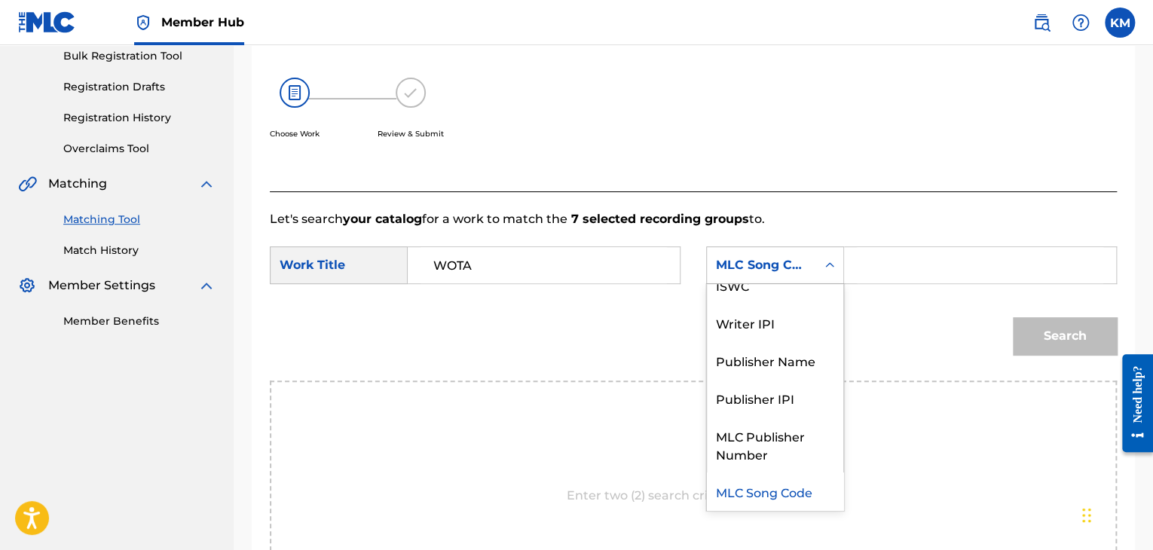
scroll to position [0, 0]
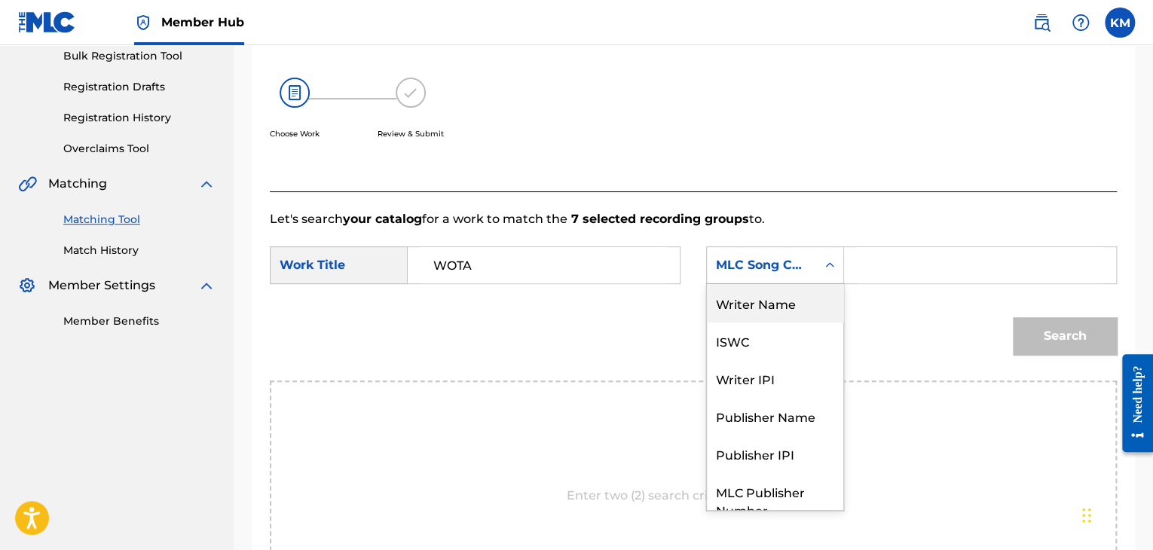
click at [799, 301] on div "Writer Name" at bounding box center [775, 303] width 136 height 38
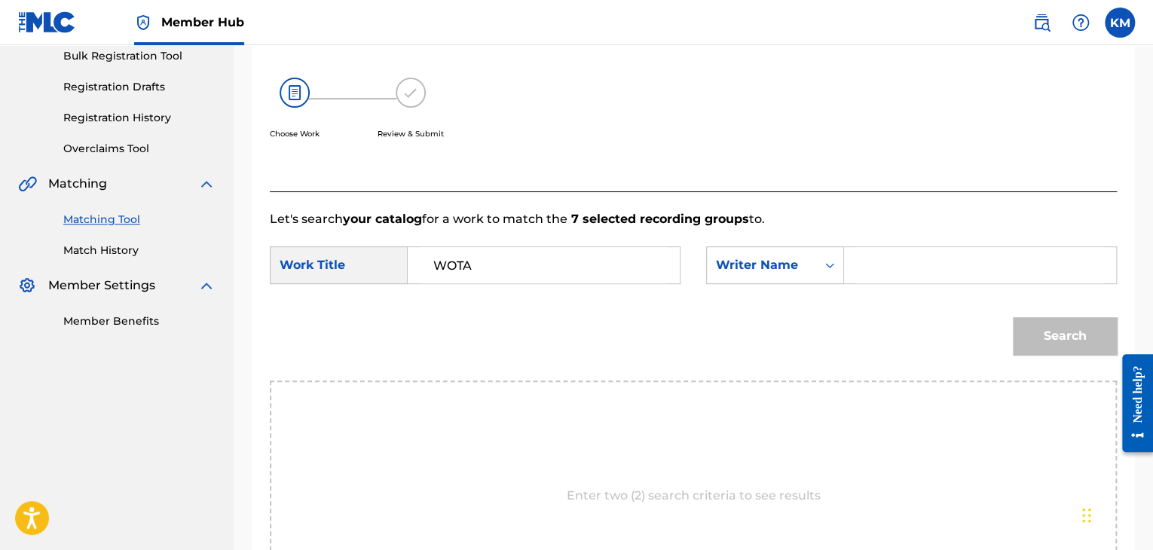
click at [870, 265] on input "Search Form" at bounding box center [980, 265] width 246 height 36
paste input "WB8Z5K"
type input "WB8Z5K"
click at [1044, 329] on button "Search" at bounding box center [1065, 336] width 104 height 38
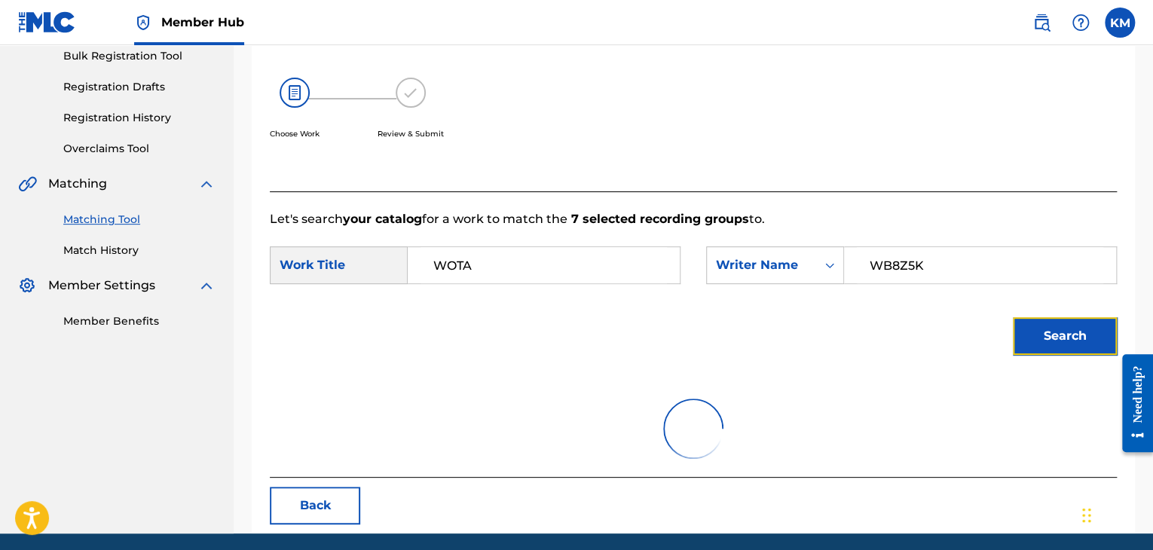
scroll to position [219, 0]
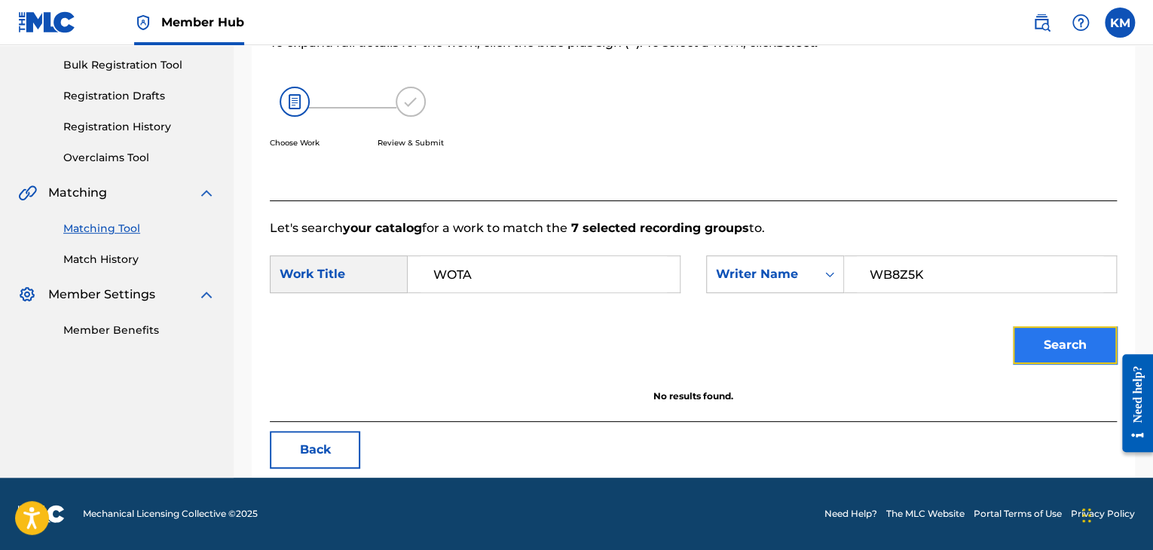
click at [1016, 341] on button "Search" at bounding box center [1065, 345] width 104 height 38
click at [128, 254] on link "Match History" at bounding box center [139, 260] width 152 height 16
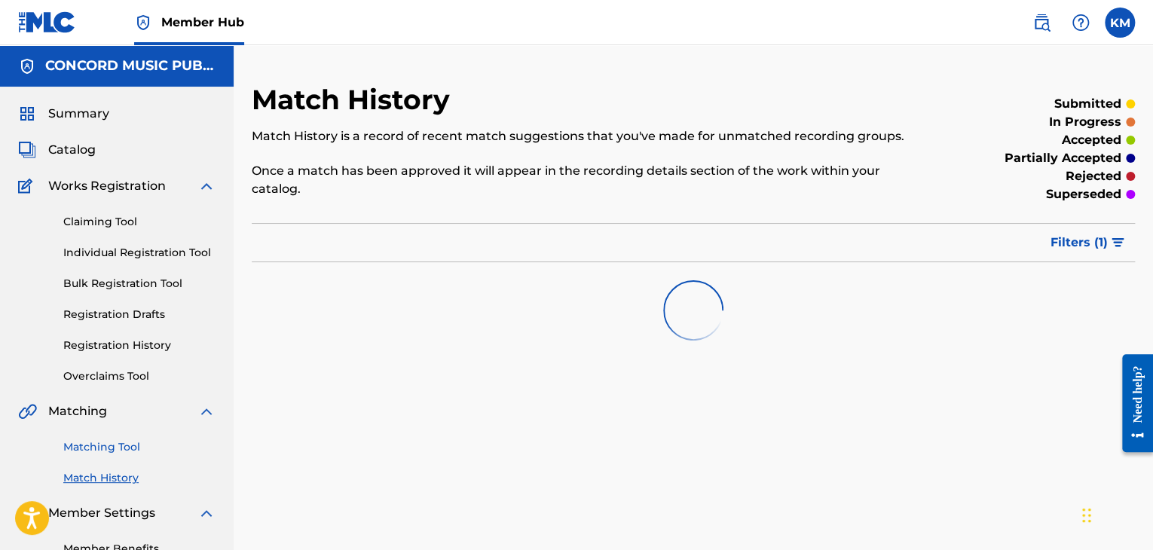
click at [132, 446] on link "Matching Tool" at bounding box center [139, 447] width 152 height 16
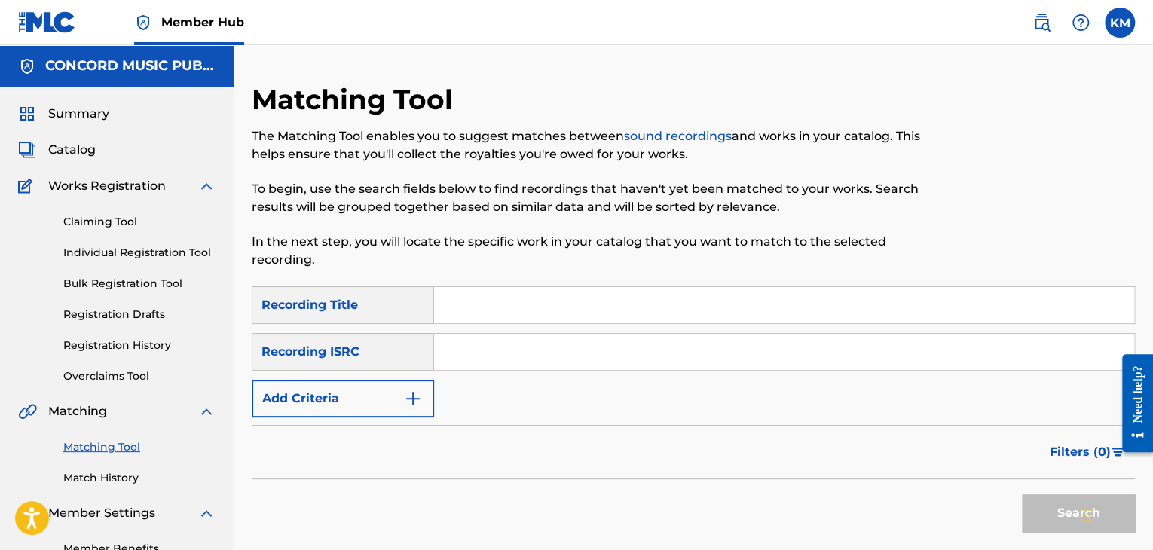
paste input "USUYG1038837"
type input "USUYG1038837"
click at [1037, 510] on button "Search" at bounding box center [1078, 513] width 113 height 38
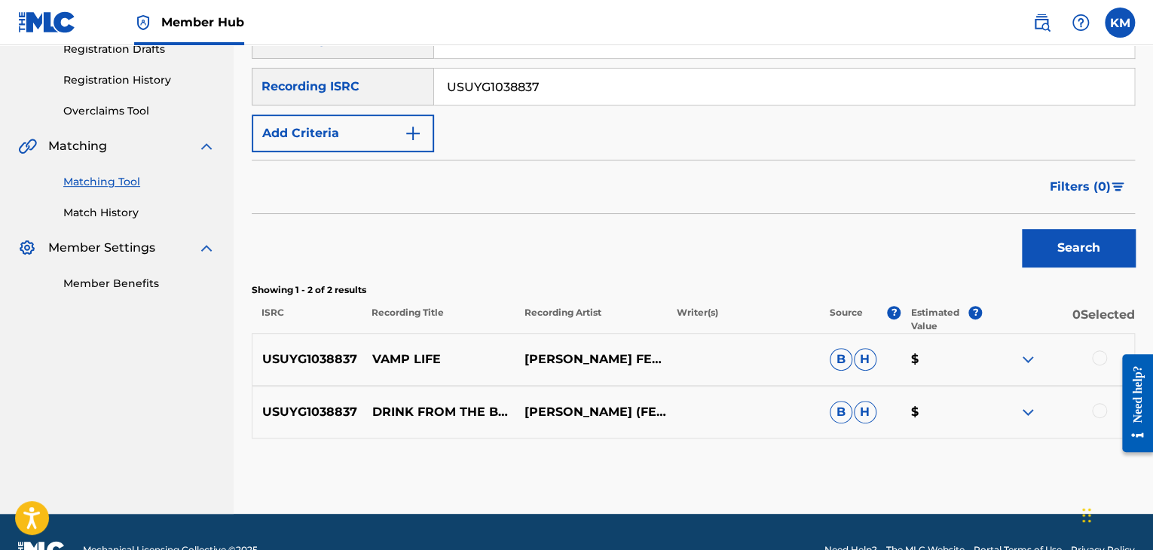
scroll to position [301, 0]
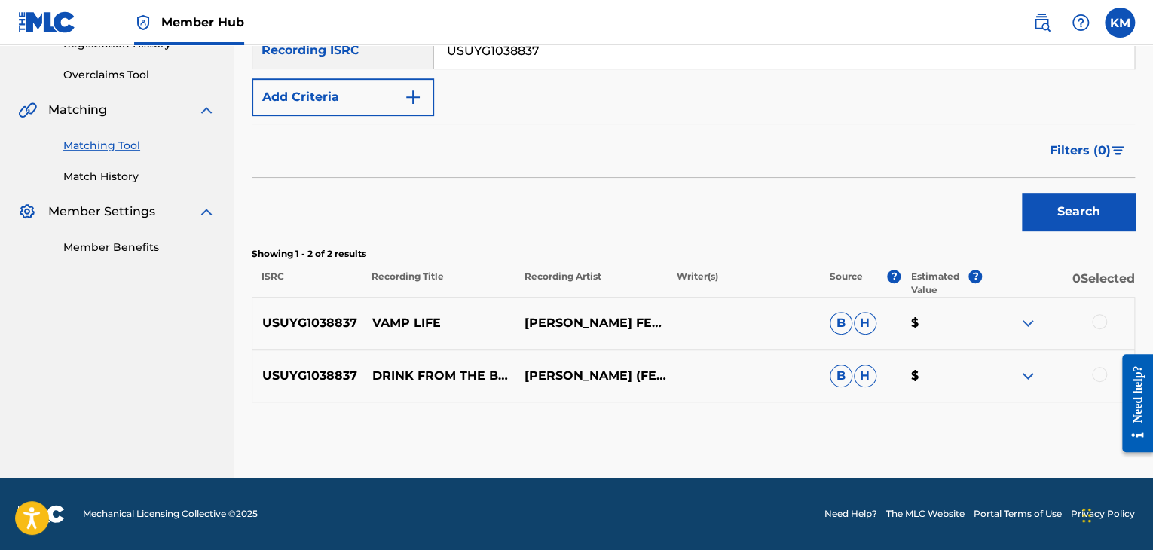
click at [1094, 371] on div at bounding box center [1099, 374] width 15 height 15
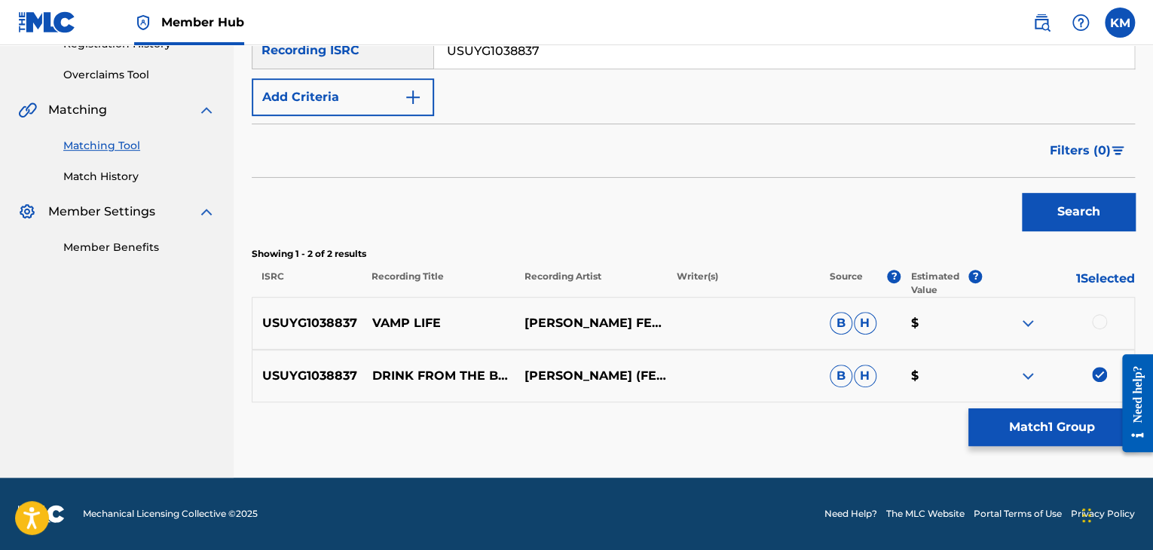
click at [1095, 322] on div at bounding box center [1099, 321] width 15 height 15
click at [1099, 372] on img at bounding box center [1099, 374] width 15 height 15
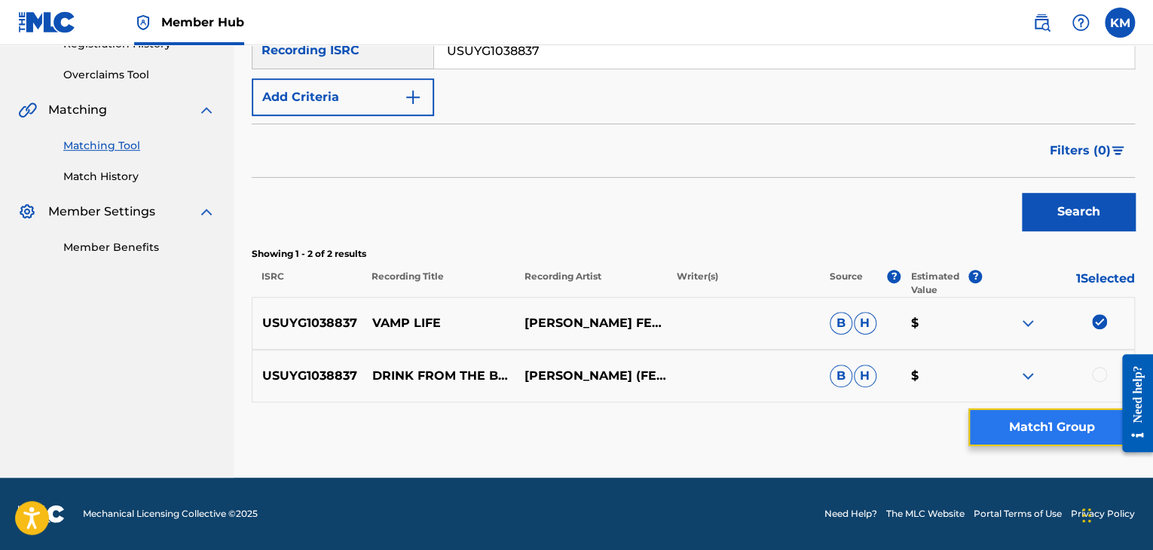
click at [1014, 414] on button "Match 1 Group" at bounding box center [1051, 427] width 167 height 38
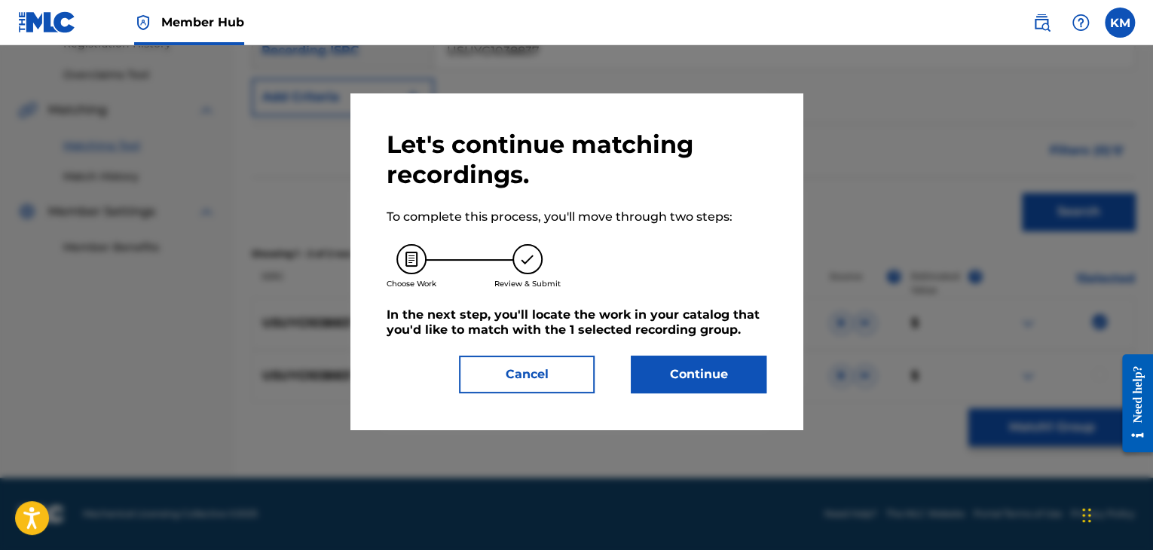
click at [675, 338] on div "Let's continue matching recordings. To complete this process, you'll move throu…" at bounding box center [577, 262] width 380 height 264
click at [675, 362] on button "Continue" at bounding box center [699, 375] width 136 height 38
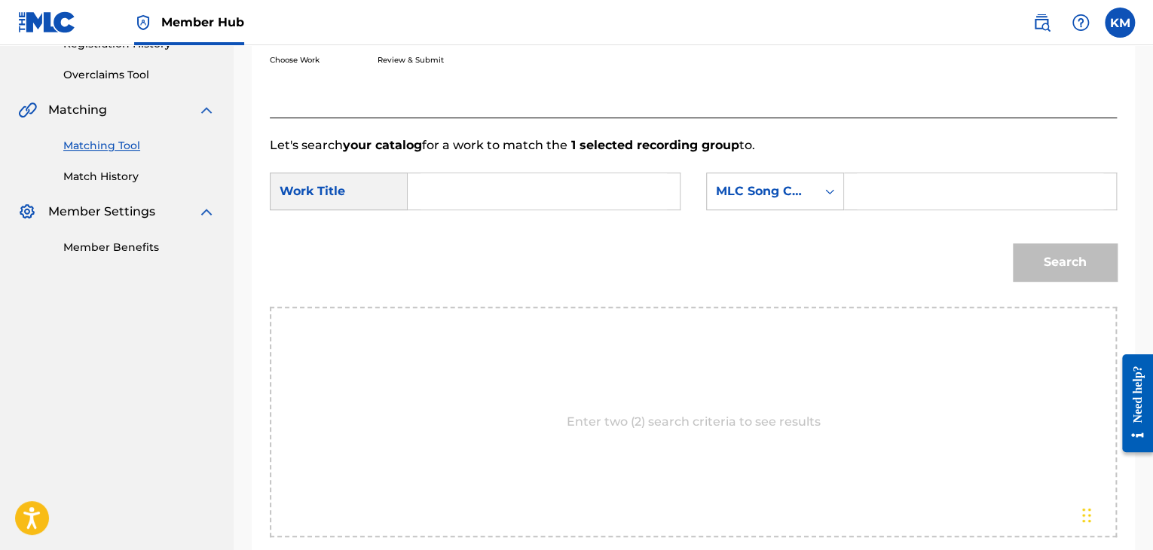
click at [460, 200] on input "Search Form" at bounding box center [544, 191] width 246 height 36
paste input "Vamp Life (feat. T.W.O., [GEOGRAPHIC_DATA])"
type input "Vamp Life (feat. T.W.O., [GEOGRAPHIC_DATA])"
click at [823, 189] on icon "Search Form" at bounding box center [829, 191] width 15 height 15
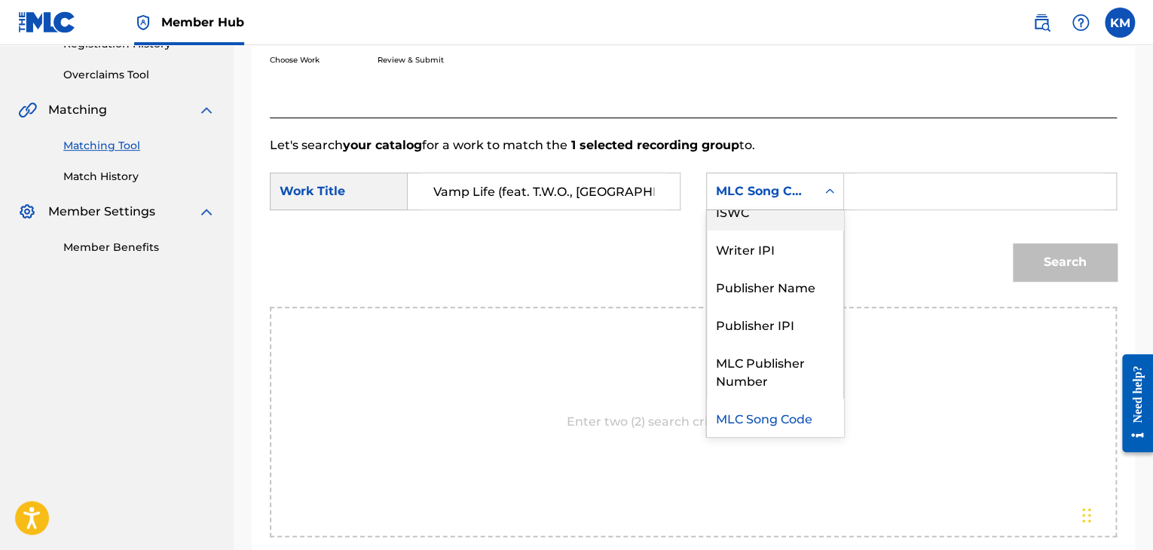
scroll to position [0, 0]
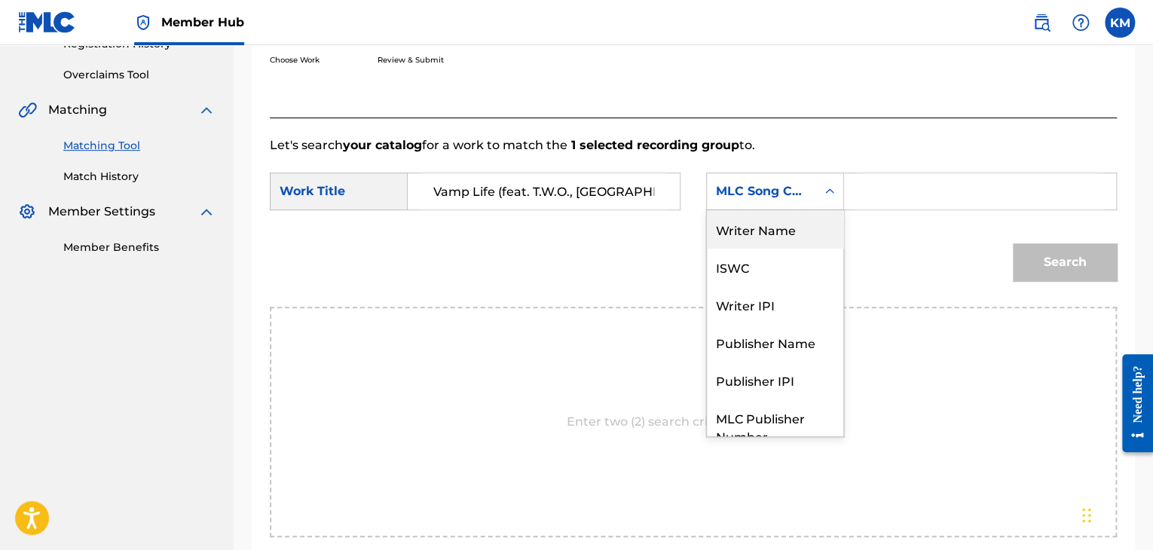
click at [802, 216] on div "Writer Name" at bounding box center [775, 229] width 136 height 38
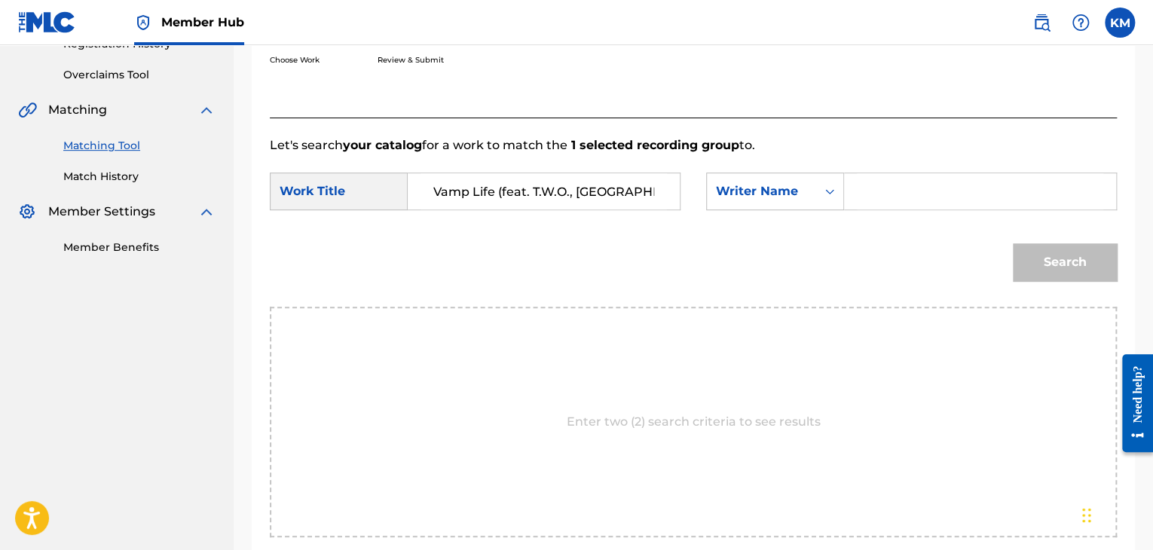
click at [866, 197] on input "Search Form" at bounding box center [980, 191] width 246 height 36
type input "coty"
click at [1027, 256] on button "Search" at bounding box center [1065, 262] width 104 height 38
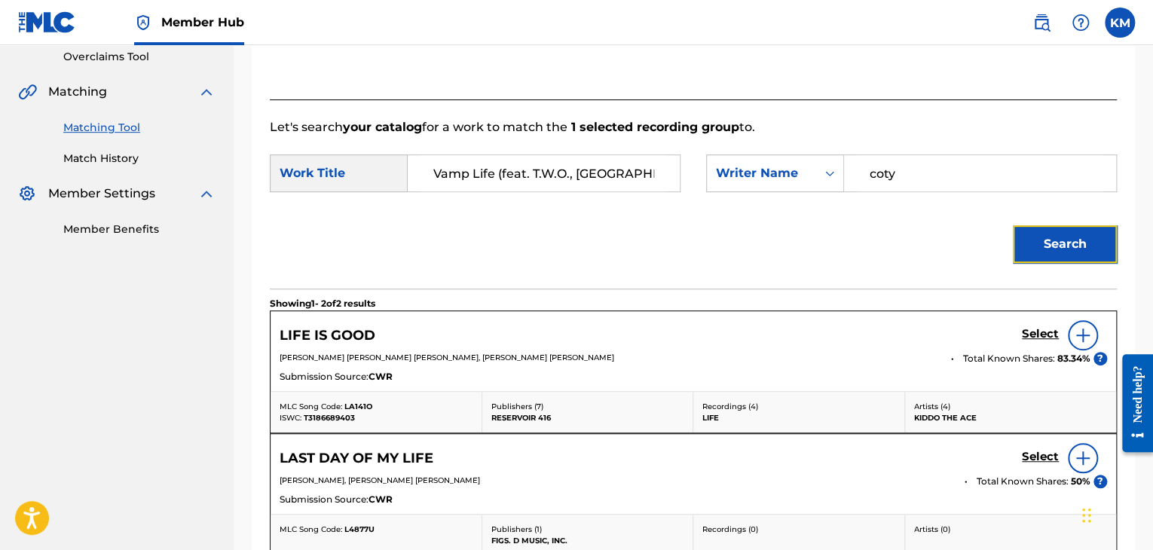
scroll to position [531, 0]
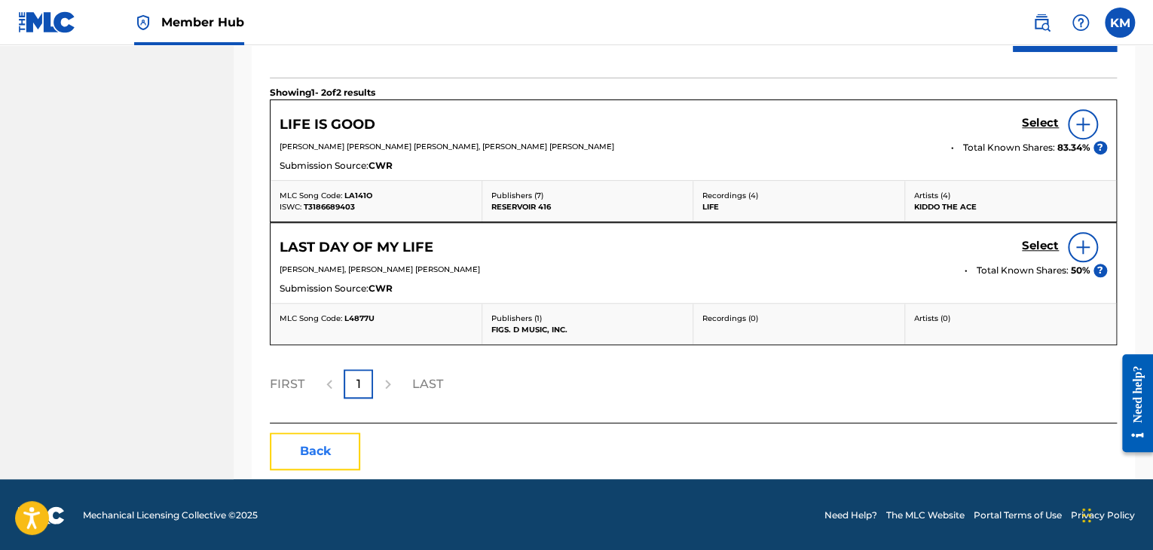
click at [307, 453] on button "Back" at bounding box center [315, 452] width 90 height 38
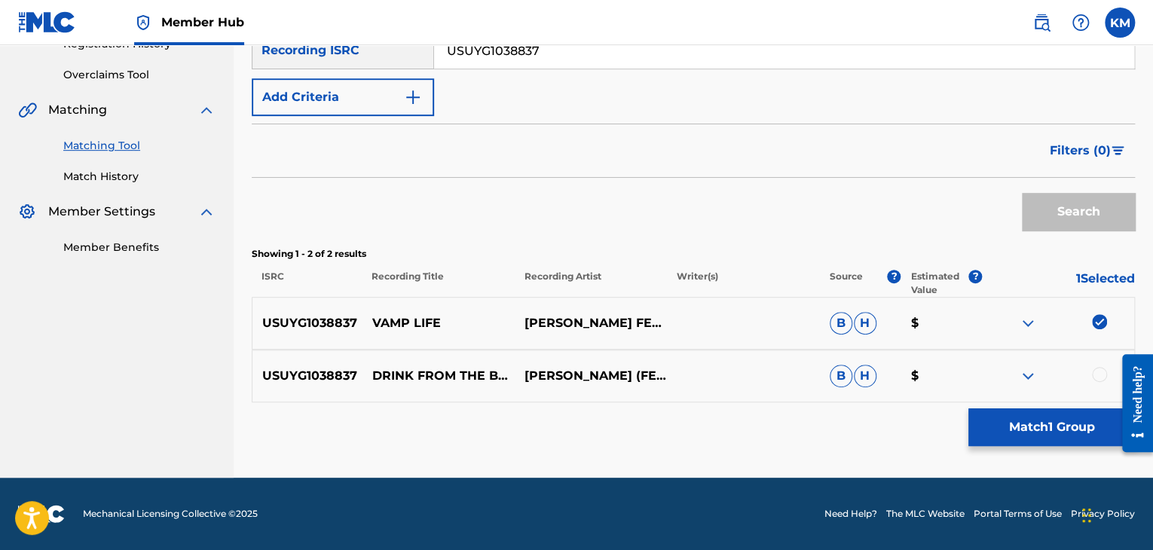
scroll to position [301, 0]
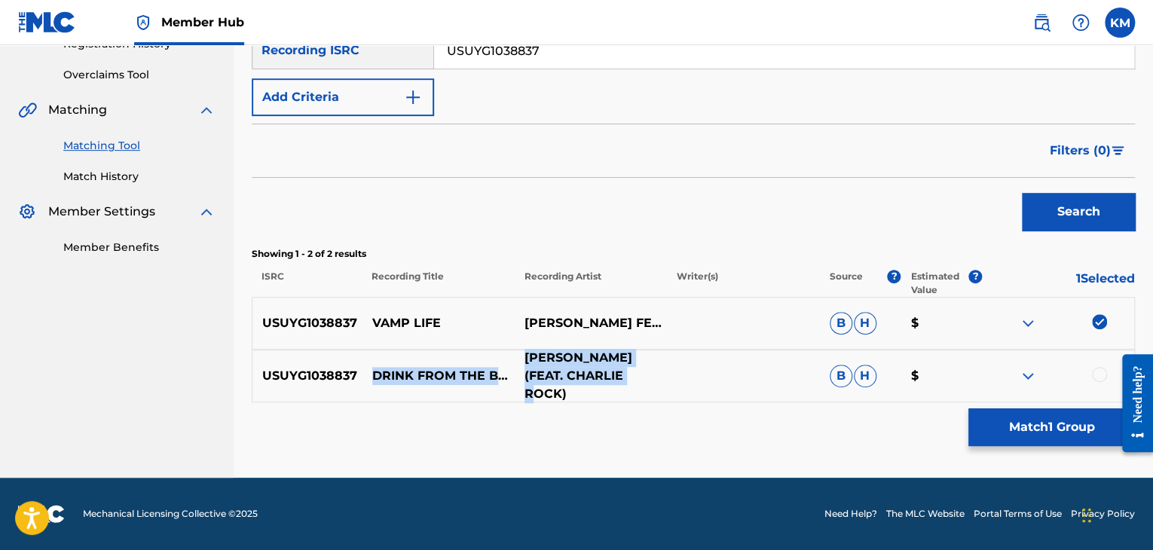
drag, startPoint x: 368, startPoint y: 362, endPoint x: 639, endPoint y: 378, distance: 271.8
click at [639, 378] on div "USUYG1038837 DRINK FROM THE BOTTLE [PERSON_NAME] (FEAT. CHARLIE ROCK) B H $" at bounding box center [693, 376] width 883 height 53
copy div "DRINK FROM THE BOTTLE [PERSON_NAME] (FEAT. CHARLIE ROCK)"
click at [1097, 321] on img at bounding box center [1099, 321] width 15 height 15
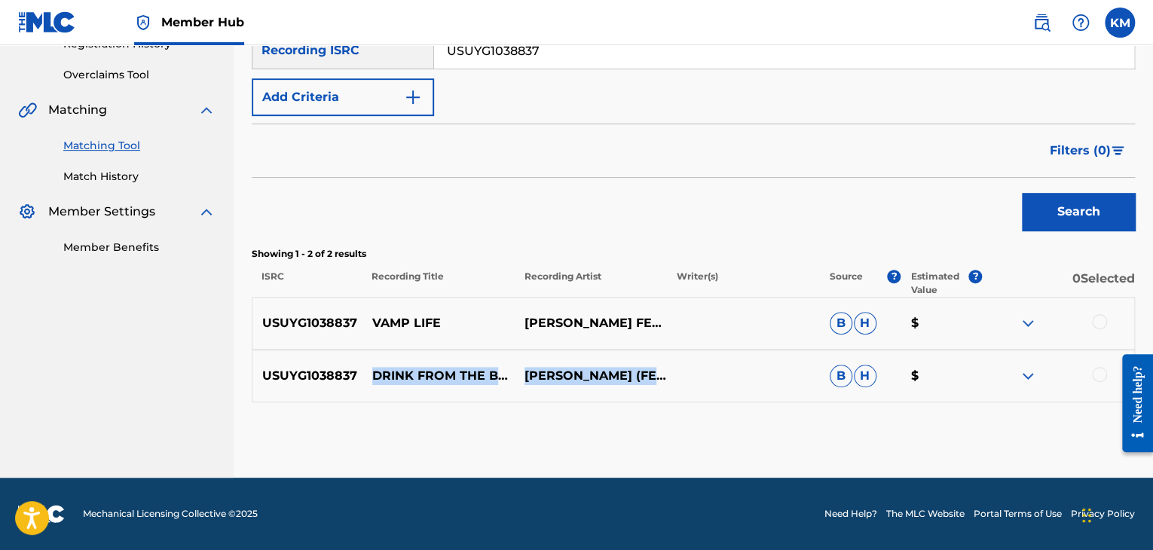
click at [105, 177] on link "Match History" at bounding box center [139, 177] width 152 height 16
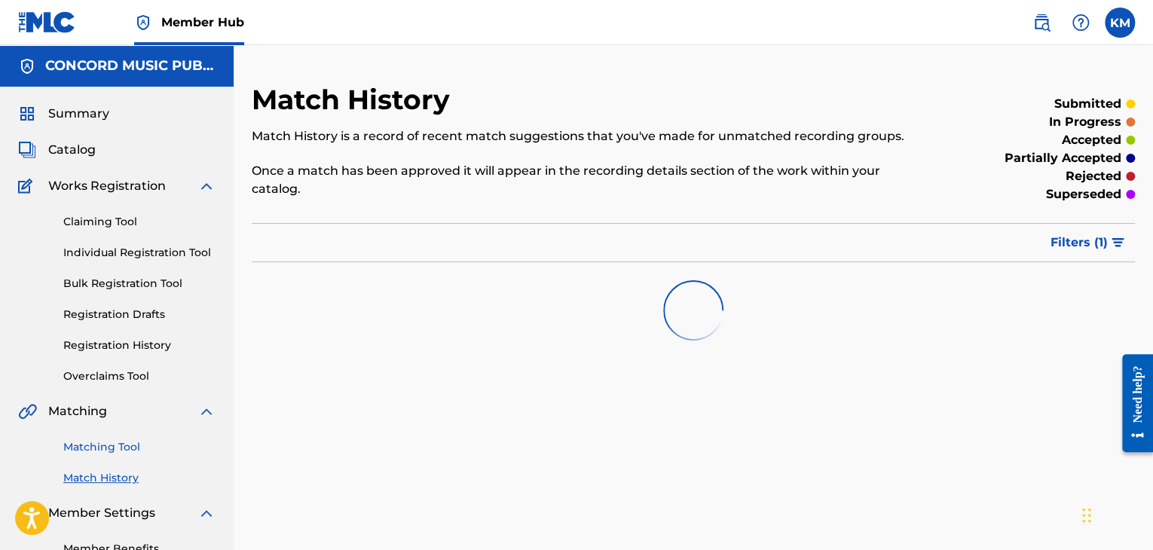
click at [118, 447] on link "Matching Tool" at bounding box center [139, 447] width 152 height 16
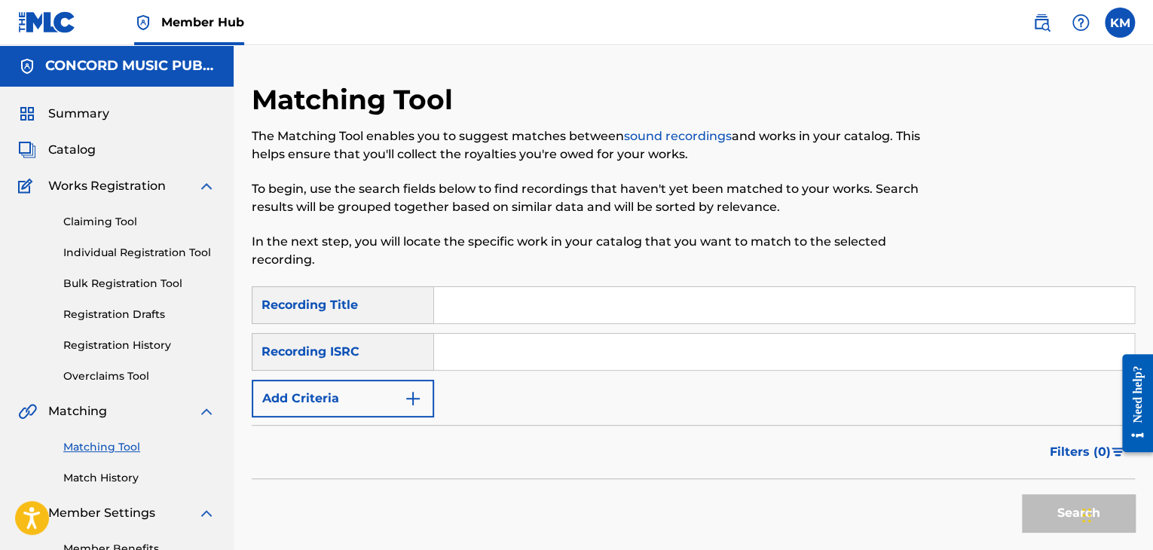
click at [536, 358] on input "Search Form" at bounding box center [784, 352] width 700 height 36
paste input "USG7D0600101"
type input "USG7D0600101"
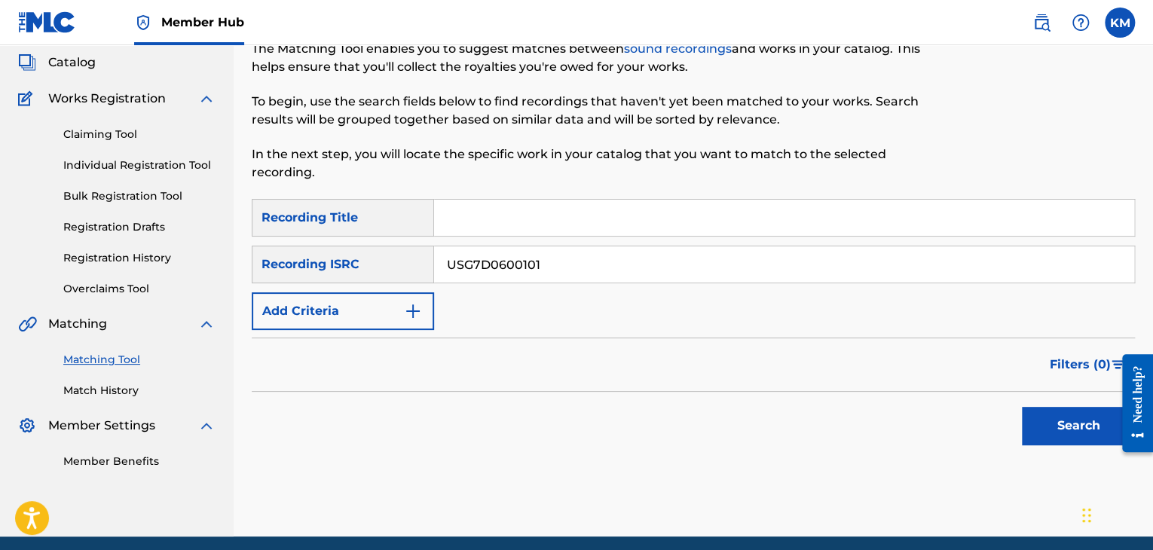
scroll to position [146, 0]
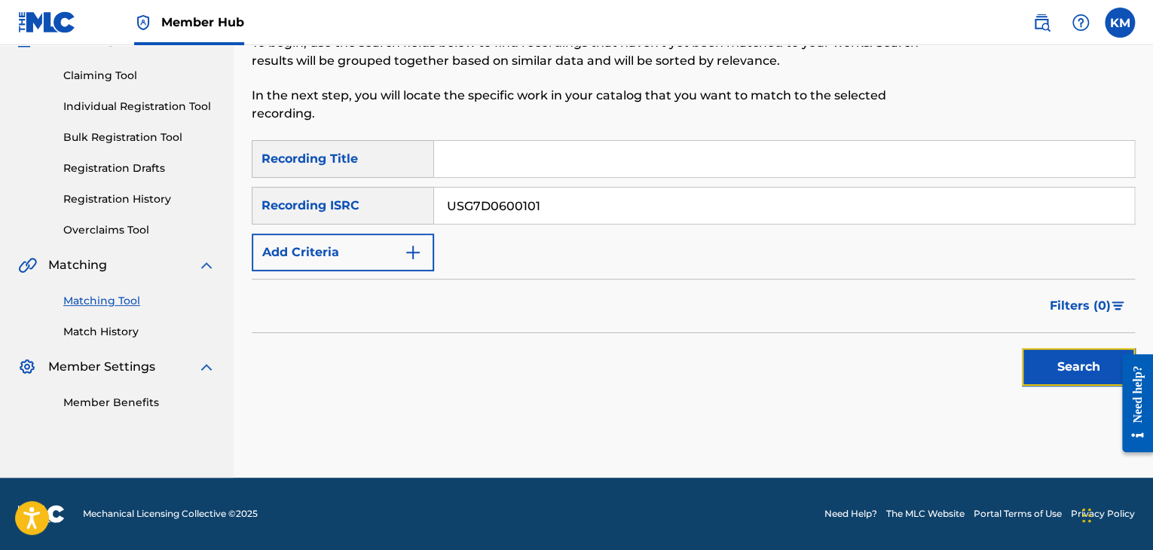
drag, startPoint x: 1048, startPoint y: 353, endPoint x: 707, endPoint y: 191, distance: 377.9
click at [1048, 353] on button "Search" at bounding box center [1078, 367] width 113 height 38
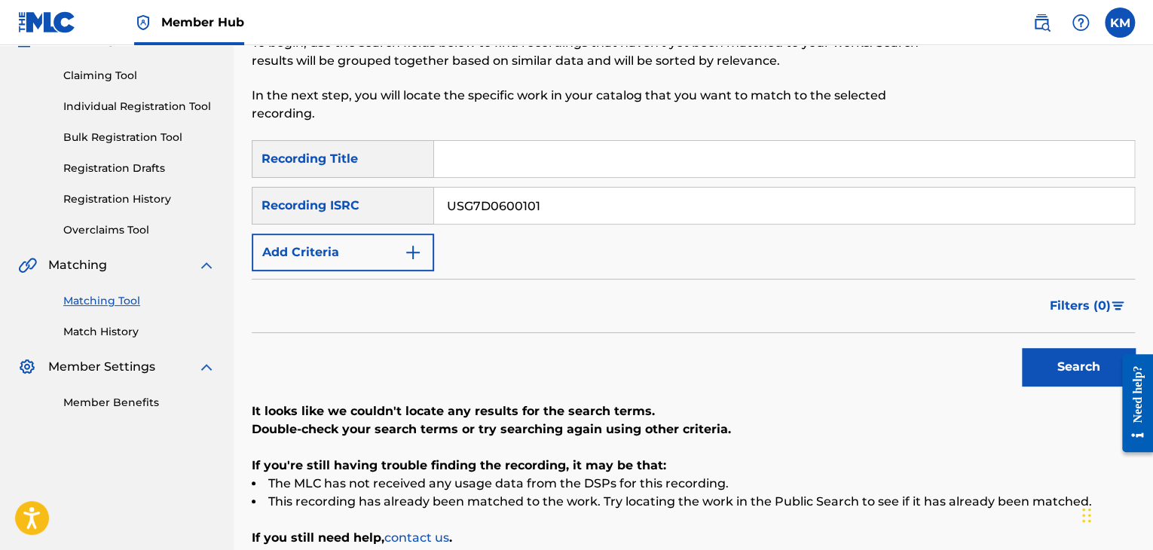
click at [531, 163] on input "Search Form" at bounding box center [784, 159] width 700 height 36
paste input "Unbreak My Heart"
type input "Unbreak My Heart"
drag, startPoint x: 555, startPoint y: 198, endPoint x: 364, endPoint y: 208, distance: 190.9
click at [364, 208] on div "SearchWithCriteriacecb1931-4edf-4ed0-a134-04bf12ff7535 Recording ISRC USG7D0600…" at bounding box center [693, 206] width 883 height 38
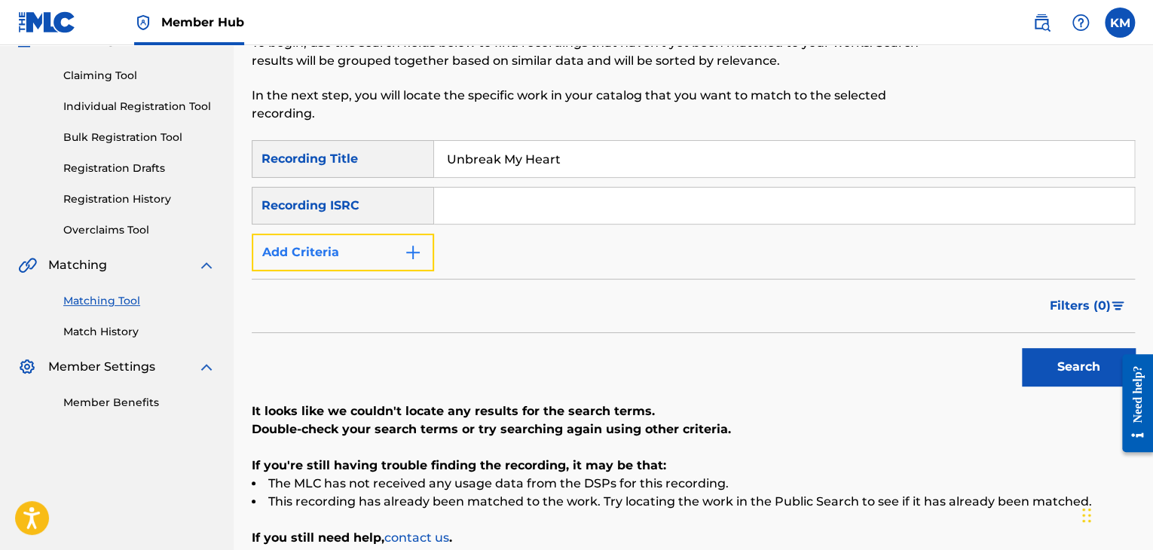
click at [419, 245] on img "Search Form" at bounding box center [413, 252] width 18 height 18
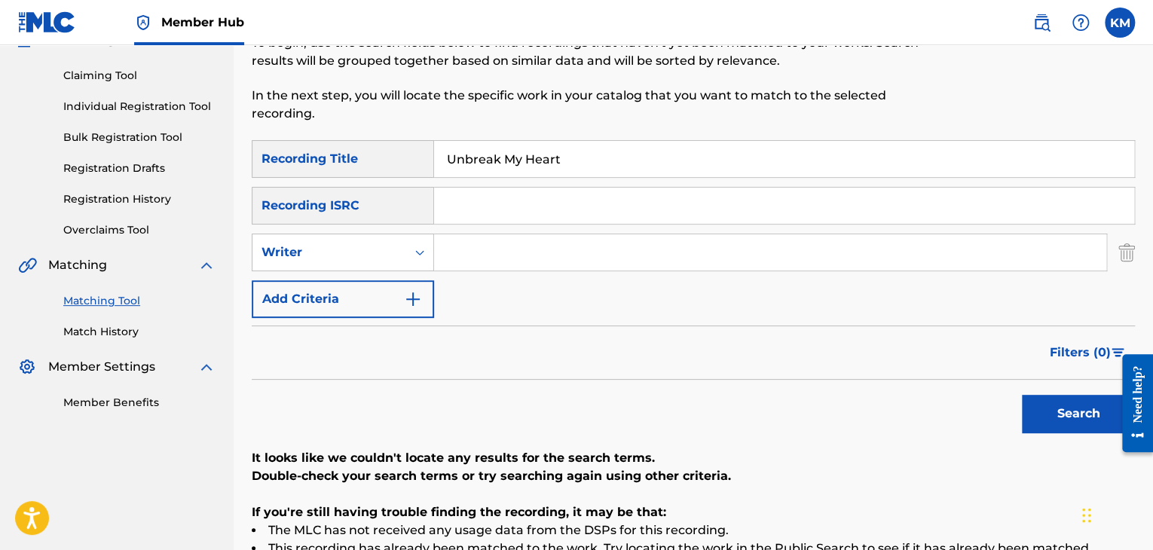
click at [515, 262] on input "Search Form" at bounding box center [770, 252] width 672 height 36
click at [413, 252] on icon "Search Form" at bounding box center [419, 252] width 15 height 15
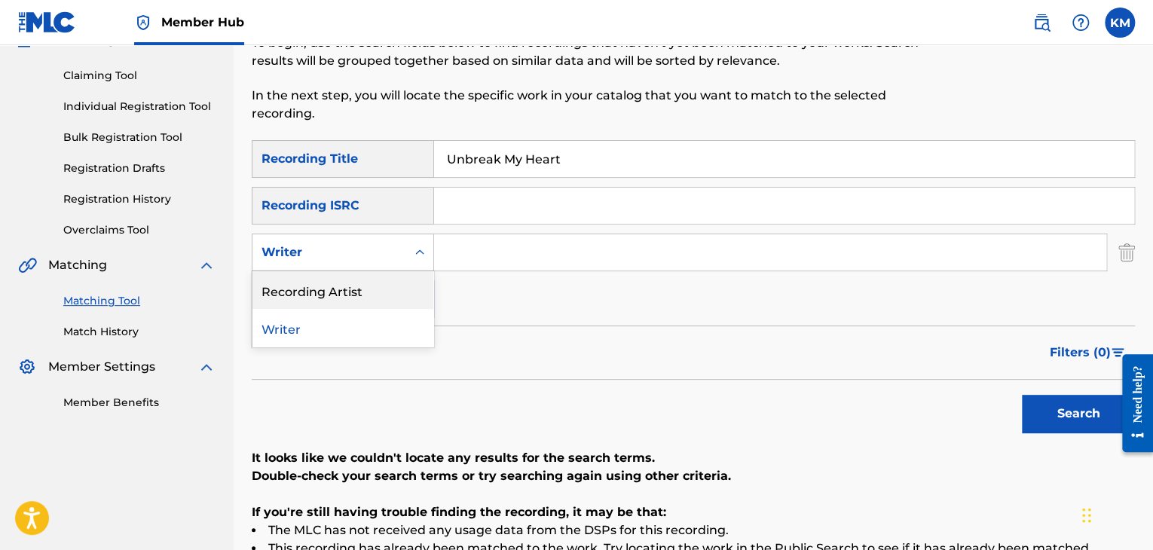
click at [402, 282] on div "Recording Artist" at bounding box center [342, 290] width 181 height 38
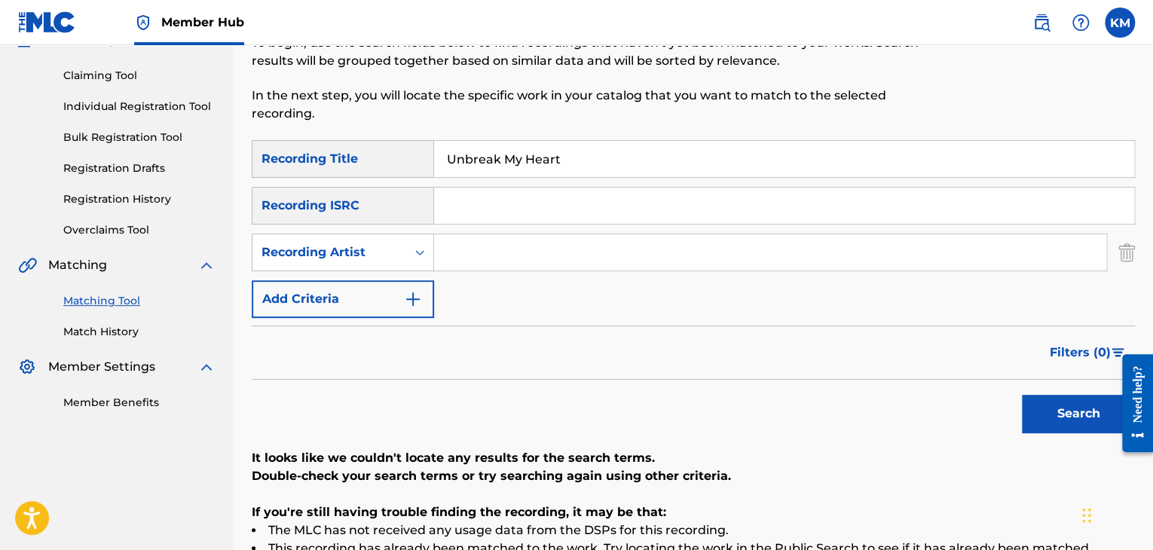
click at [470, 255] on input "Search Form" at bounding box center [770, 252] width 672 height 36
paste input "[PERSON_NAME] Smooth Jazz Tribute"
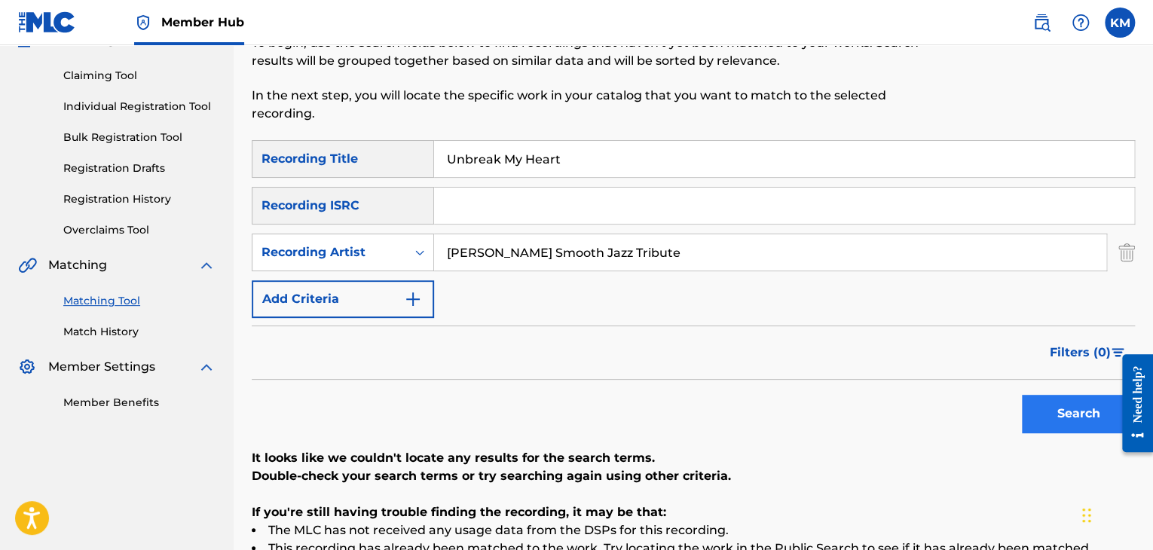
type input "[PERSON_NAME] Smooth Jazz Tribute"
click at [1027, 414] on button "Search" at bounding box center [1078, 414] width 113 height 38
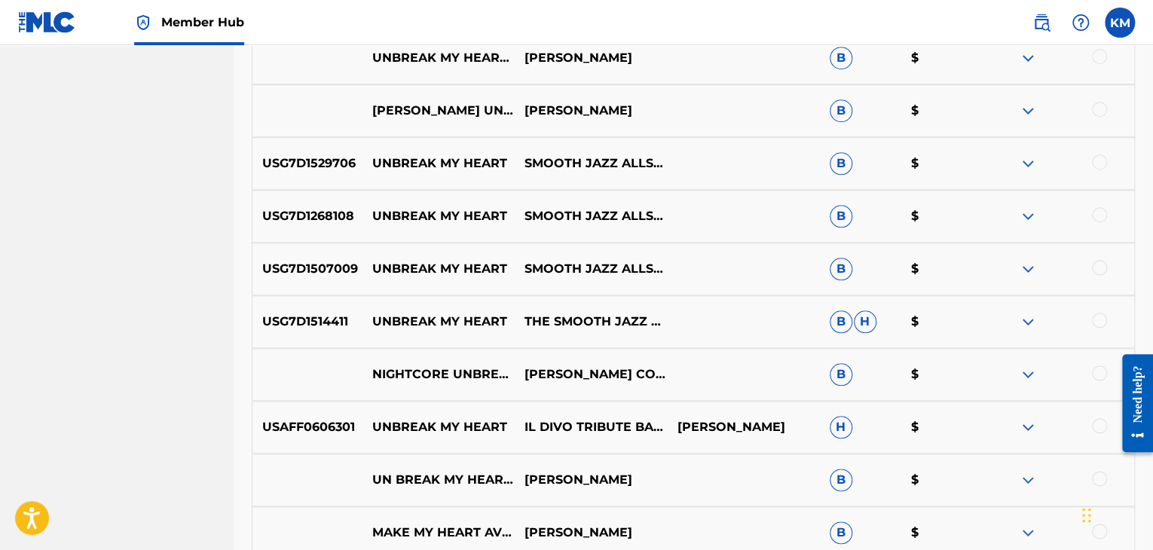
scroll to position [523, 0]
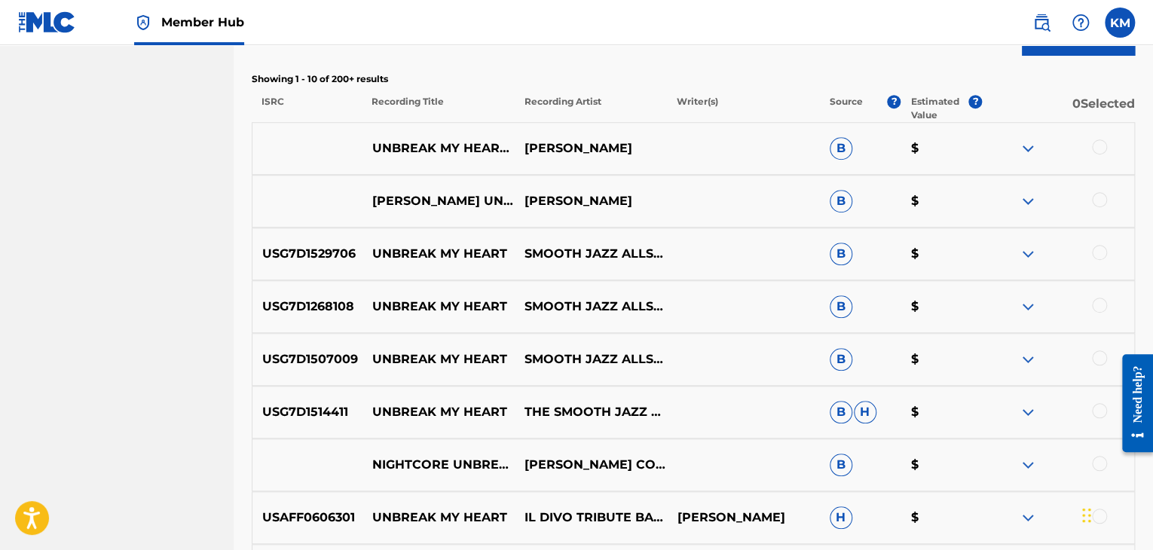
click at [1097, 146] on div at bounding box center [1099, 146] width 15 height 15
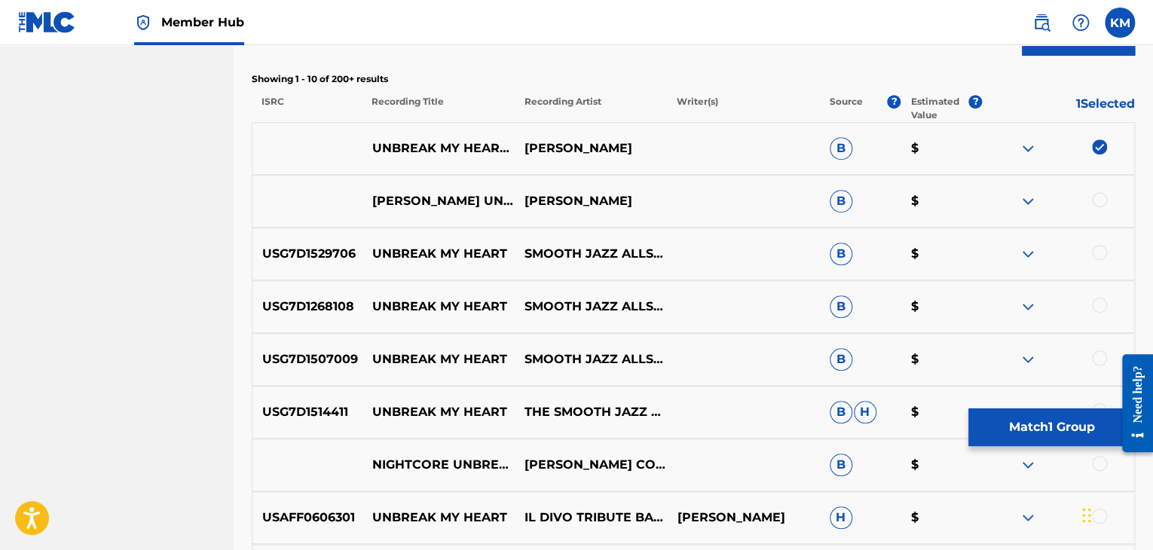
click at [1097, 203] on div at bounding box center [1099, 199] width 15 height 15
click at [1096, 252] on div at bounding box center [1099, 252] width 15 height 15
click at [1099, 302] on div at bounding box center [1099, 305] width 15 height 15
click at [1096, 359] on div at bounding box center [1099, 357] width 15 height 15
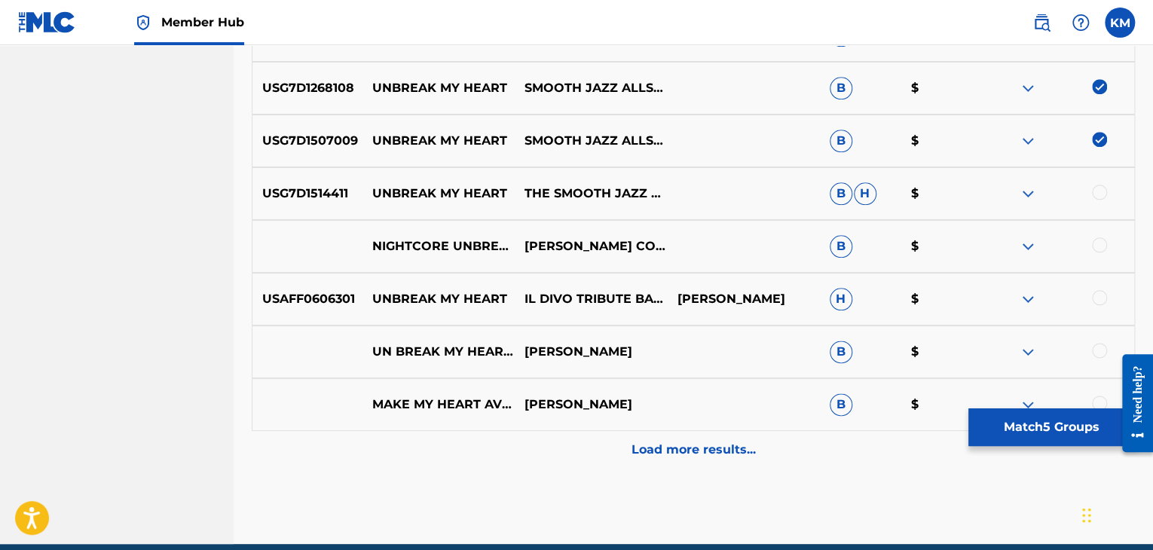
scroll to position [749, 0]
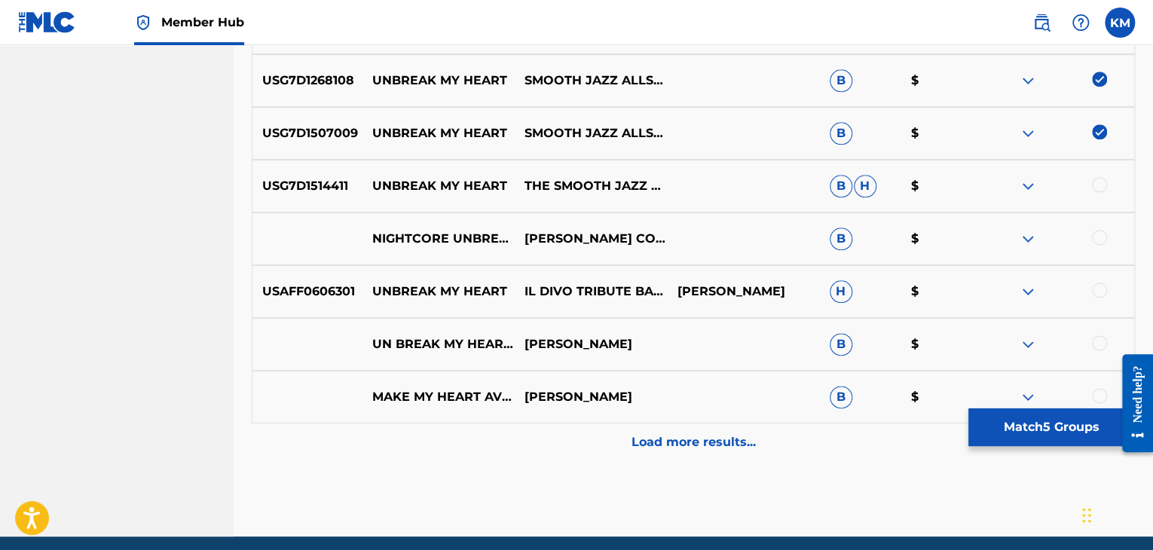
click at [1103, 185] on div at bounding box center [1099, 184] width 15 height 15
click at [1100, 234] on div at bounding box center [1099, 237] width 15 height 15
click at [1101, 291] on div at bounding box center [1099, 290] width 15 height 15
click at [1097, 341] on div at bounding box center [1099, 342] width 15 height 15
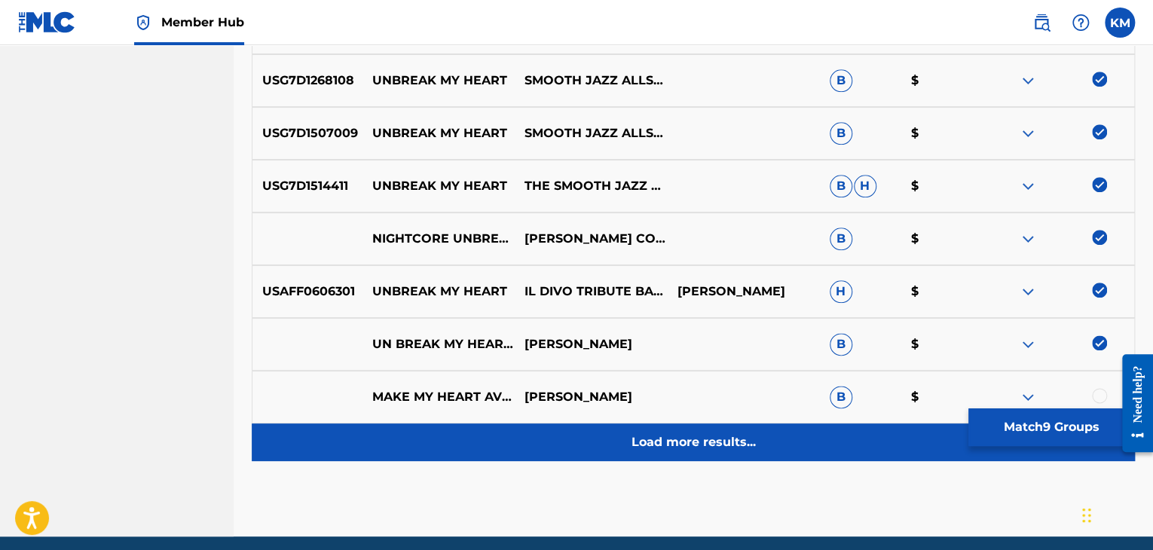
click at [706, 450] on p "Load more results..." at bounding box center [694, 442] width 124 height 18
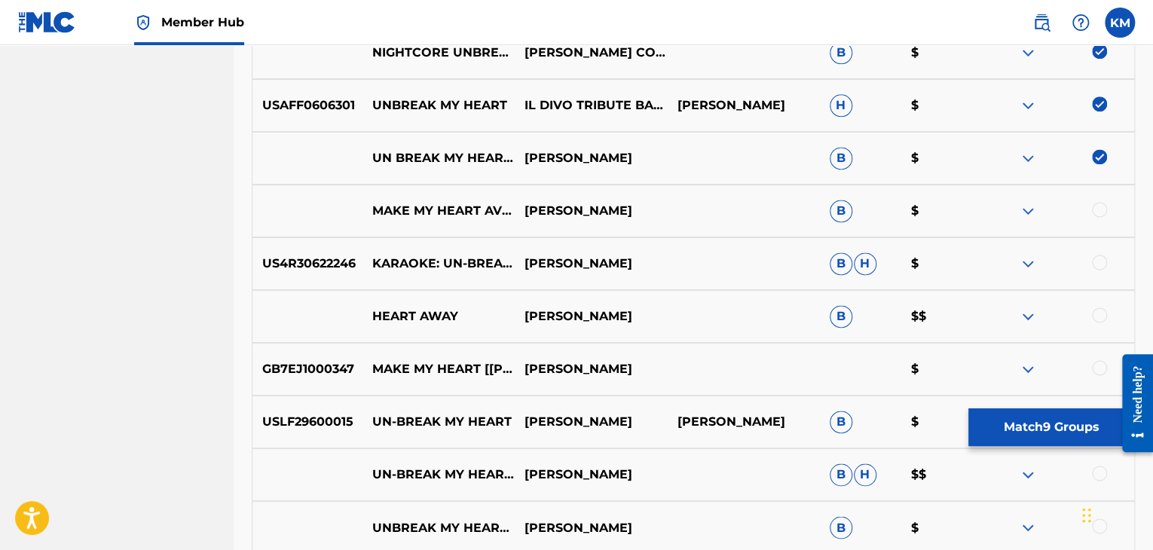
scroll to position [975, 0]
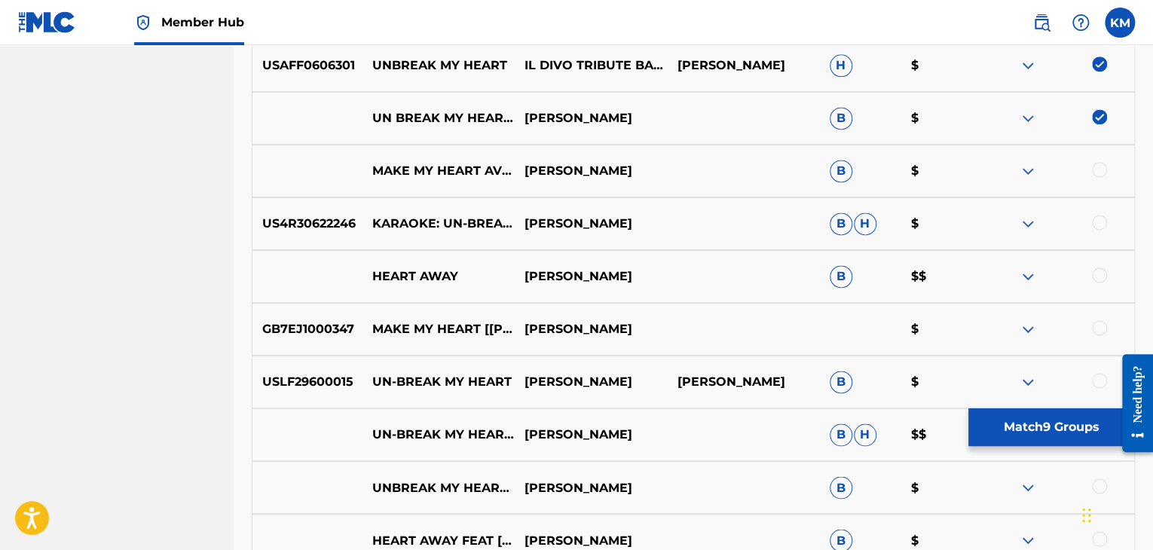
click at [1103, 221] on div at bounding box center [1099, 222] width 15 height 15
click at [1095, 378] on div at bounding box center [1099, 380] width 15 height 15
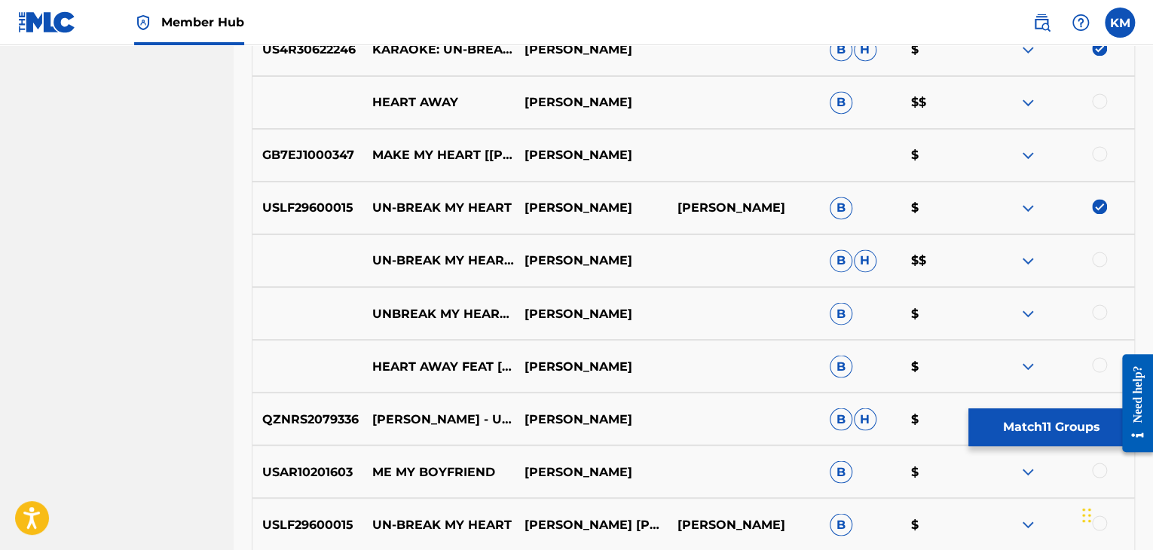
scroll to position [1277, 0]
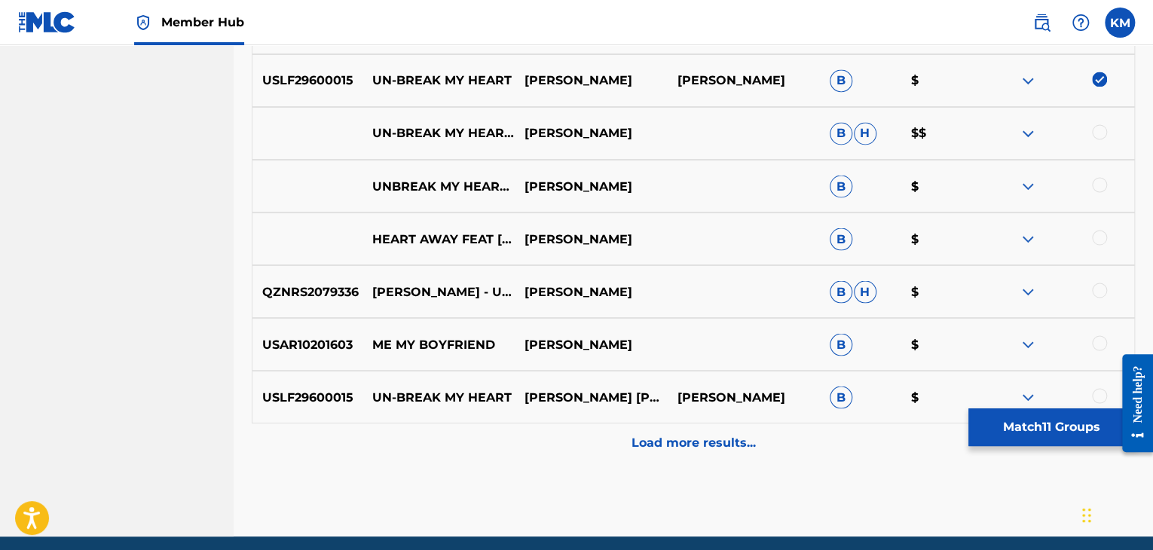
click at [1094, 131] on div at bounding box center [1099, 131] width 15 height 15
click at [1096, 184] on div at bounding box center [1099, 184] width 15 height 15
click at [1096, 289] on div at bounding box center [1099, 290] width 15 height 15
click at [1099, 392] on div at bounding box center [1099, 395] width 15 height 15
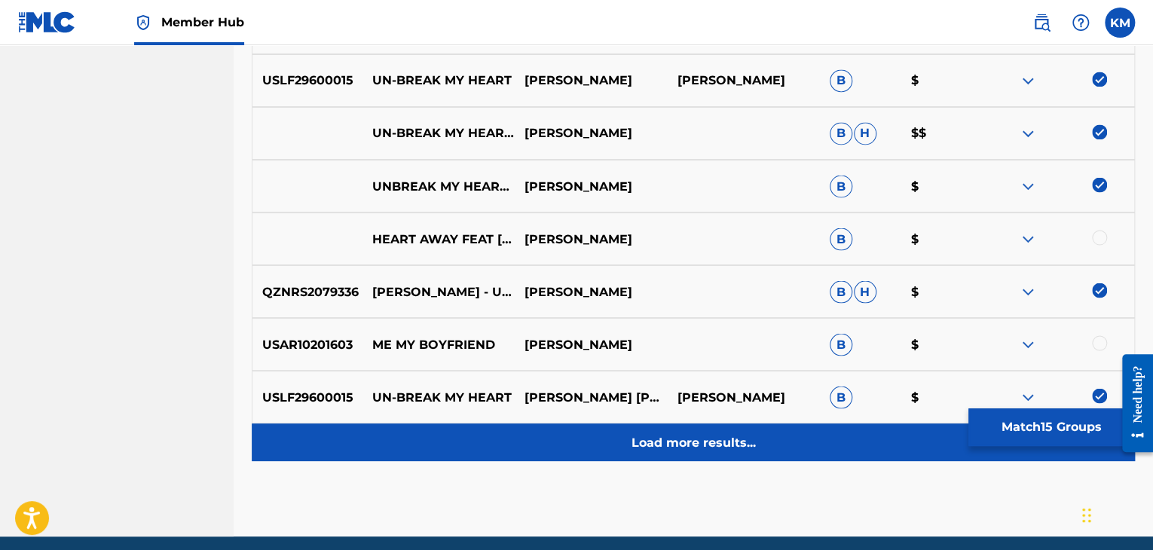
click at [684, 439] on p "Load more results..." at bounding box center [694, 442] width 124 height 18
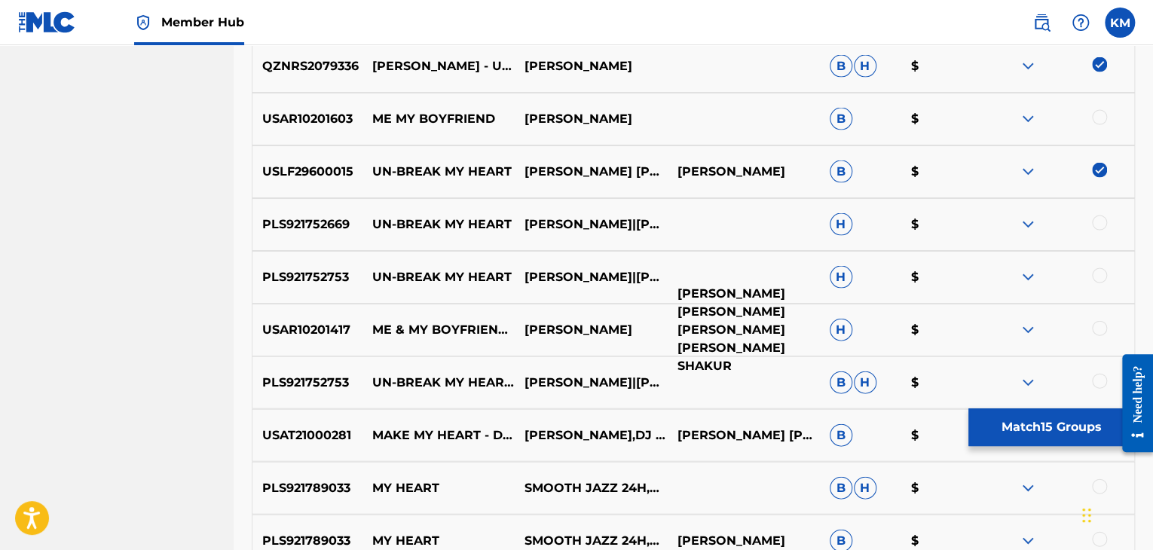
scroll to position [1503, 0]
click at [1106, 222] on div at bounding box center [1099, 222] width 15 height 15
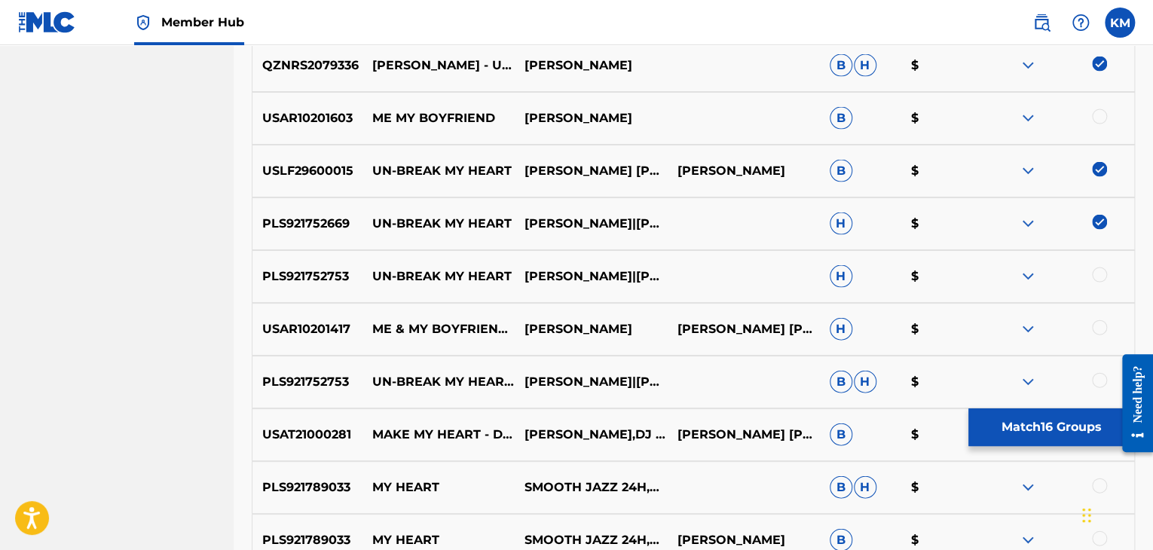
click at [1096, 276] on div at bounding box center [1099, 275] width 15 height 15
click at [1100, 377] on div at bounding box center [1099, 380] width 15 height 15
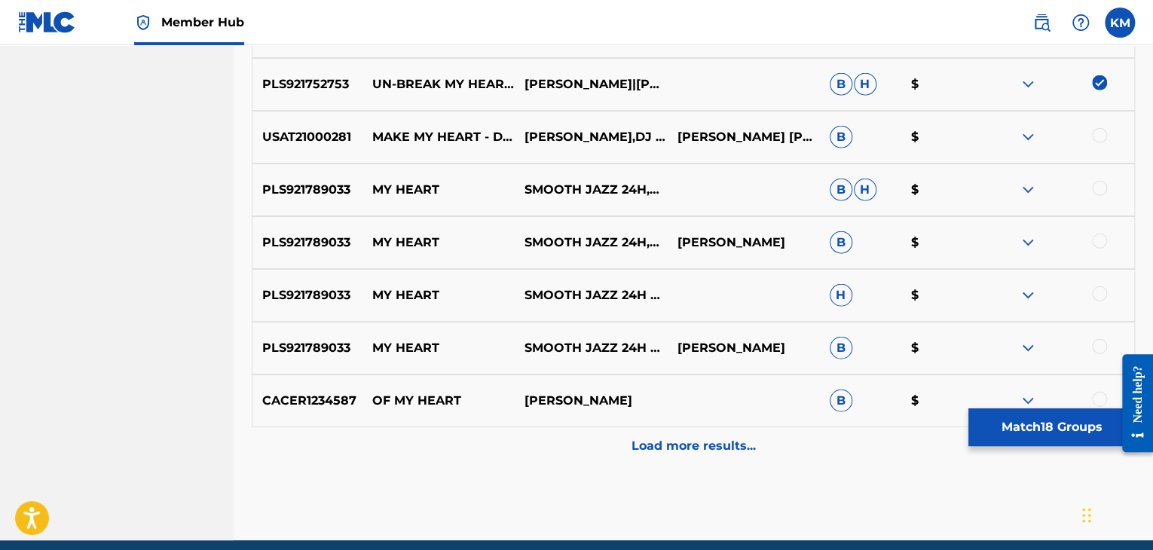
scroll to position [1804, 0]
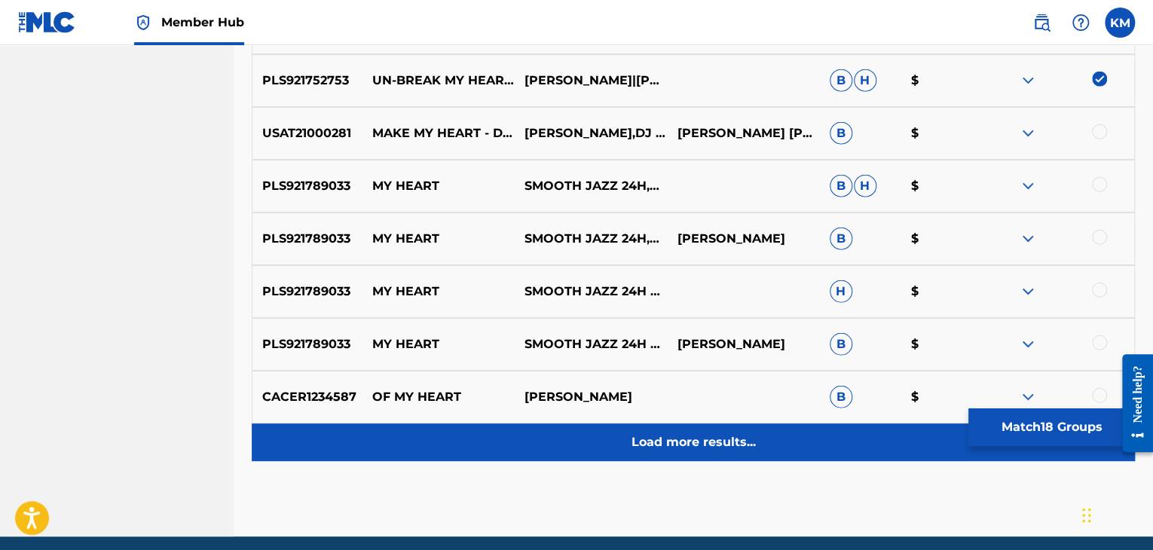
click at [714, 443] on p "Load more results..." at bounding box center [694, 442] width 124 height 18
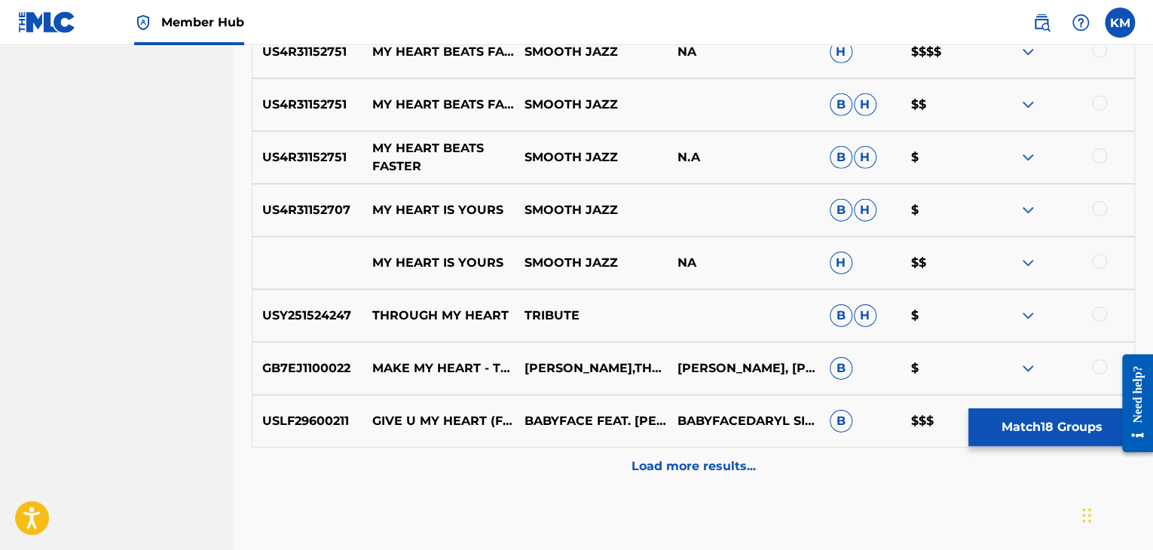
scroll to position [2332, 0]
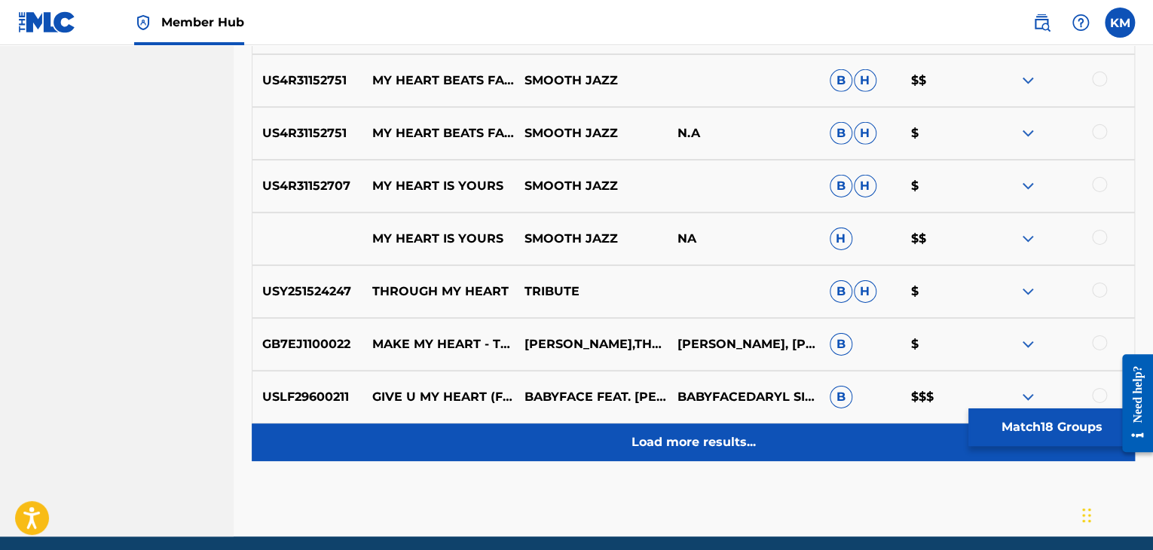
click at [636, 441] on p "Load more results..." at bounding box center [694, 442] width 124 height 18
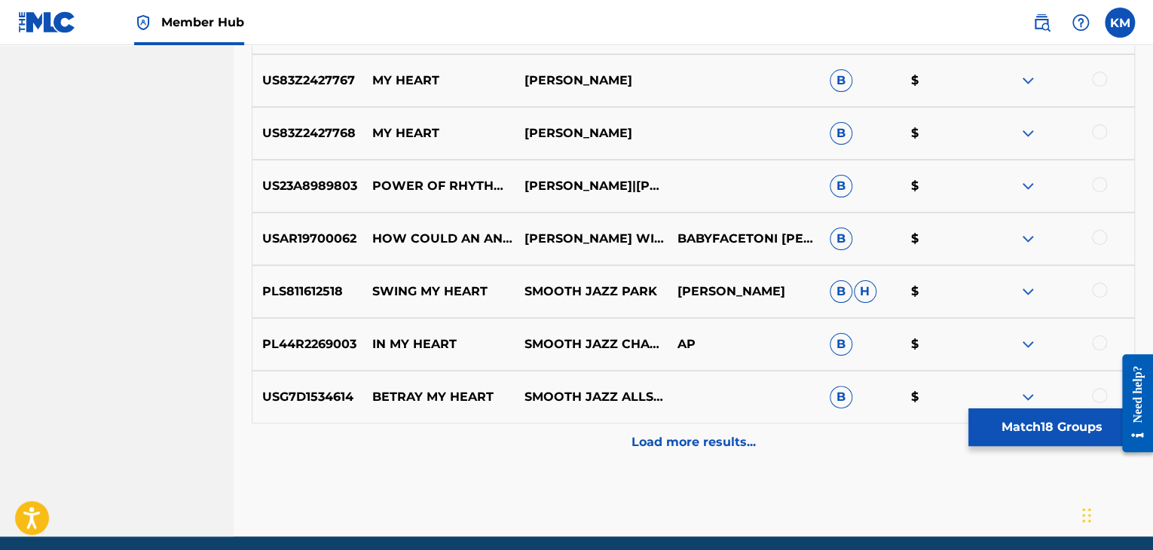
scroll to position [2918, 0]
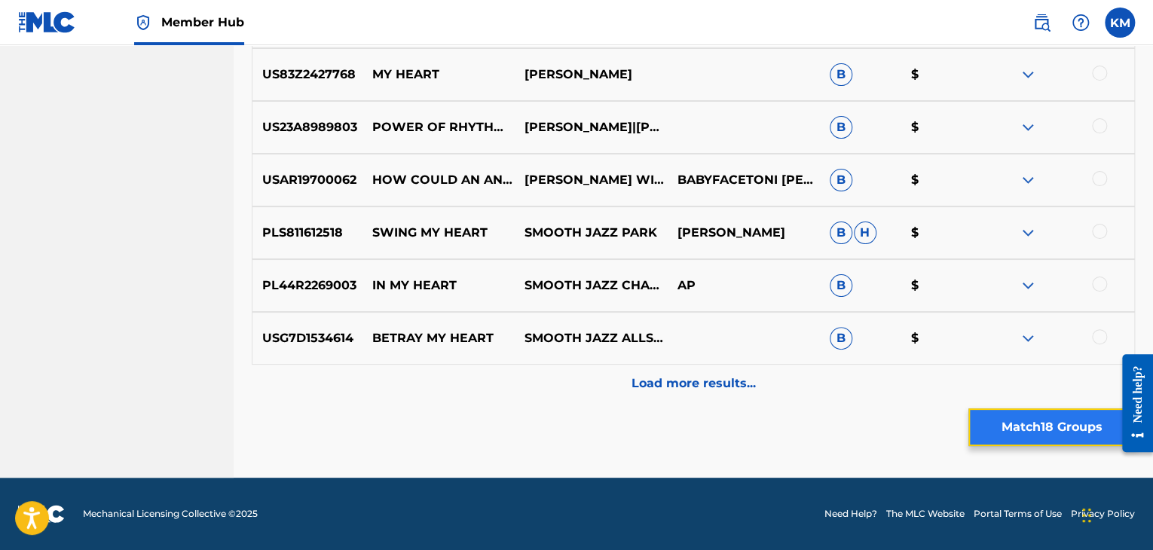
click at [1068, 432] on button "Match 18 Groups" at bounding box center [1051, 427] width 167 height 38
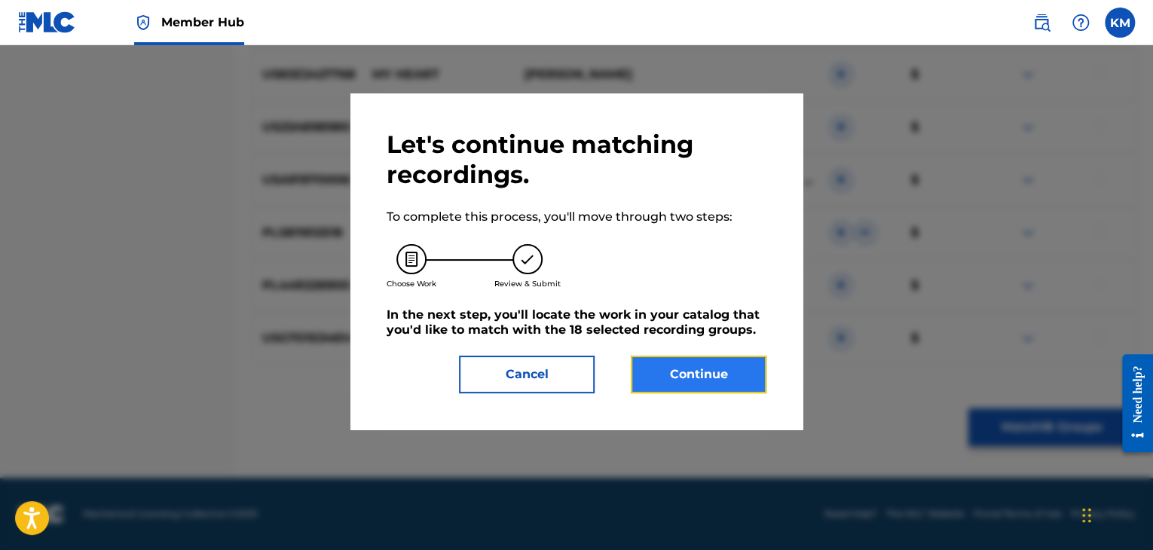
click at [658, 367] on button "Continue" at bounding box center [699, 375] width 136 height 38
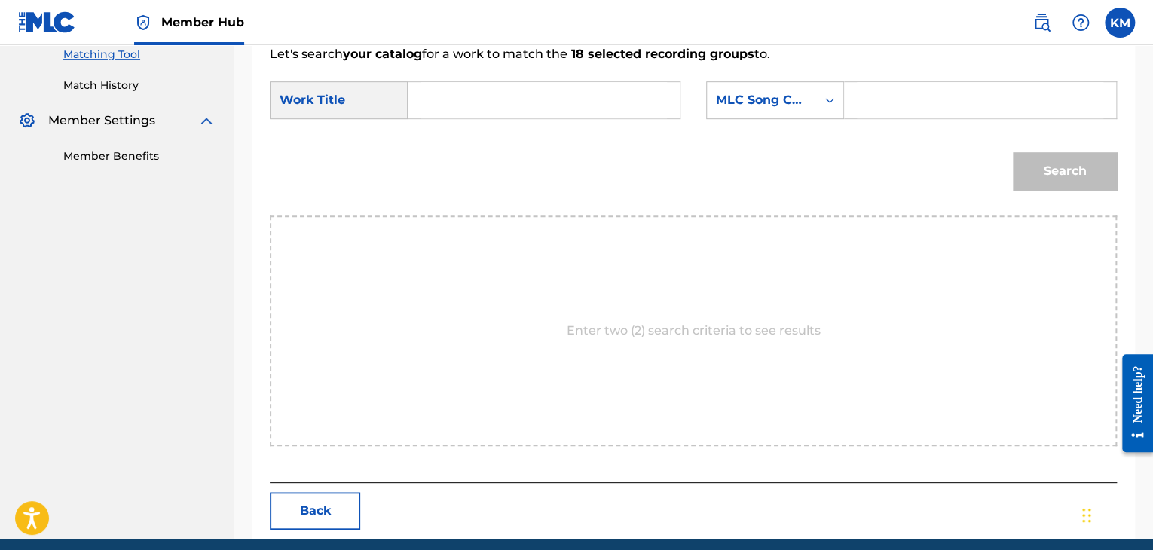
scroll to position [303, 0]
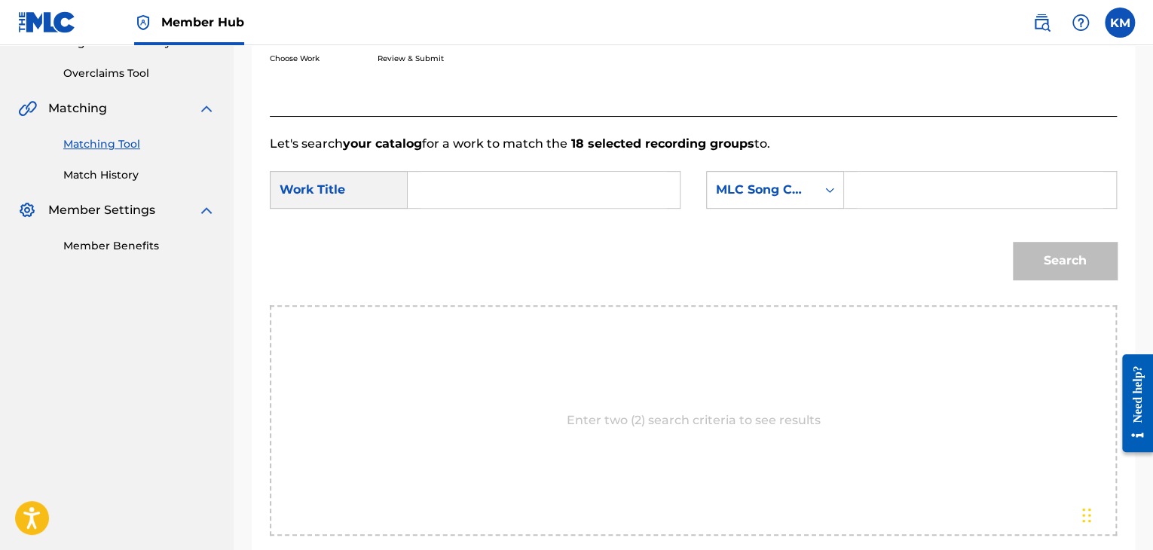
click at [466, 178] on input "Search Form" at bounding box center [544, 190] width 246 height 36
paste input "Unbreak My Heart"
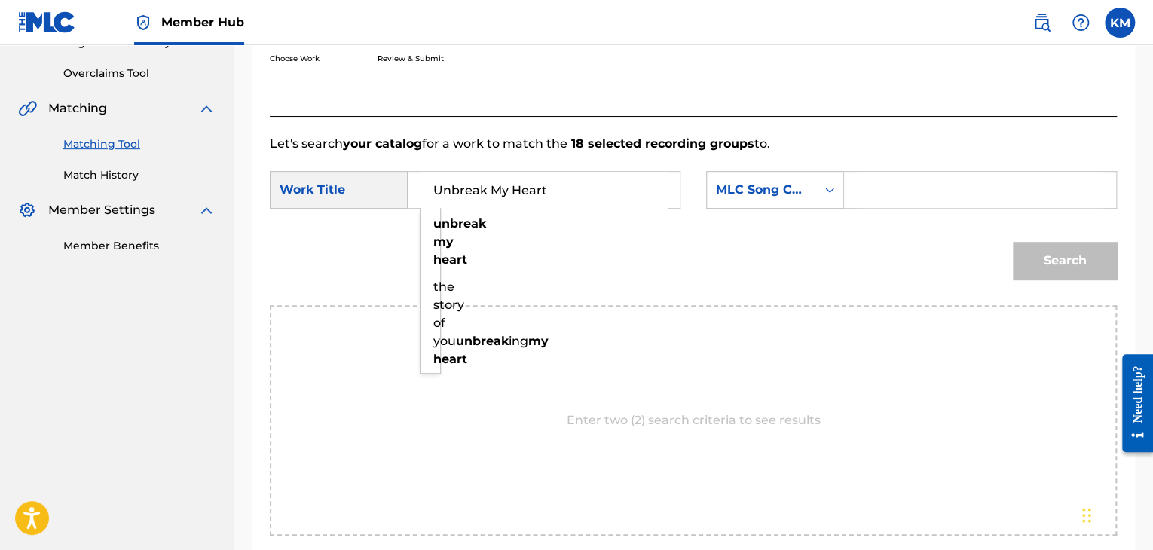
type input "Unbreak My Heart"
click at [826, 190] on icon "Search Form" at bounding box center [829, 190] width 9 height 5
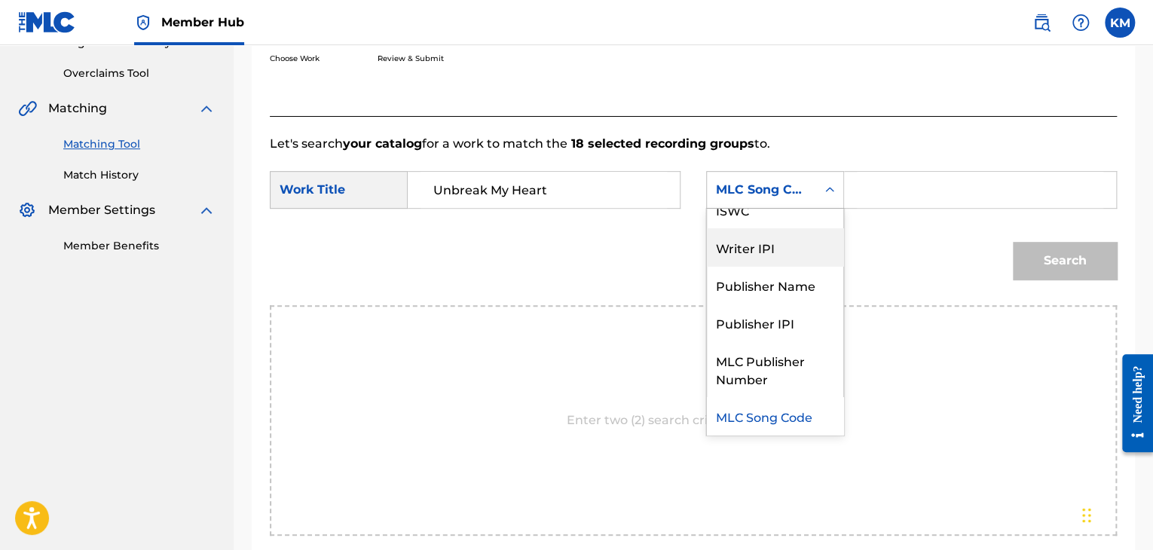
scroll to position [0, 0]
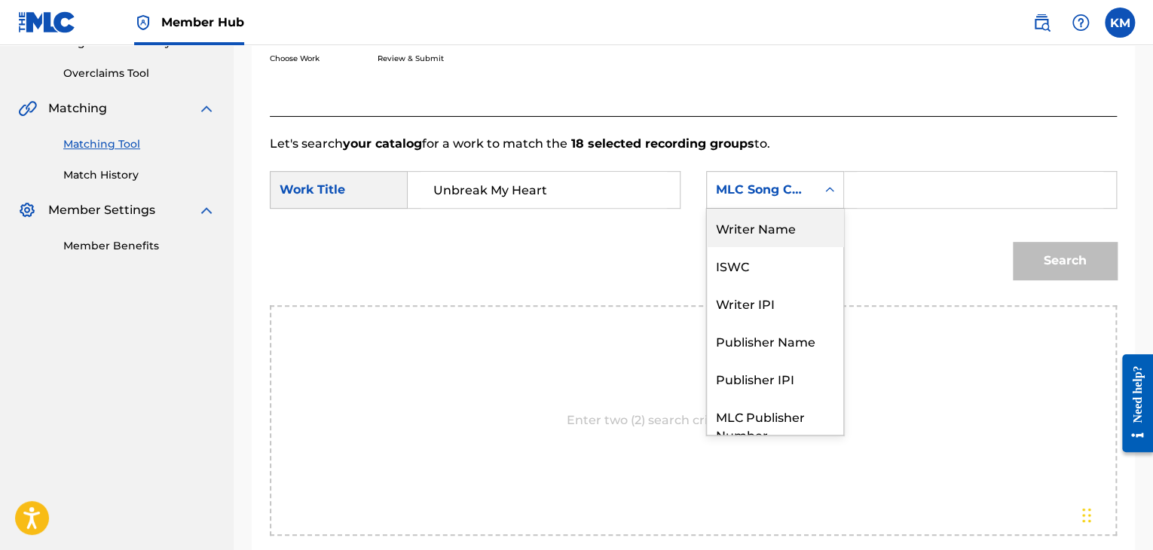
click at [790, 220] on div "Writer Name" at bounding box center [775, 228] width 136 height 38
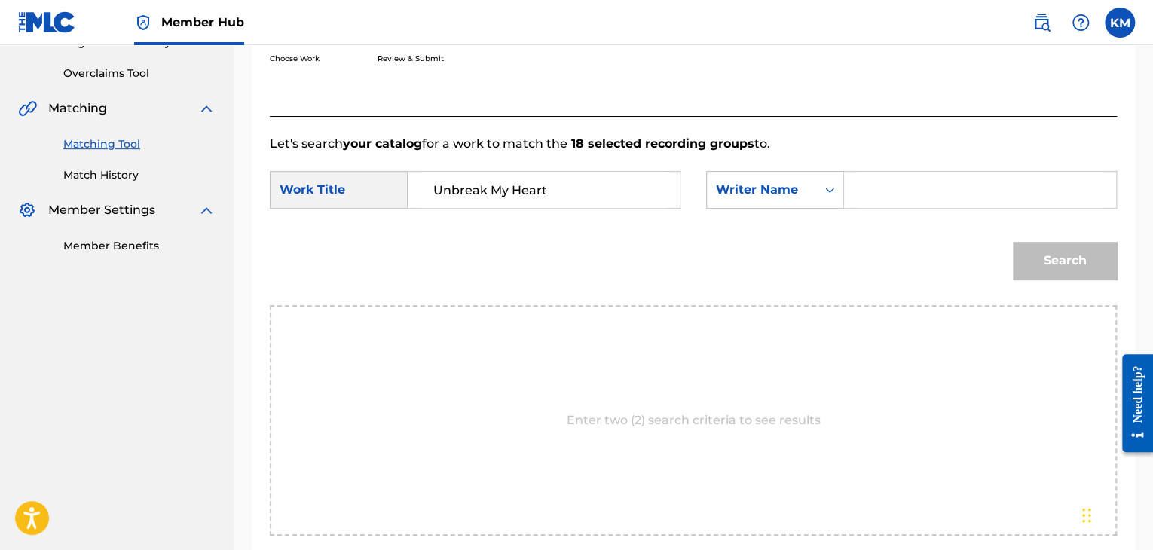
click at [854, 191] on div "Search Form" at bounding box center [980, 190] width 273 height 38
click at [889, 191] on input "Search Form" at bounding box center [980, 190] width 246 height 36
paste input "[PERSON_NAME]"
type input "[PERSON_NAME]"
click at [1052, 246] on button "Search" at bounding box center [1065, 261] width 104 height 38
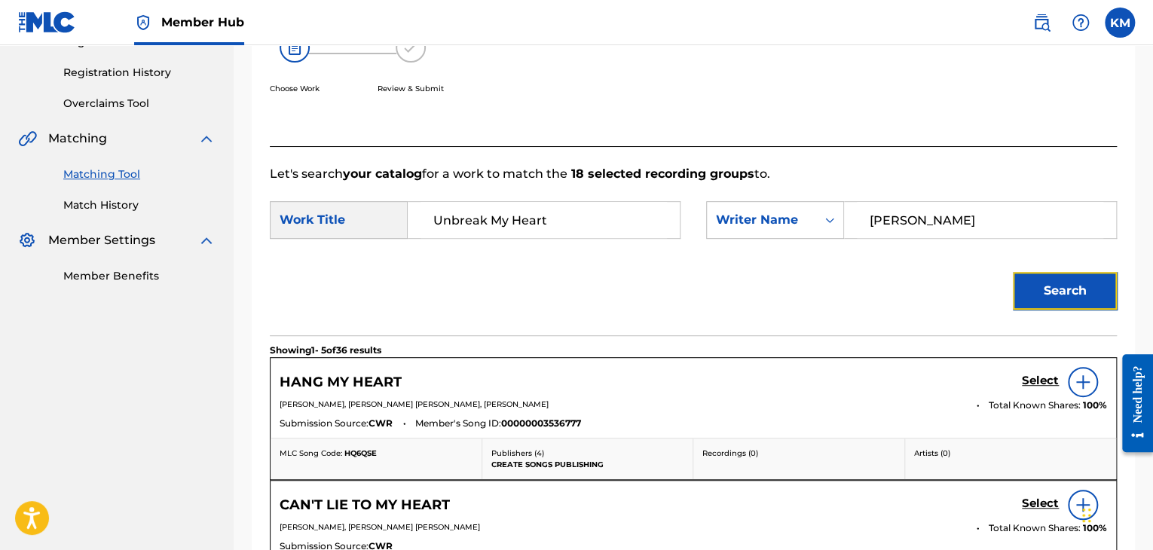
scroll to position [152, 0]
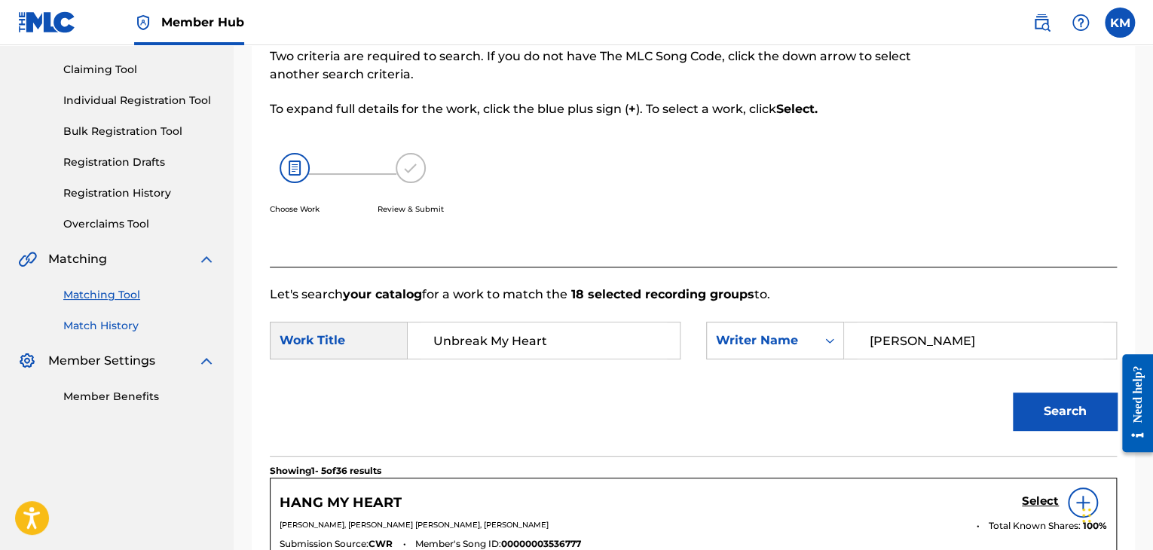
click at [112, 330] on link "Match History" at bounding box center [139, 326] width 152 height 16
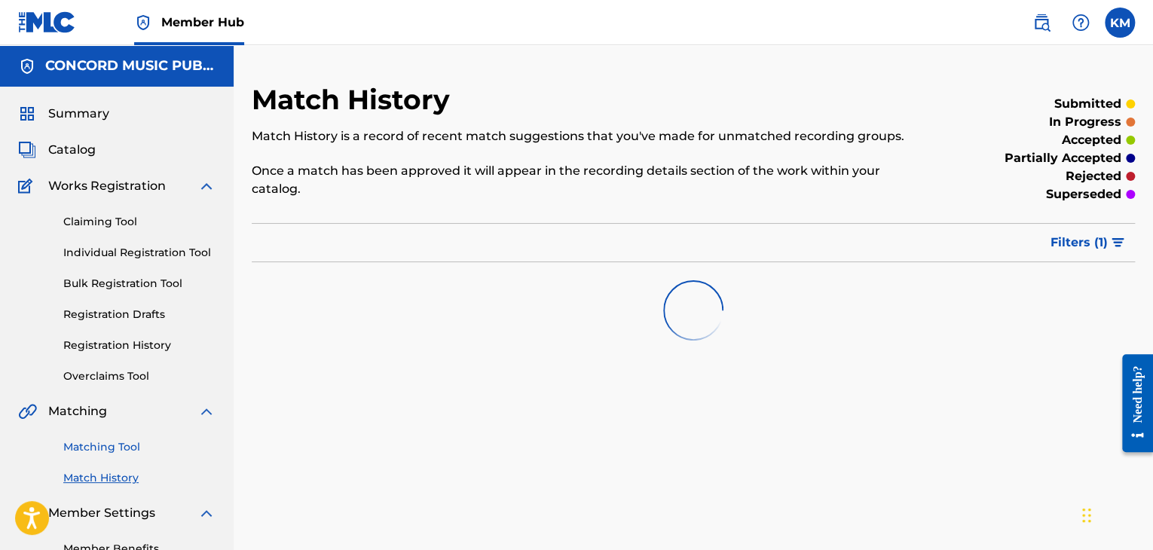
click at [103, 448] on link "Matching Tool" at bounding box center [139, 447] width 152 height 16
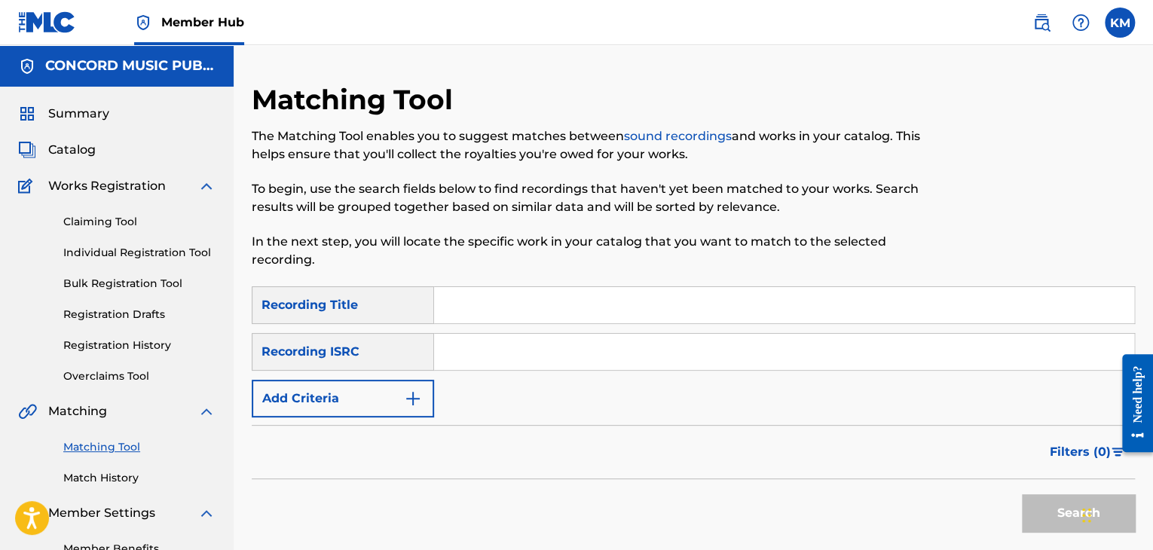
paste input "QZ8GX1700390"
type input "QZ8GX1700390"
click at [1035, 513] on button "Search" at bounding box center [1078, 513] width 113 height 38
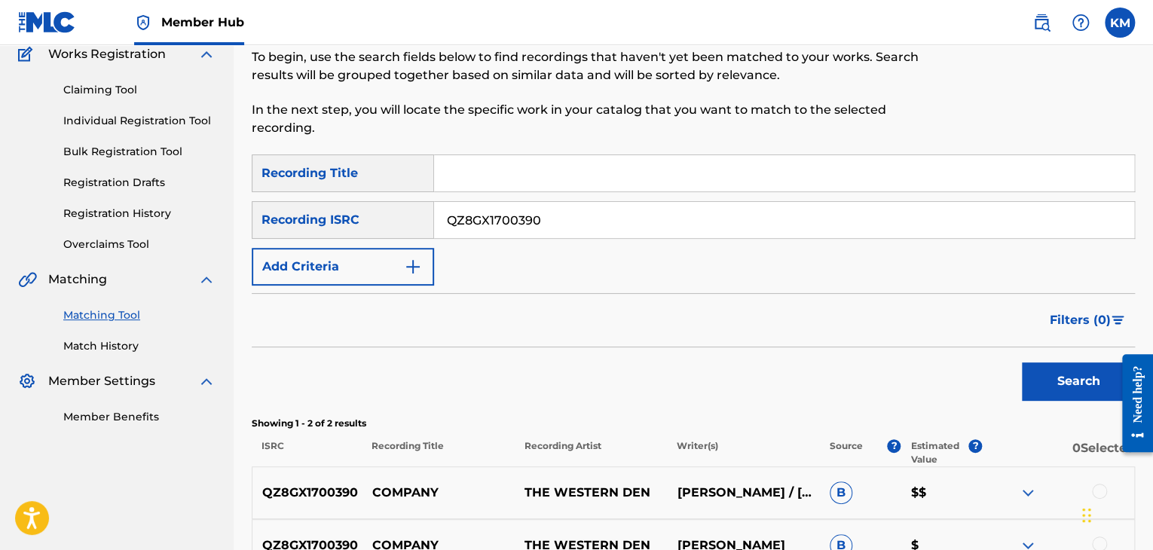
scroll to position [301, 0]
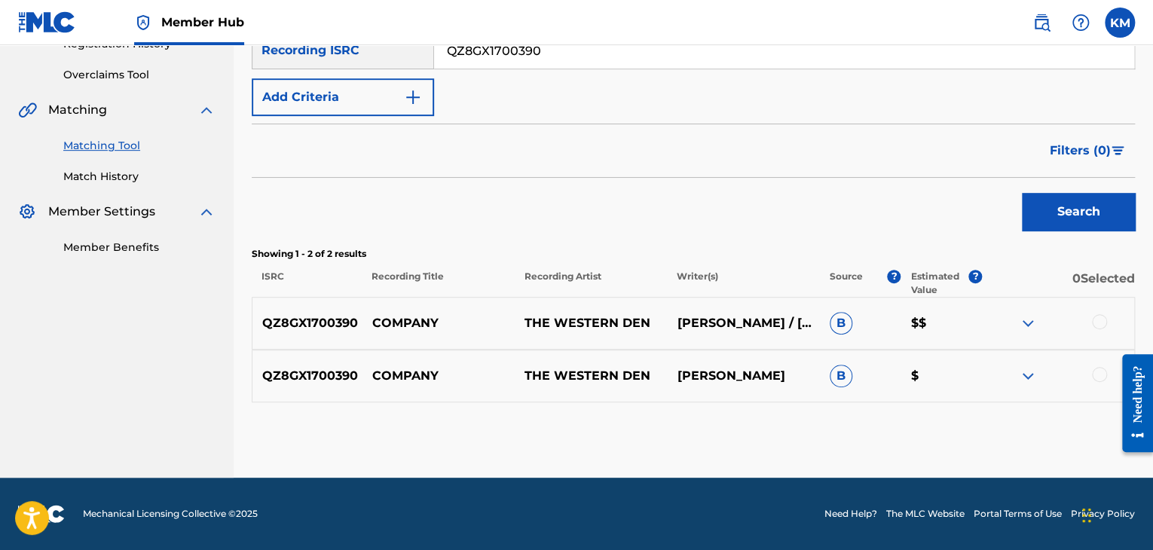
click at [1105, 319] on div at bounding box center [1099, 321] width 15 height 15
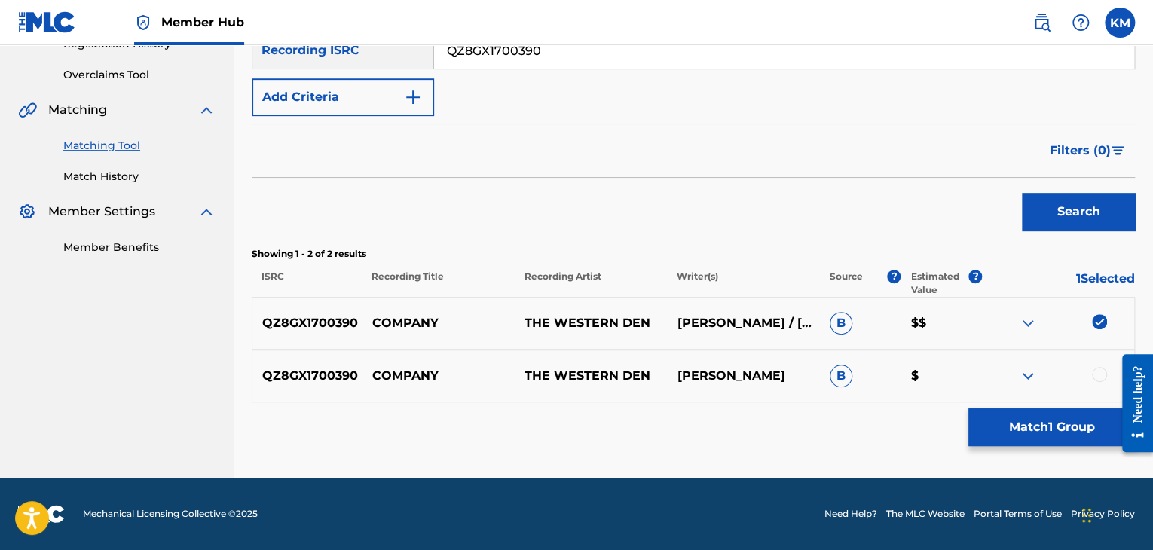
click at [1097, 375] on div at bounding box center [1099, 374] width 15 height 15
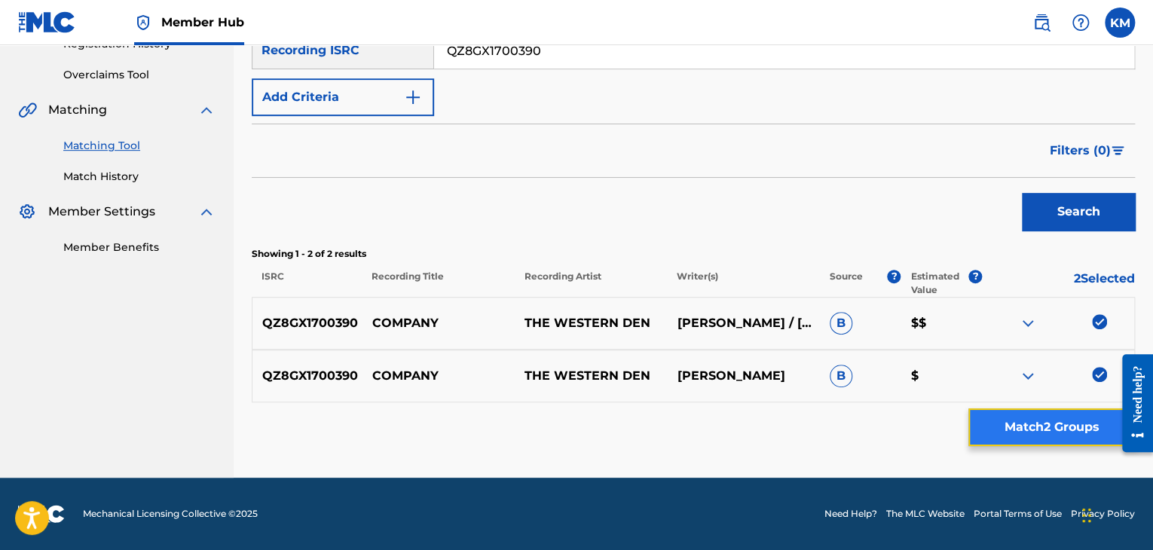
click at [1058, 421] on button "Match 2 Groups" at bounding box center [1051, 427] width 167 height 38
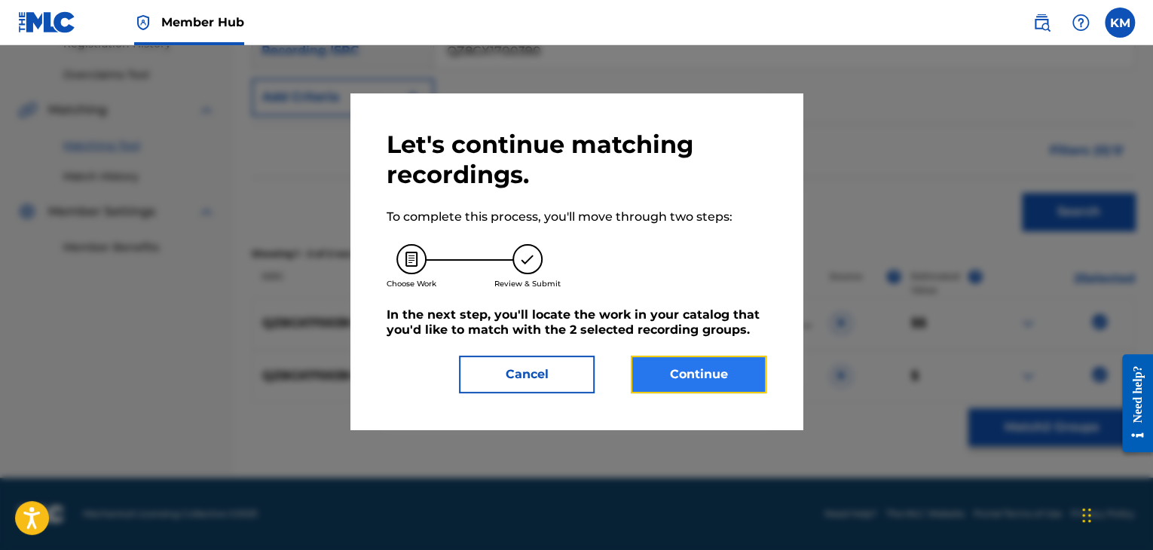
click at [705, 376] on button "Continue" at bounding box center [699, 375] width 136 height 38
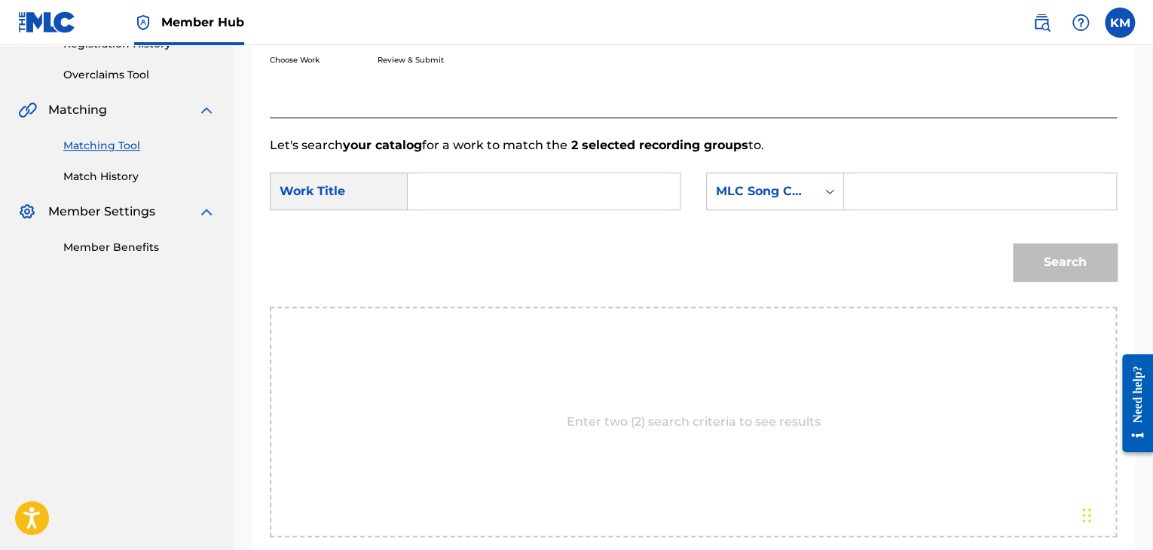
click at [431, 191] on input "Search Form" at bounding box center [544, 191] width 246 height 36
paste input "Company"
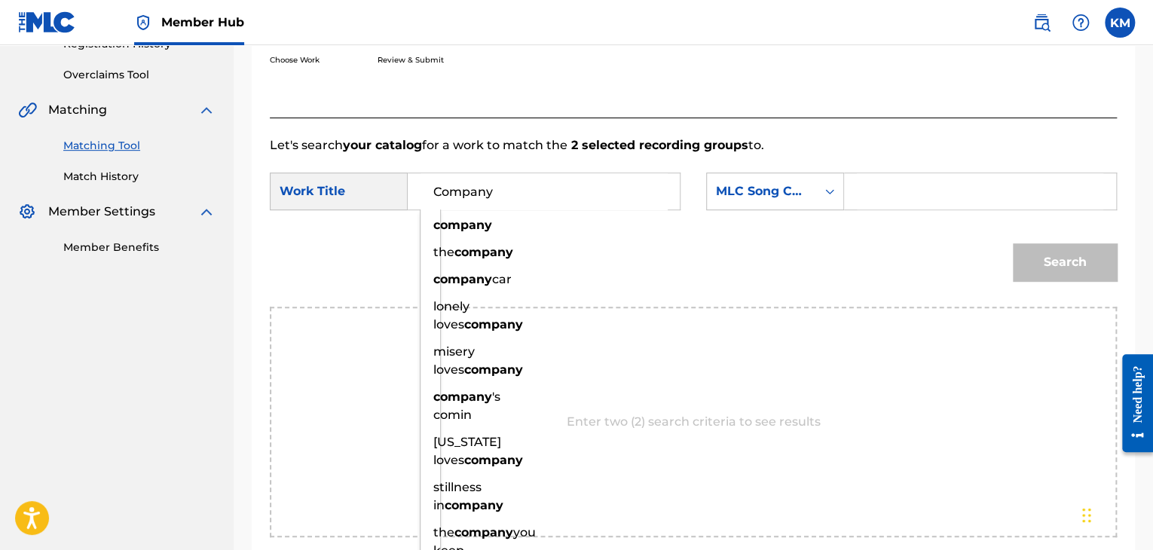
type input "Company"
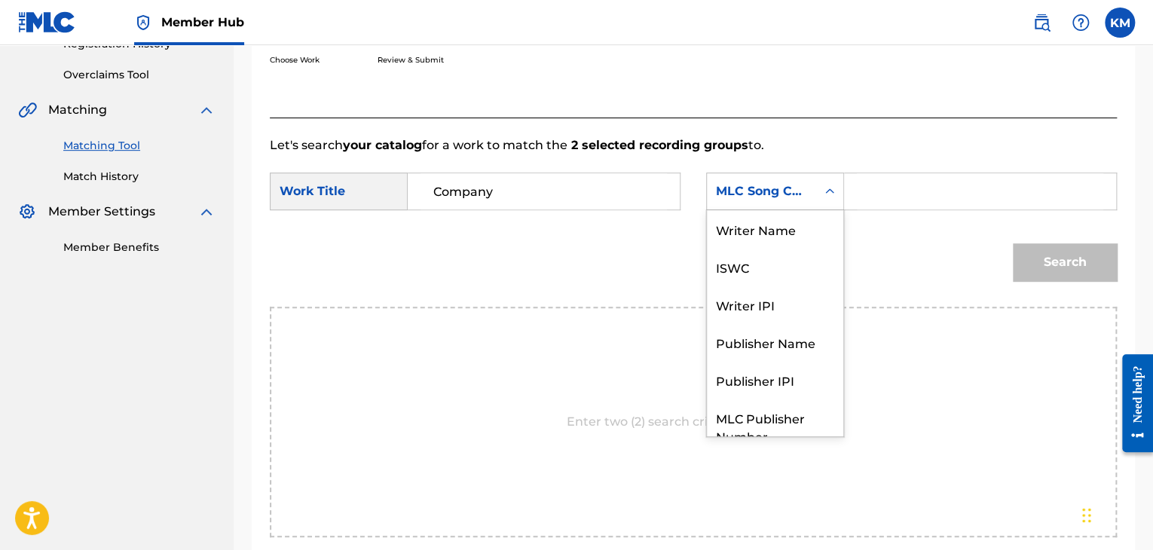
click at [829, 188] on icon "Search Form" at bounding box center [829, 191] width 15 height 15
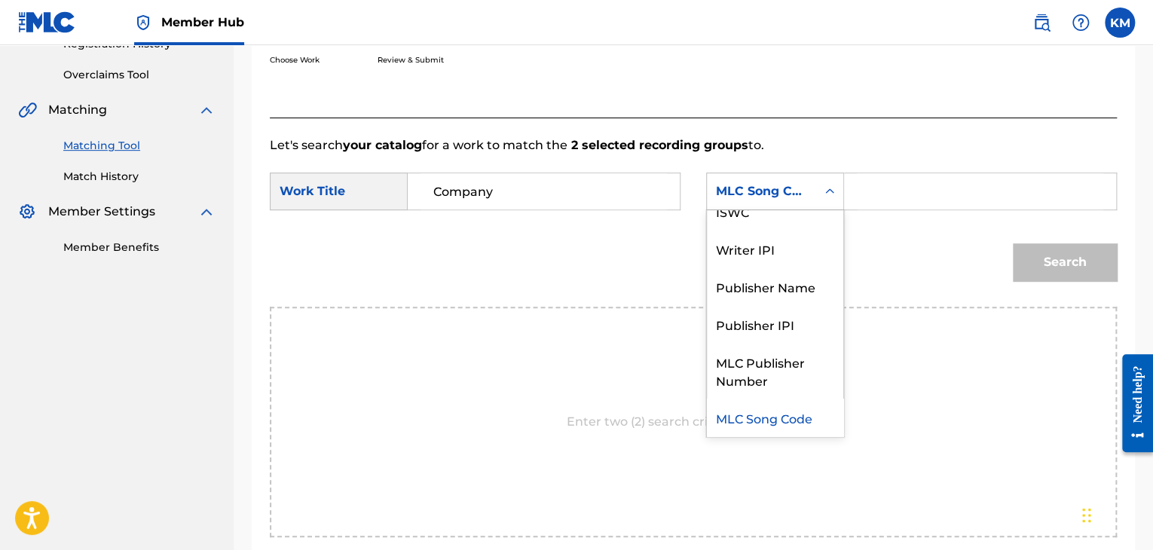
scroll to position [0, 0]
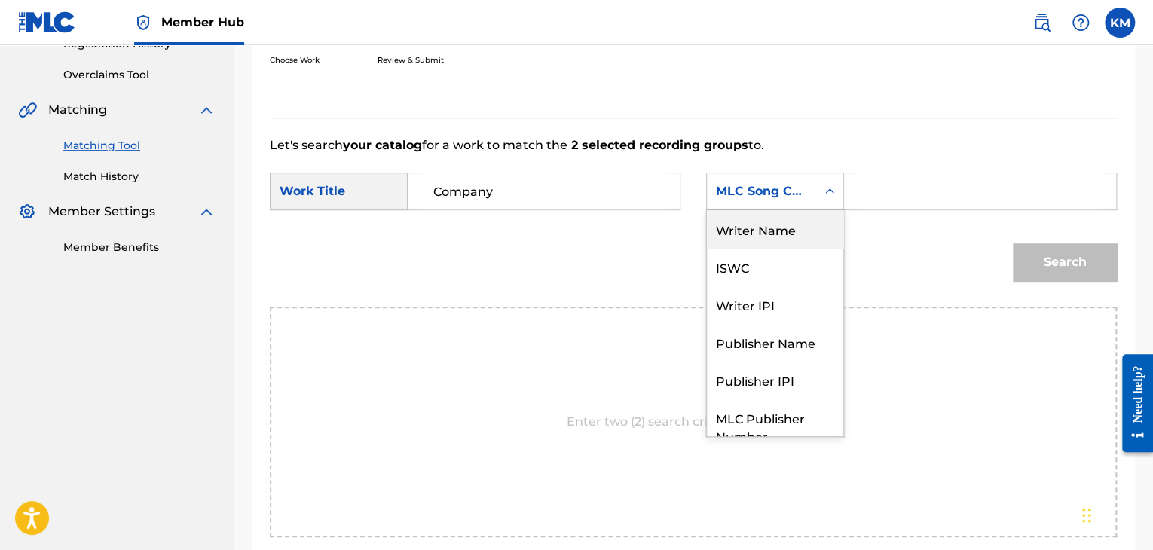
click at [809, 225] on div "Writer Name" at bounding box center [775, 229] width 136 height 38
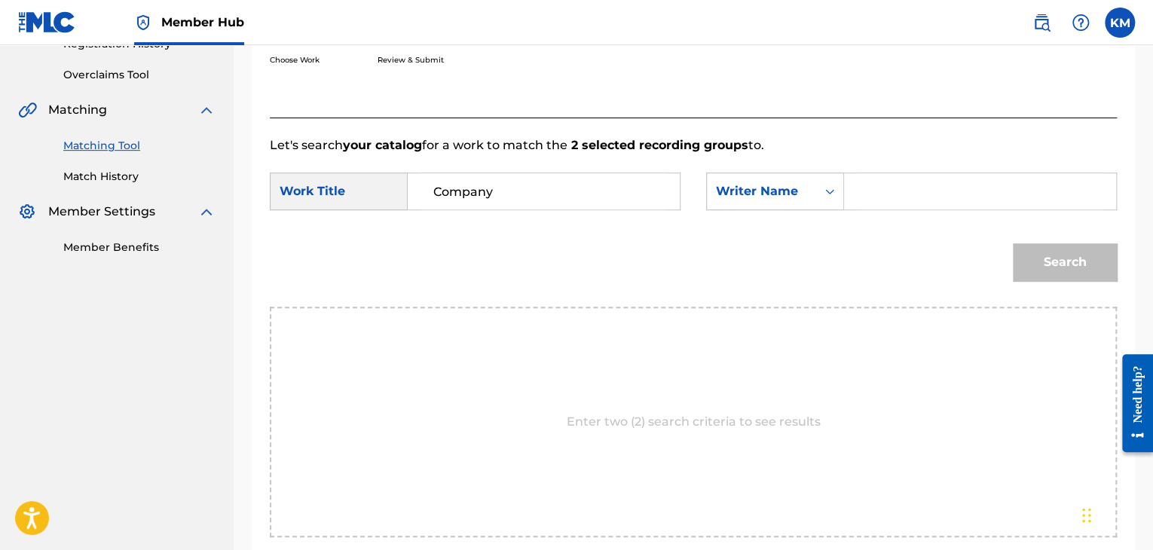
click at [876, 191] on input "Search Form" at bounding box center [980, 191] width 246 height 36
paste input "West"
click at [1055, 266] on button "Search" at bounding box center [1065, 262] width 104 height 38
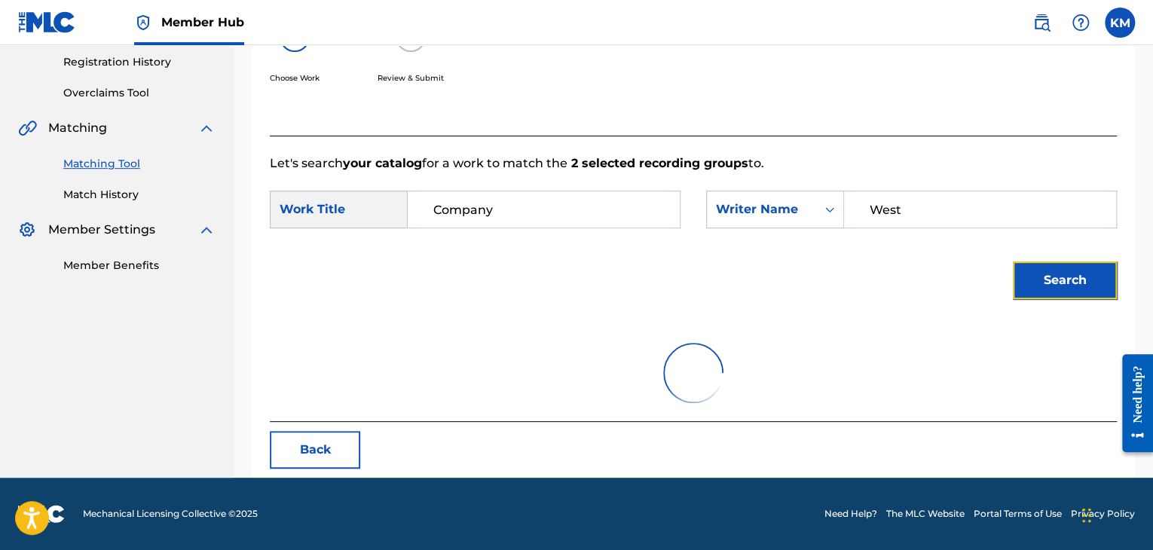
scroll to position [219, 0]
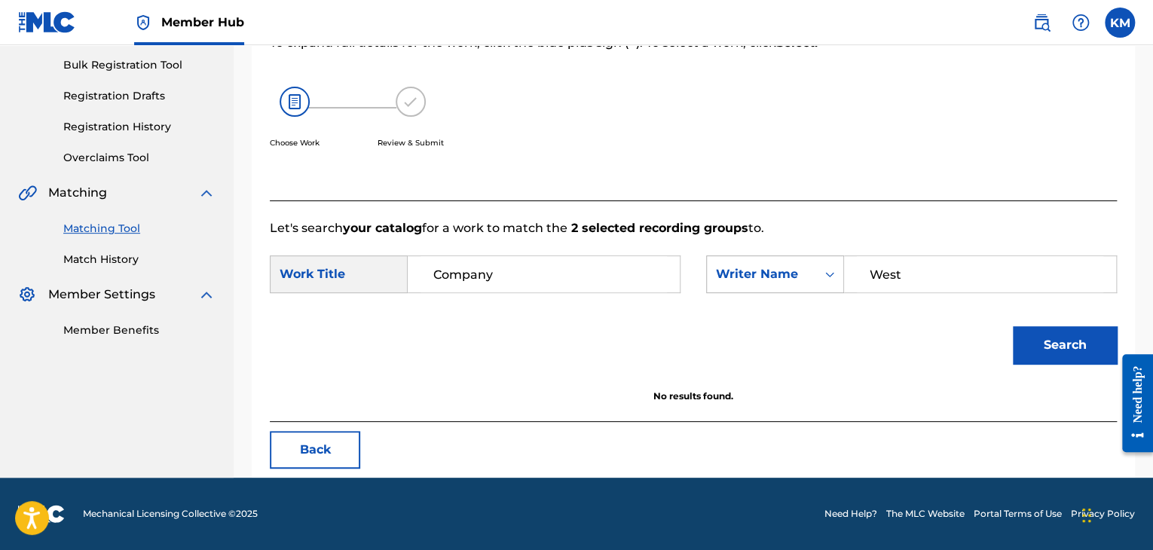
drag, startPoint x: 916, startPoint y: 263, endPoint x: 748, endPoint y: 274, distance: 169.2
click at [748, 274] on div "SearchWithCriteria5b224eb4-d1ce-4adf-956b-c888728f7b24 Writer Name [PERSON_NAME]" at bounding box center [911, 274] width 411 height 38
paste input "[PERSON_NAME]"
type input "[PERSON_NAME]"
click at [1040, 344] on button "Search" at bounding box center [1065, 345] width 104 height 38
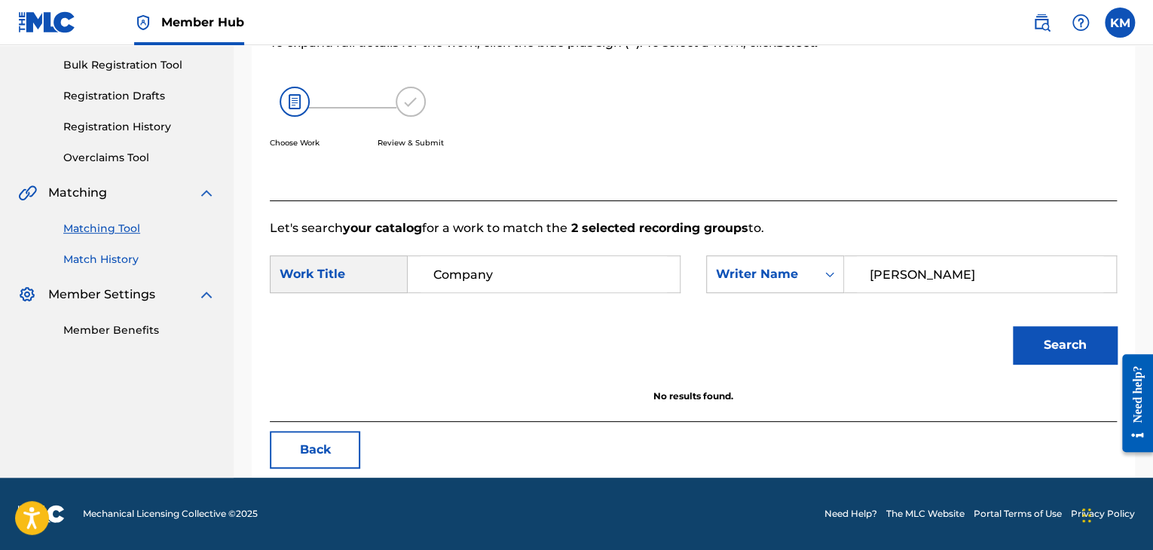
click at [115, 257] on link "Match History" at bounding box center [139, 260] width 152 height 16
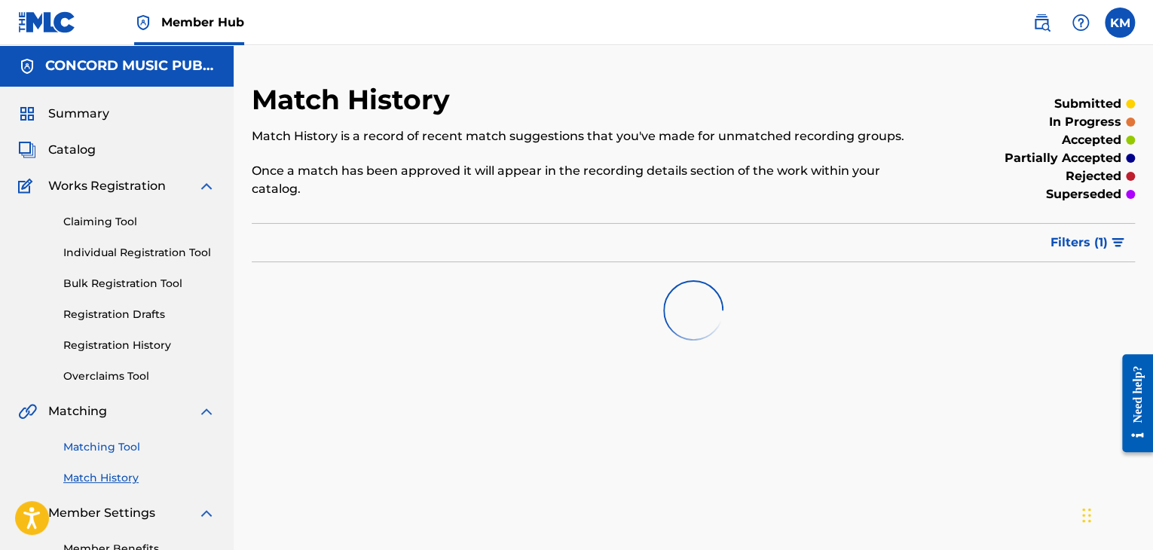
click at [104, 448] on link "Matching Tool" at bounding box center [139, 447] width 152 height 16
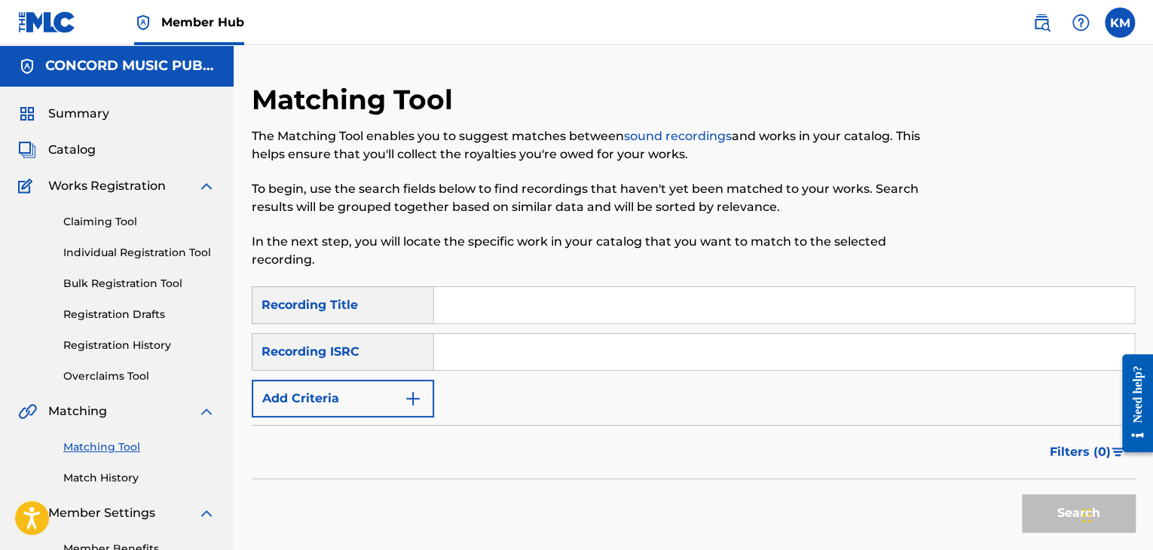
paste input "USDEC0610050"
type input "USDEC0610050"
click at [1052, 510] on button "Search" at bounding box center [1078, 513] width 113 height 38
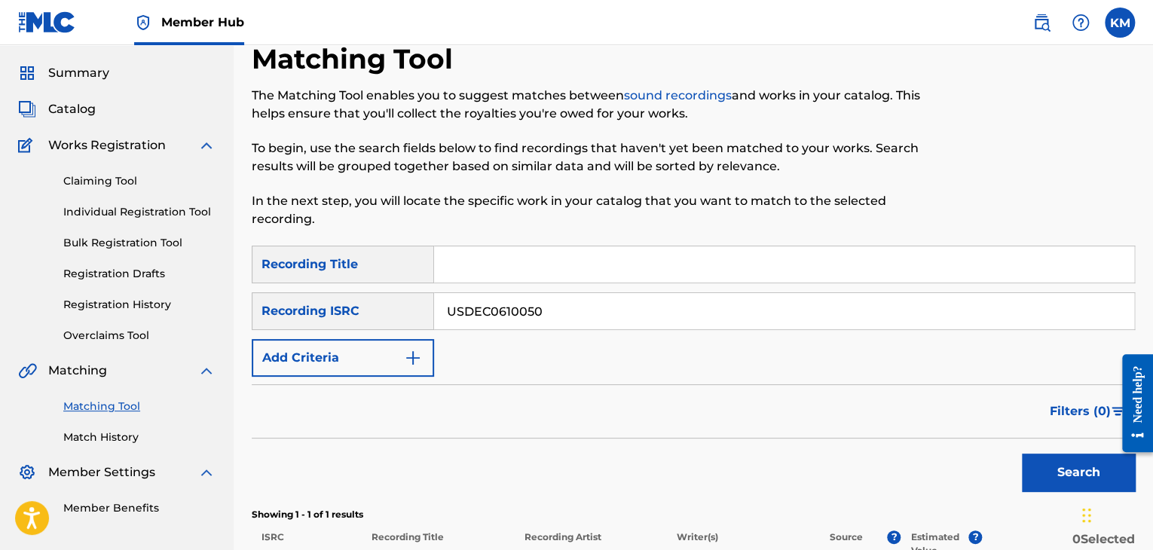
scroll to position [249, 0]
